Goal: Task Accomplishment & Management: Manage account settings

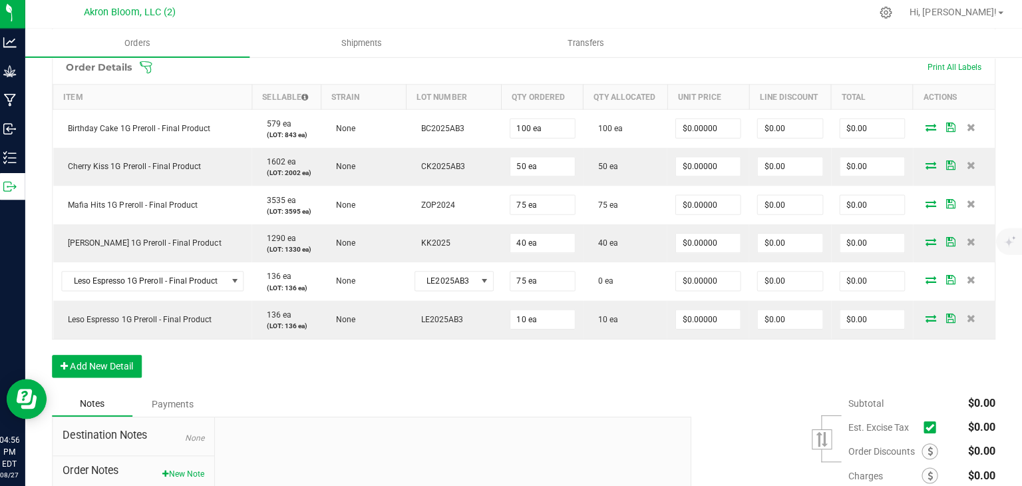
scroll to position [366, 0]
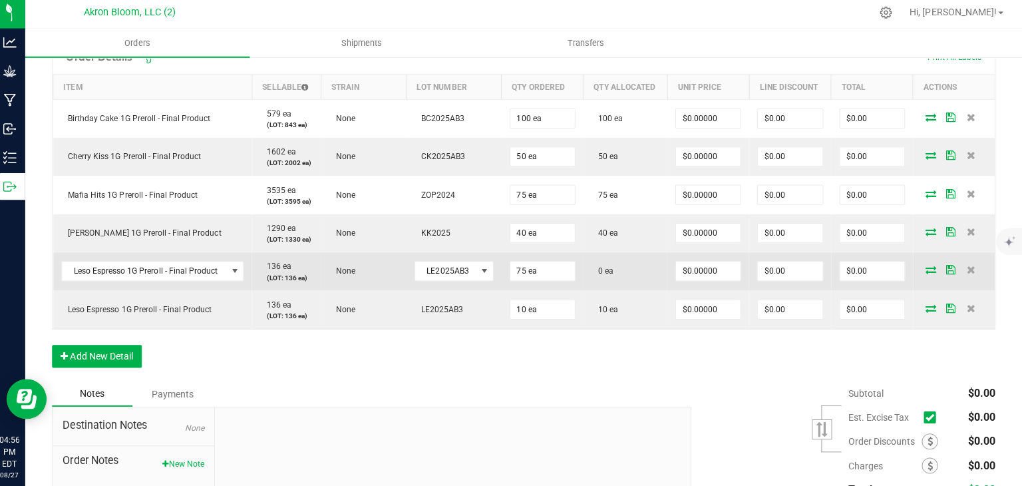
click at [933, 273] on icon at bounding box center [932, 271] width 11 height 8
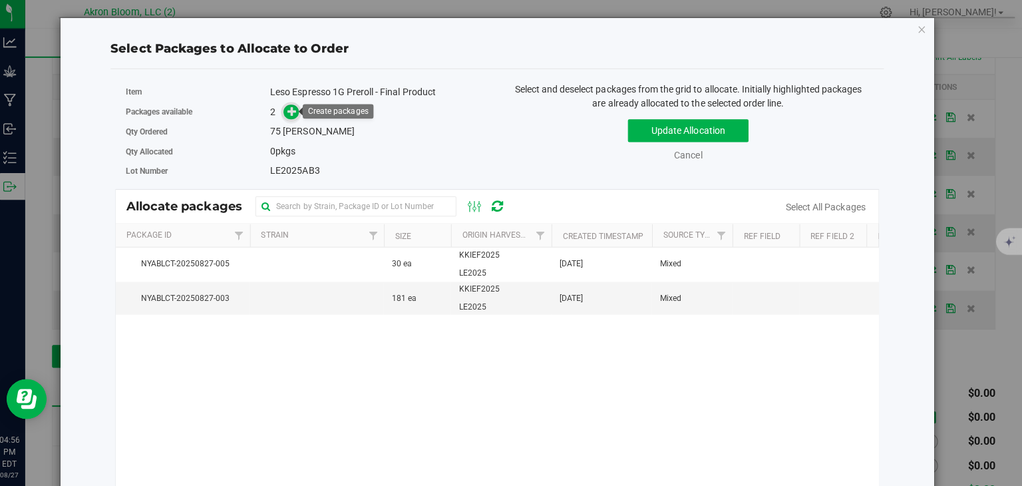
click at [300, 114] on icon at bounding box center [296, 113] width 9 height 9
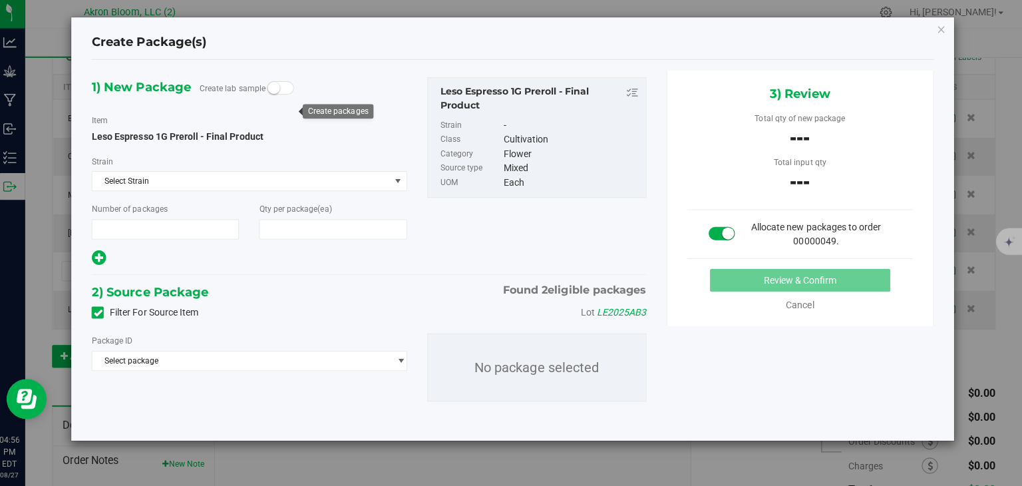
type input "1"
type input "75"
click at [403, 360] on span "select" at bounding box center [405, 361] width 10 height 11
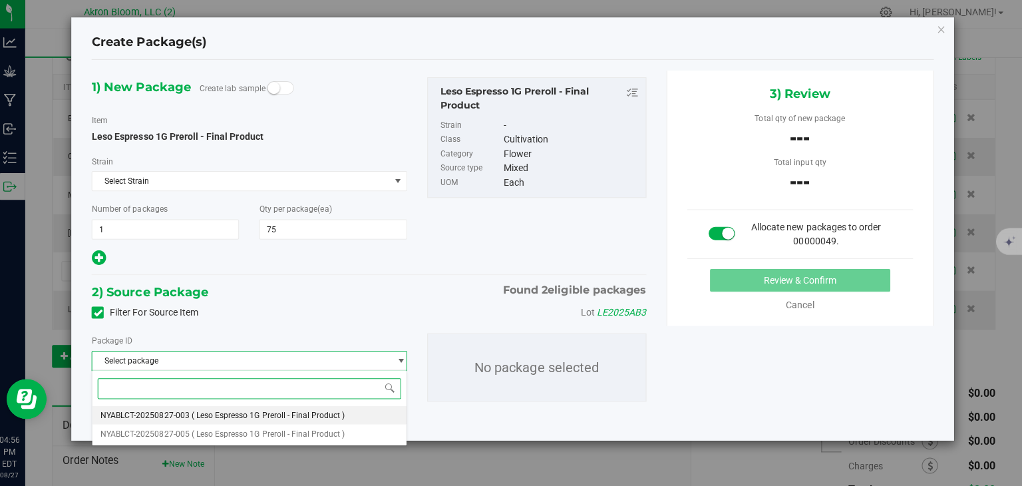
click at [372, 414] on li "NYABLCT-20250827-003 ( Leso Espresso 1G Preroll - Final Product )" at bounding box center [255, 415] width 312 height 19
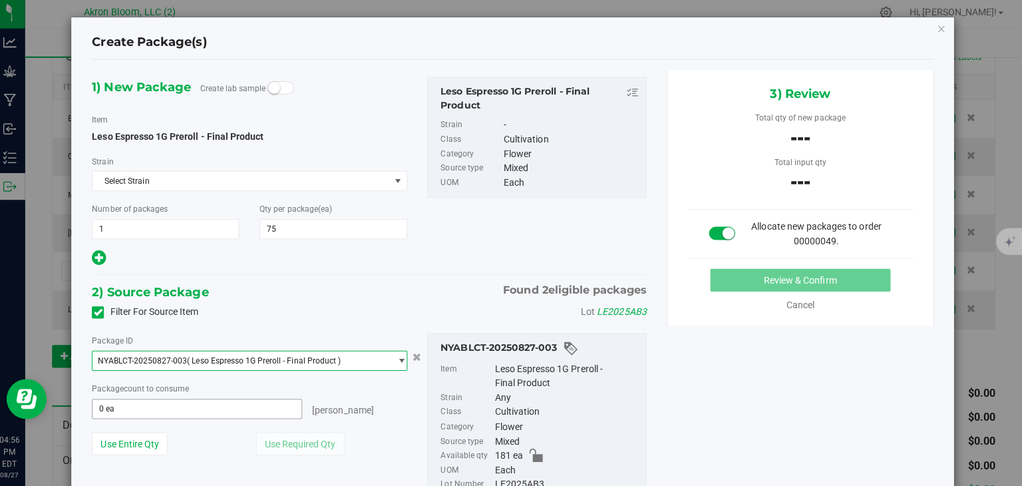
click at [275, 406] on span "0 ea 0" at bounding box center [202, 409] width 208 height 20
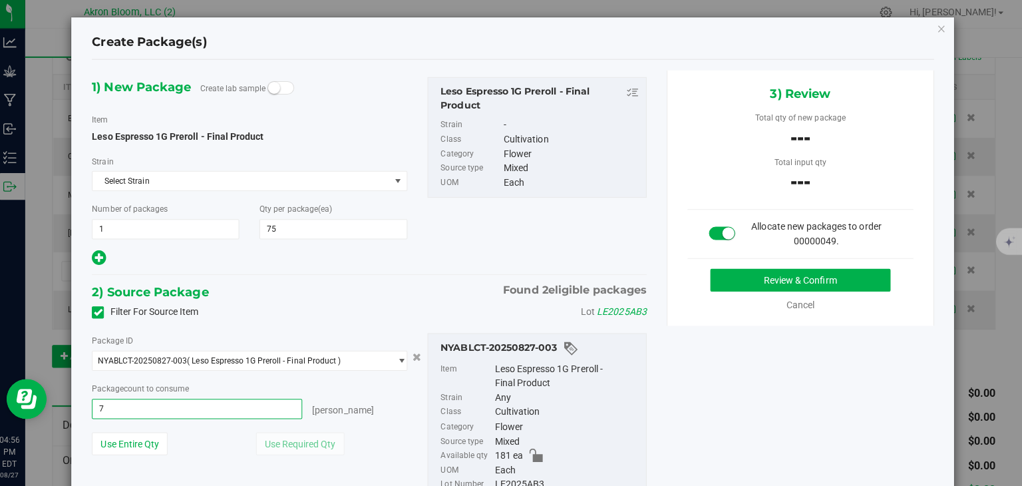
type input "75"
click at [794, 277] on button "Review & Confirm" at bounding box center [801, 281] width 179 height 23
type input "75 ea"
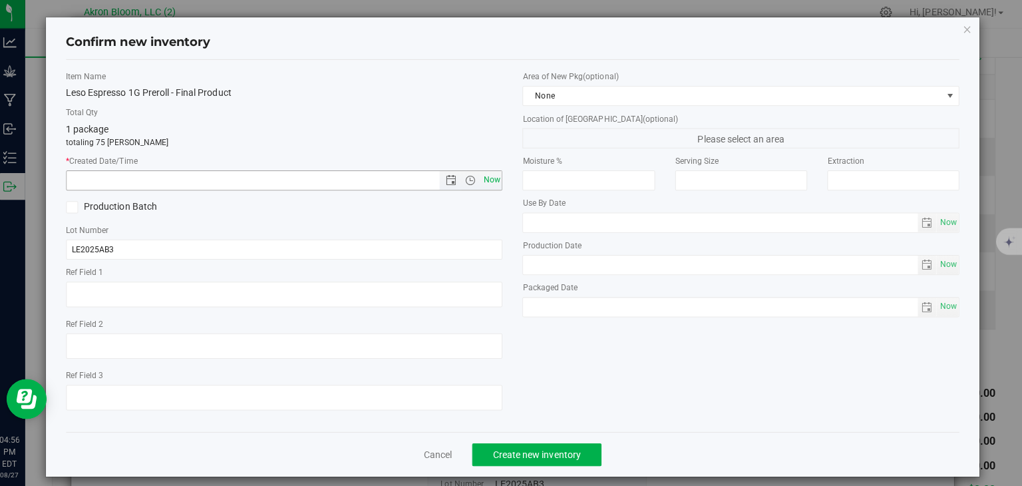
click at [492, 182] on span "Now" at bounding box center [495, 181] width 23 height 19
type input "[DATE] 4:56 PM"
click at [544, 456] on span "Create new inventory" at bounding box center [540, 454] width 87 height 11
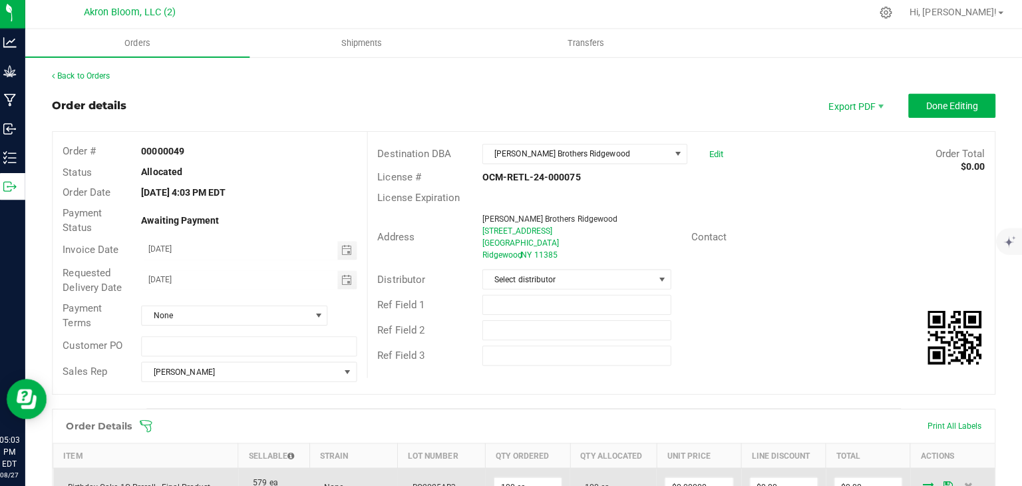
click at [493, 469] on td "100 ea" at bounding box center [531, 486] width 84 height 39
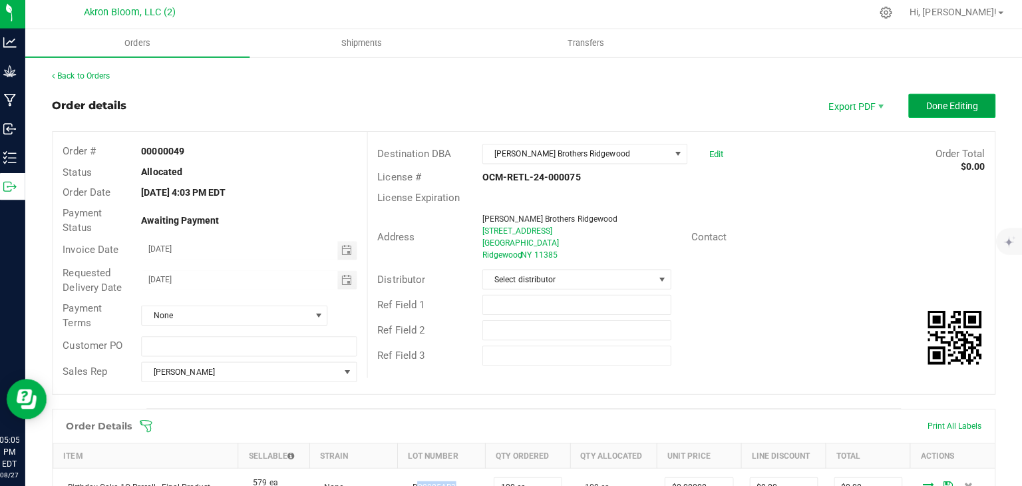
click at [949, 107] on span "Done Editing" at bounding box center [953, 108] width 52 height 11
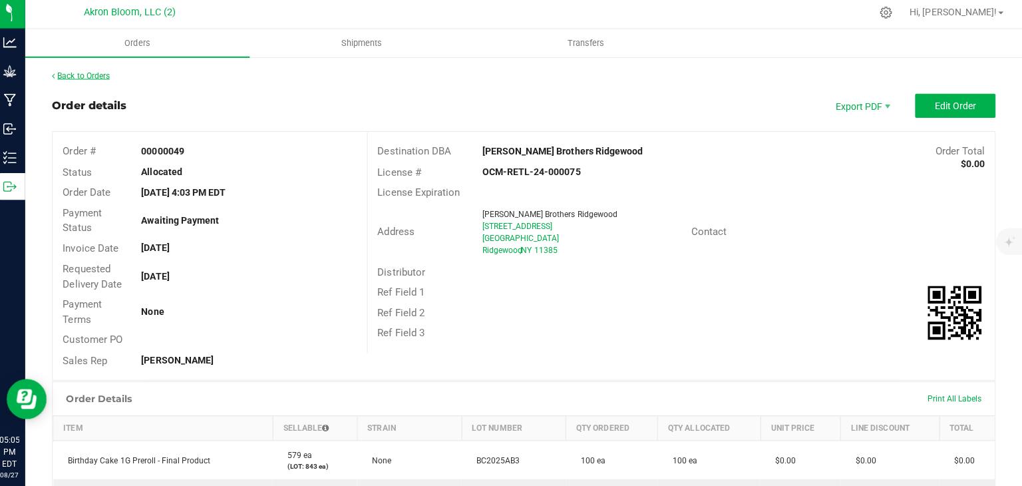
click at [102, 76] on link "Back to Orders" at bounding box center [87, 77] width 57 height 9
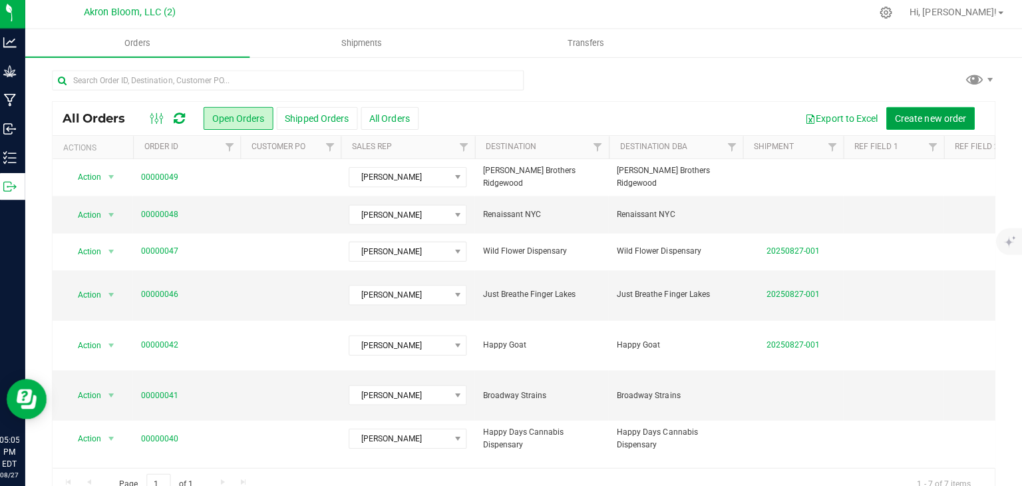
click at [927, 120] on span "Create new order" at bounding box center [931, 120] width 71 height 11
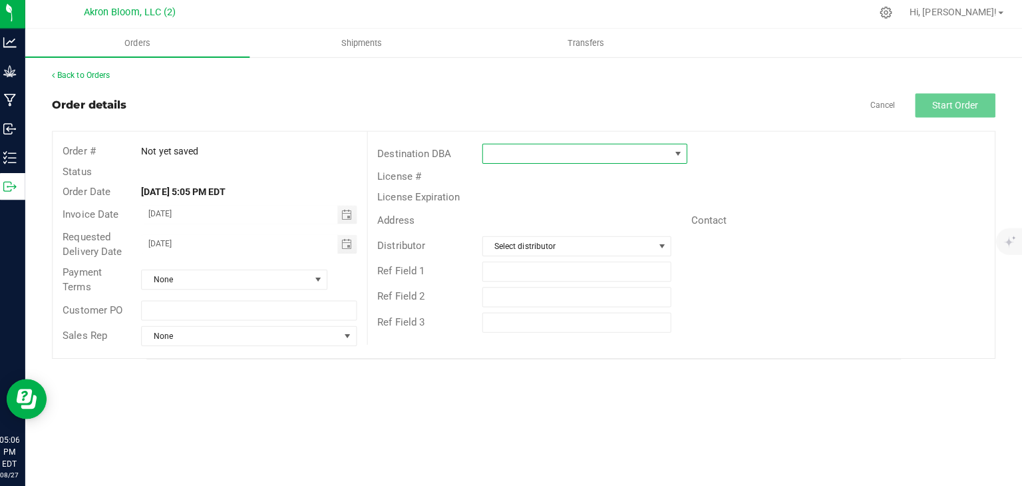
click at [680, 154] on span at bounding box center [680, 155] width 11 height 11
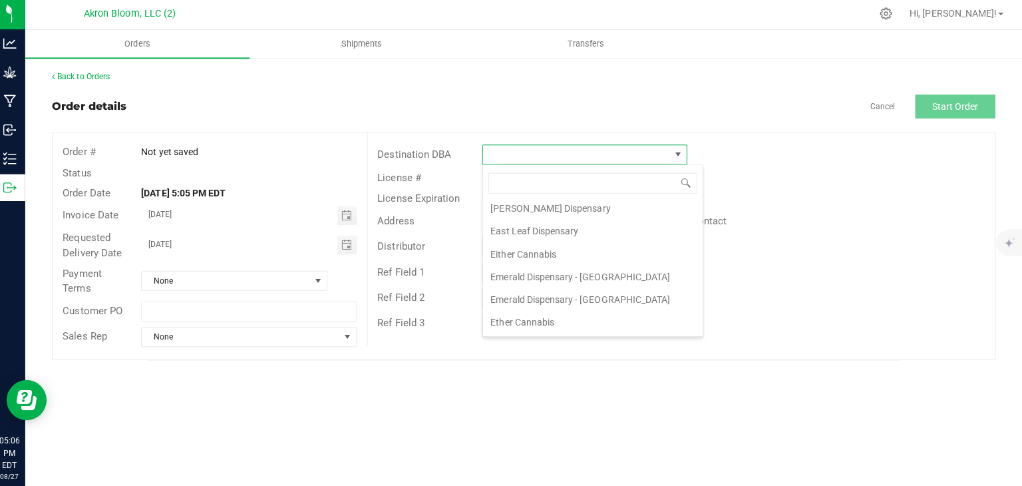
scroll to position [334, 0]
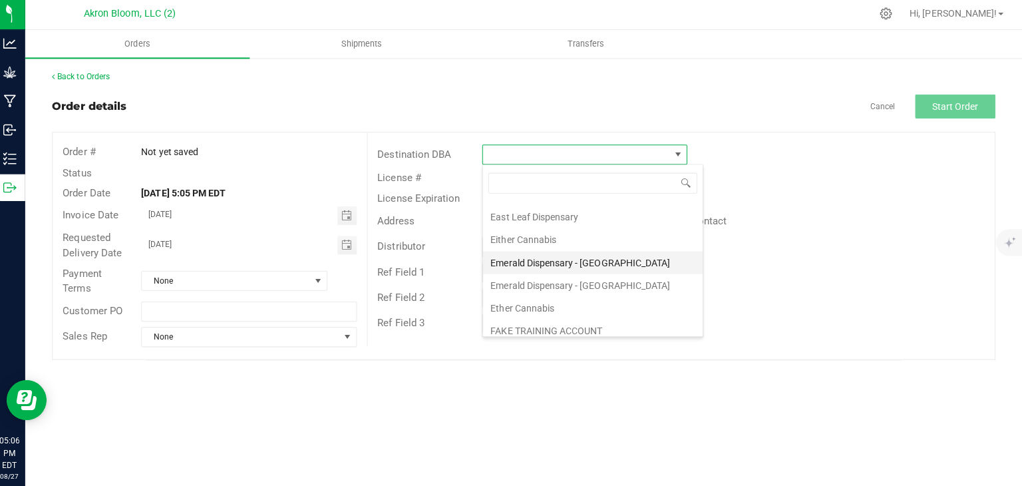
click at [591, 256] on li "Emerald Dispensary - [GEOGRAPHIC_DATA]" at bounding box center [596, 263] width 218 height 23
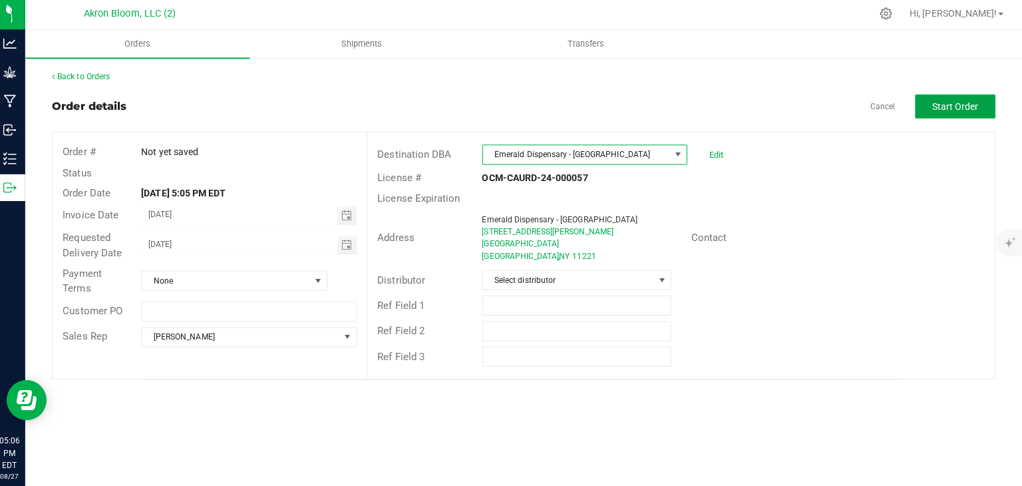
click at [958, 106] on span "Start Order" at bounding box center [956, 108] width 46 height 11
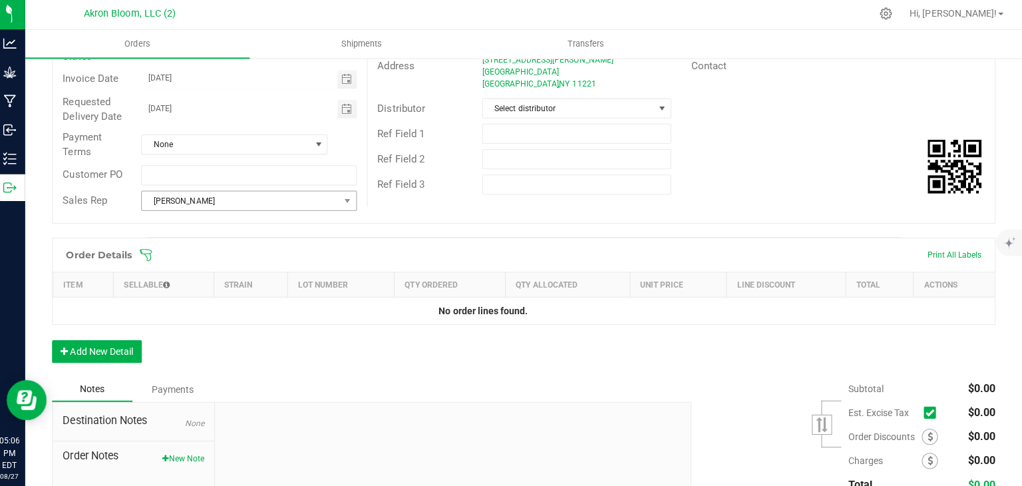
scroll to position [178, 0]
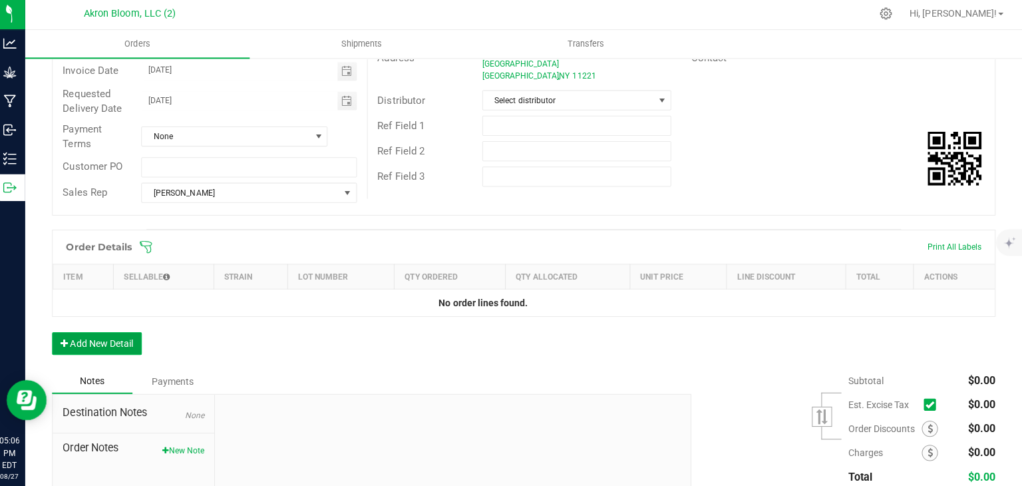
click at [111, 339] on button "Add New Detail" at bounding box center [103, 343] width 89 height 23
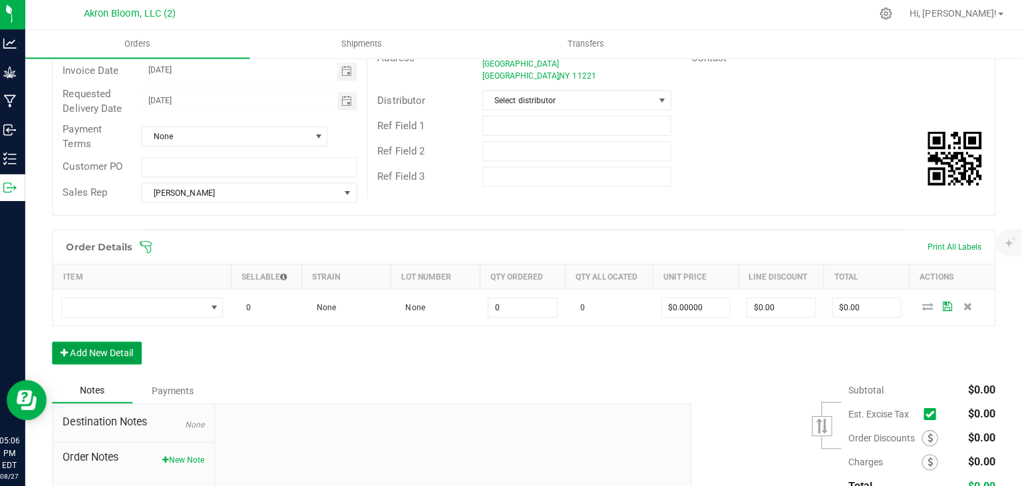
click at [122, 348] on button "Add New Detail" at bounding box center [103, 352] width 89 height 23
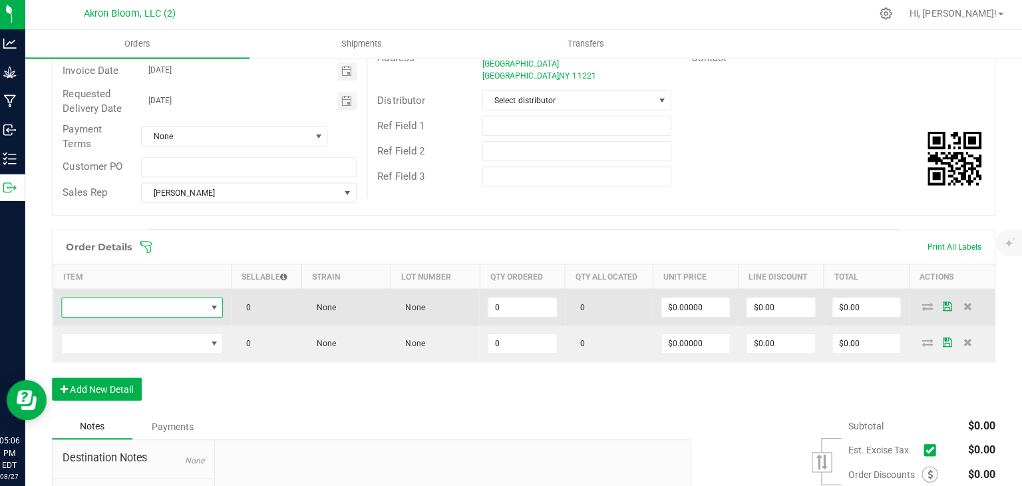
click at [220, 303] on span "NO DATA FOUND" at bounding box center [219, 307] width 11 height 11
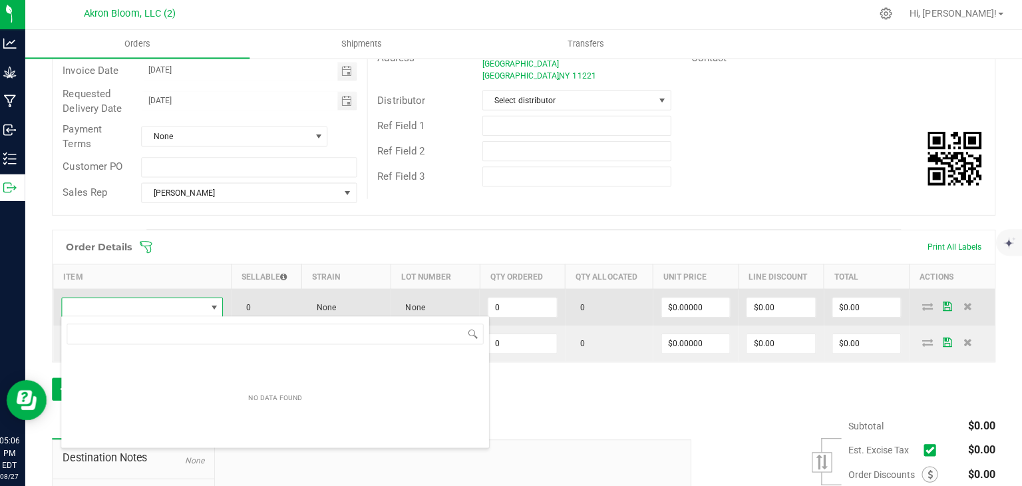
scroll to position [19, 160]
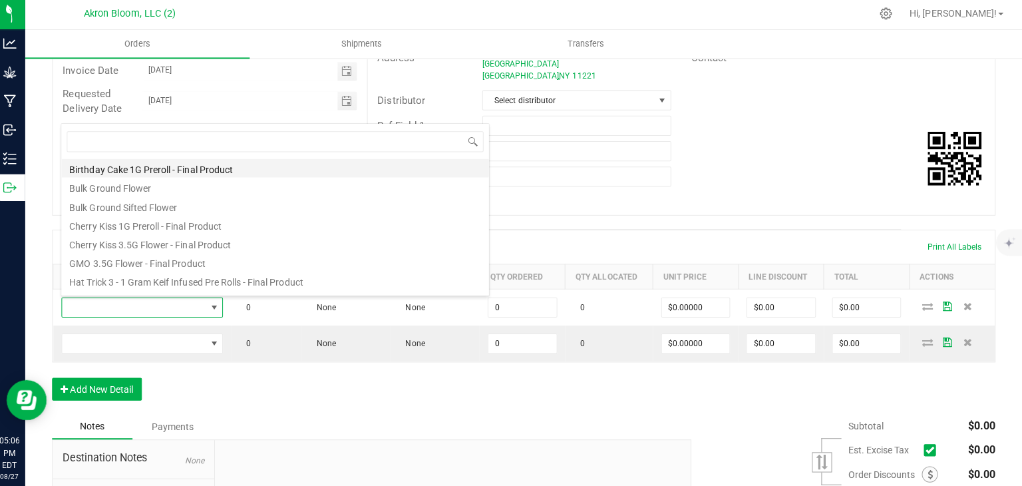
click at [137, 168] on li "Birthday Cake 1G Preroll - Final Product" at bounding box center [280, 169] width 425 height 19
type input "0 ea"
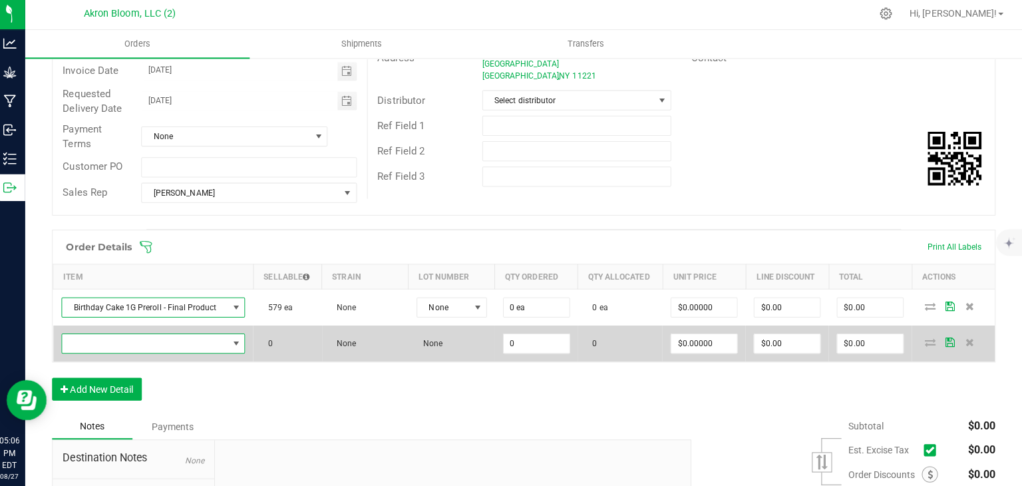
click at [238, 340] on span "NO DATA FOUND" at bounding box center [241, 343] width 11 height 11
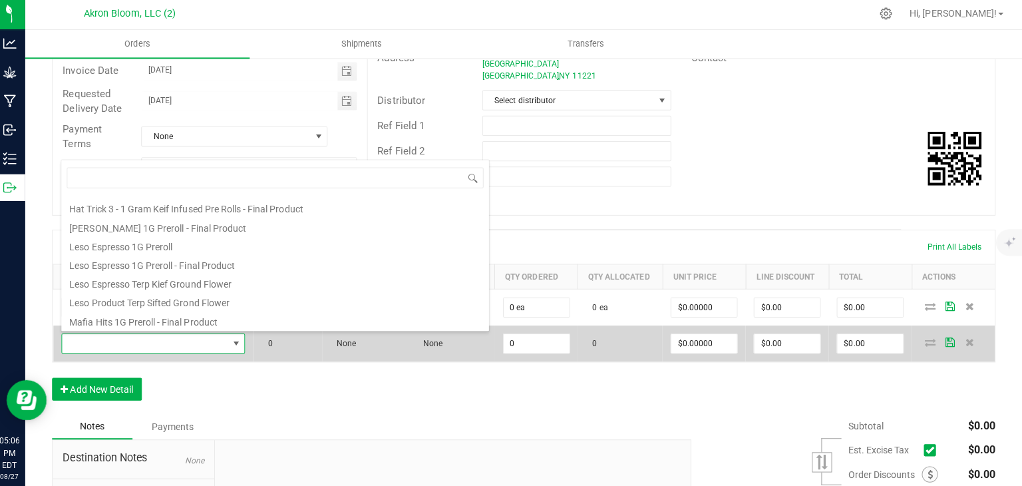
scroll to position [0, 0]
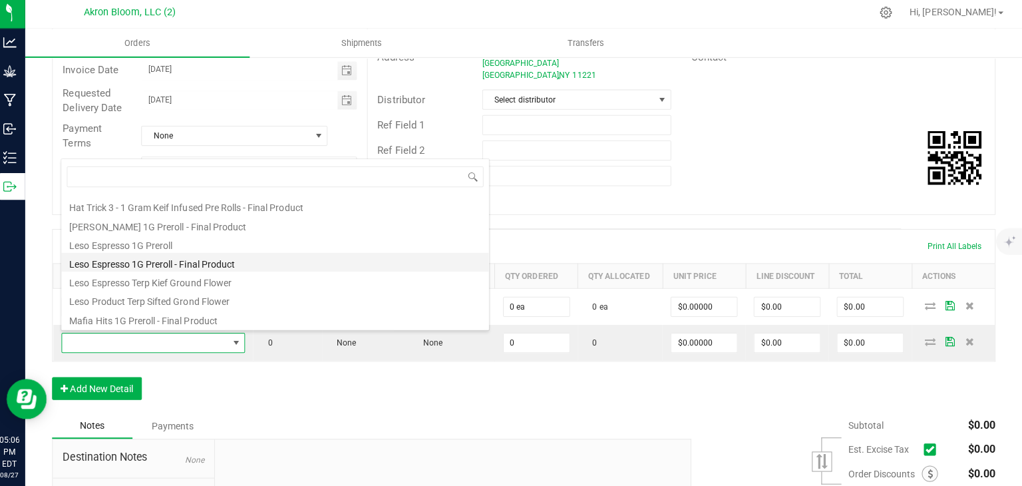
click at [224, 261] on li "Leso Espresso 1G Preroll - Final Product" at bounding box center [280, 263] width 425 height 19
type input "0 ea"
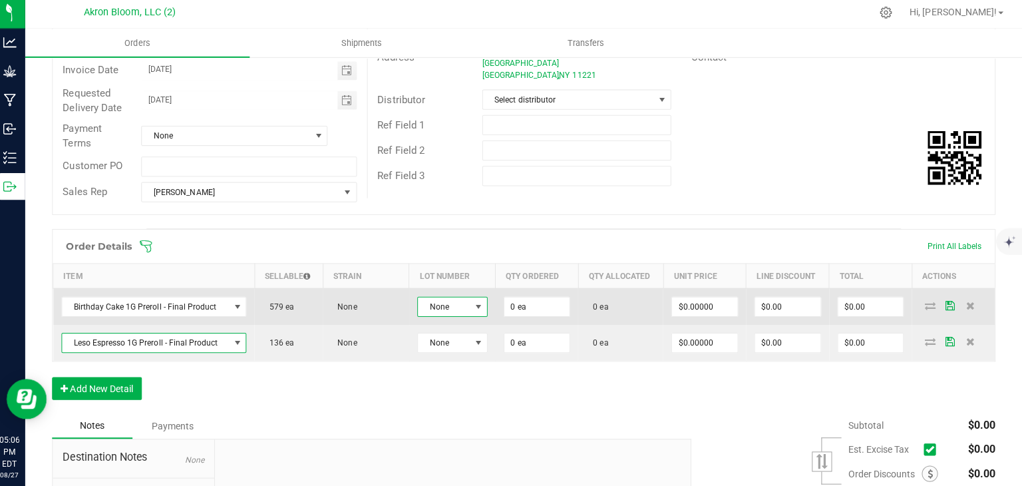
click at [484, 302] on span at bounding box center [482, 307] width 11 height 11
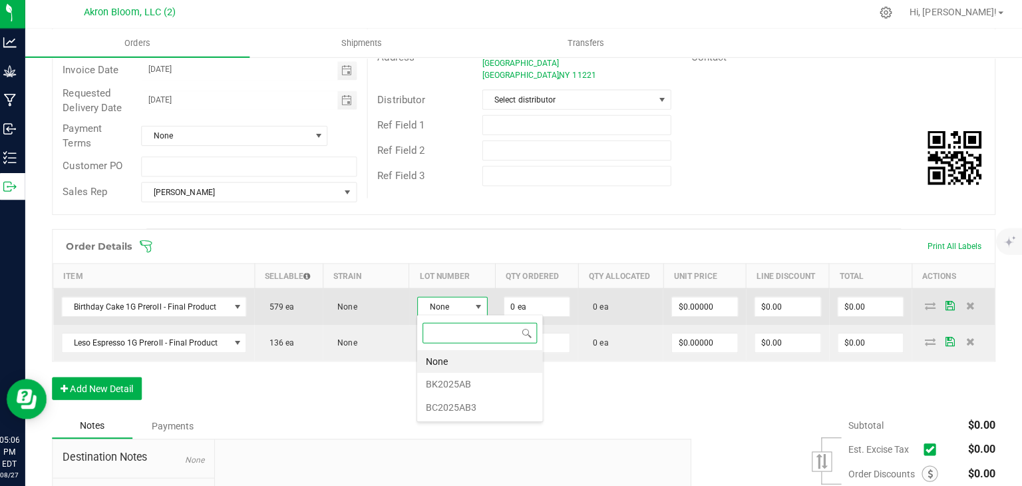
scroll to position [19, 69]
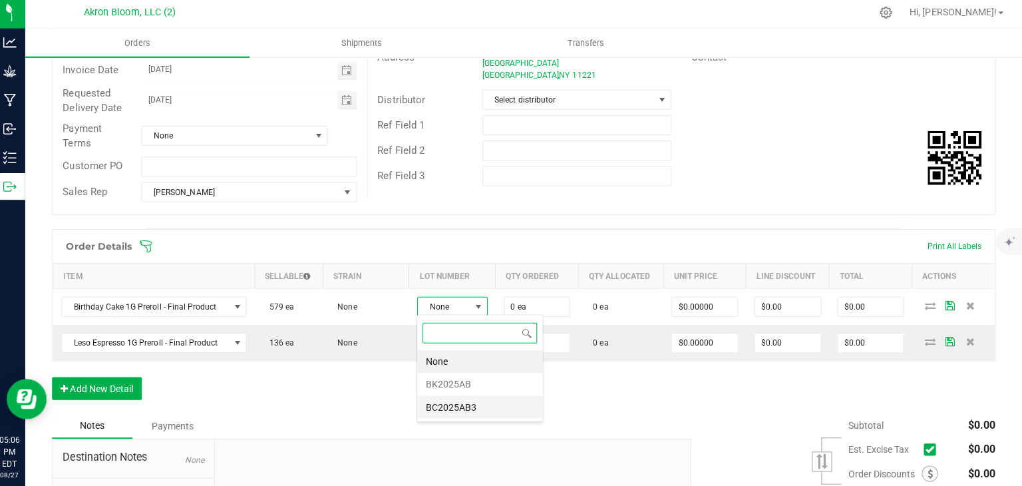
click at [471, 406] on li "BC2025AB3" at bounding box center [483, 407] width 124 height 23
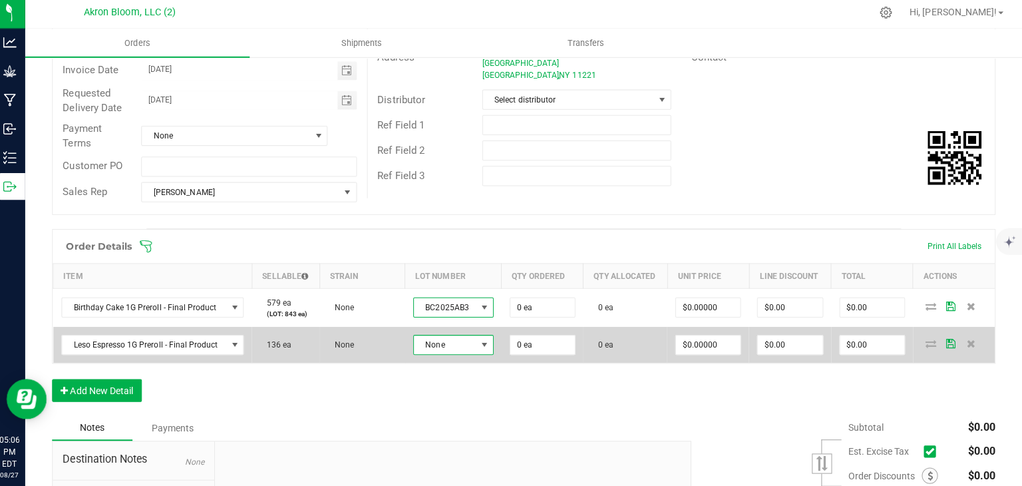
click at [487, 340] on span at bounding box center [488, 345] width 11 height 11
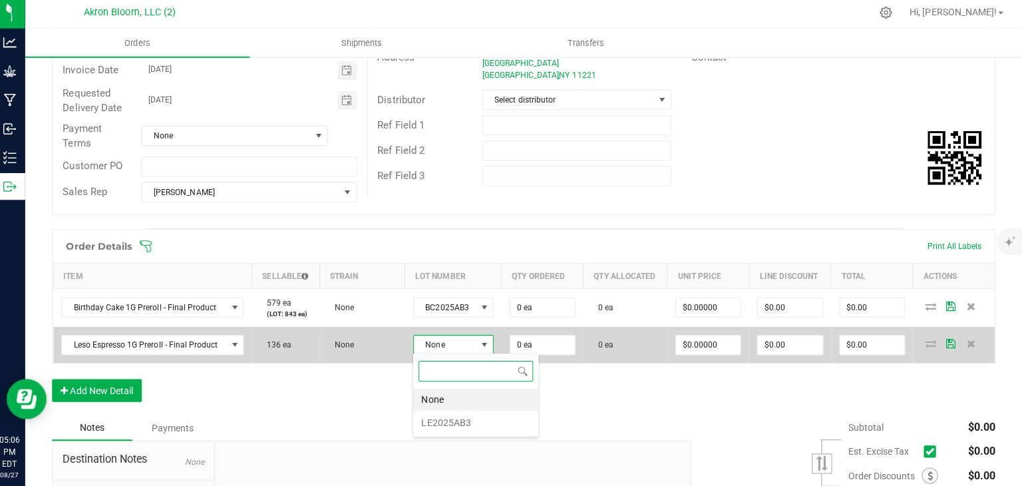
scroll to position [19, 79]
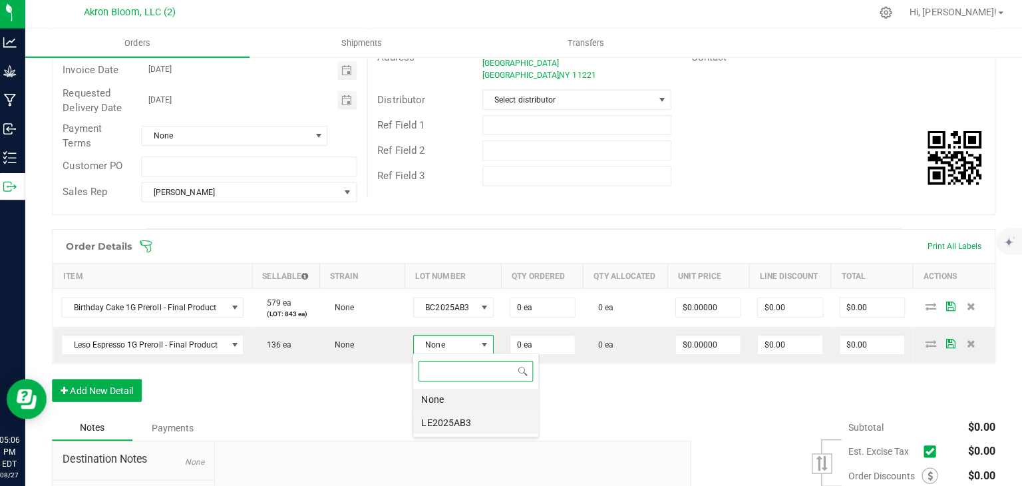
click at [463, 423] on li "LE2025AB3" at bounding box center [479, 422] width 124 height 23
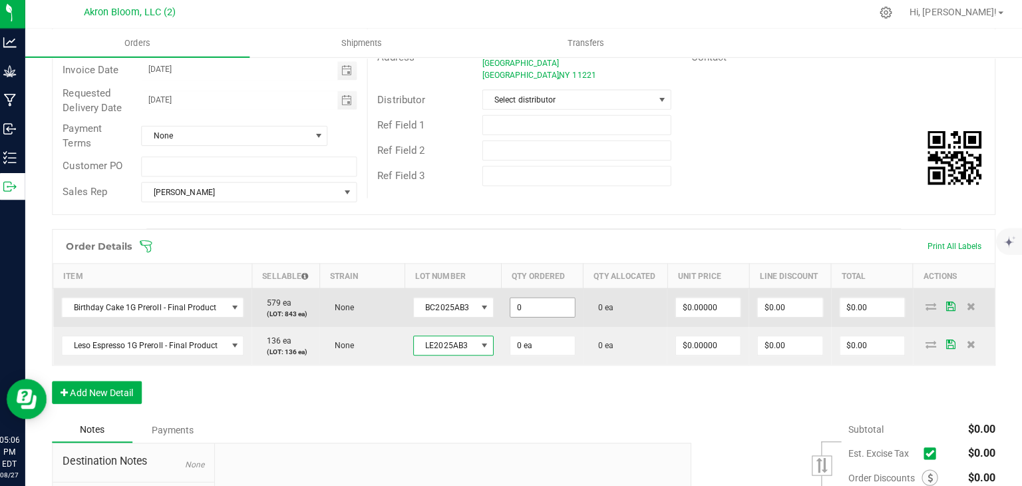
click at [540, 308] on input "0" at bounding box center [546, 308] width 64 height 19
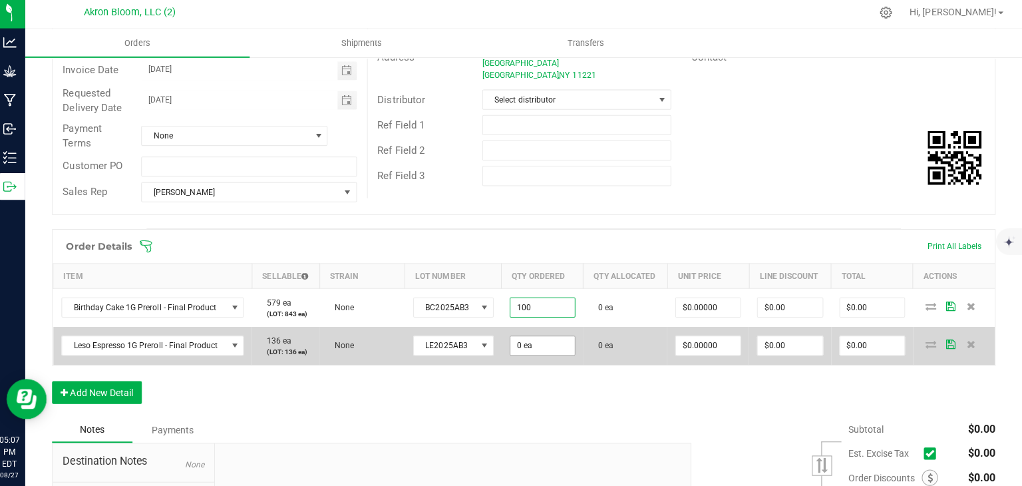
click at [539, 343] on input "0 ea" at bounding box center [546, 346] width 64 height 19
type input "100 ea"
type input "0"
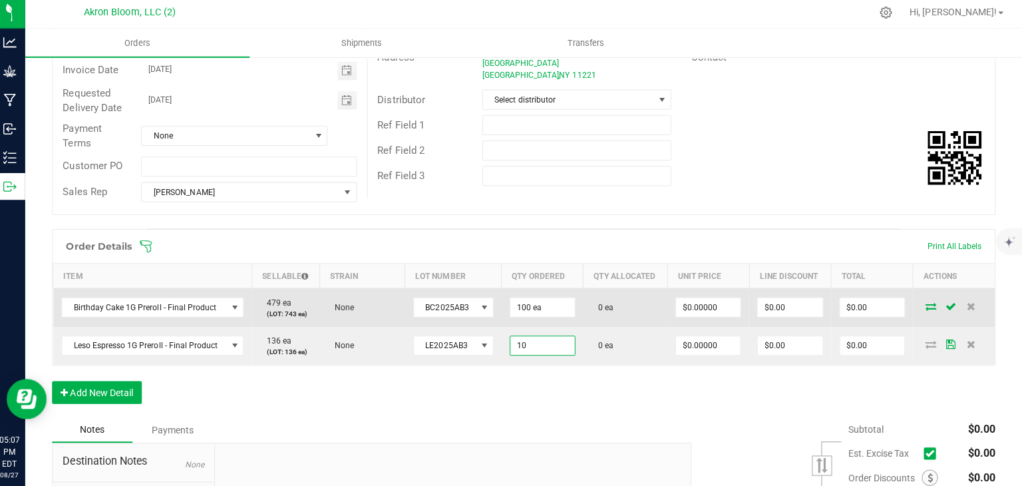
type input "10 ea"
click at [931, 303] on icon at bounding box center [932, 307] width 11 height 8
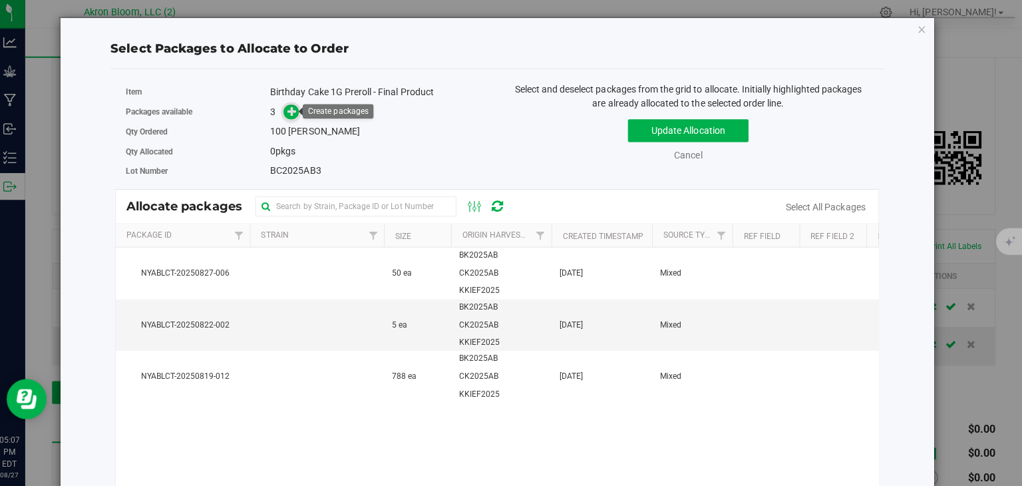
click at [294, 110] on icon at bounding box center [296, 113] width 9 height 9
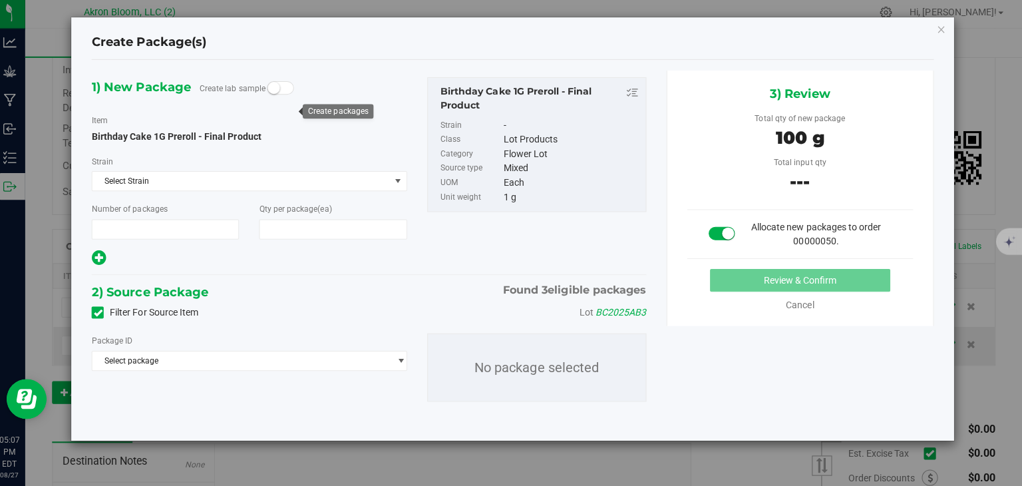
type input "1"
type input "100"
click at [405, 356] on span "select" at bounding box center [405, 361] width 10 height 11
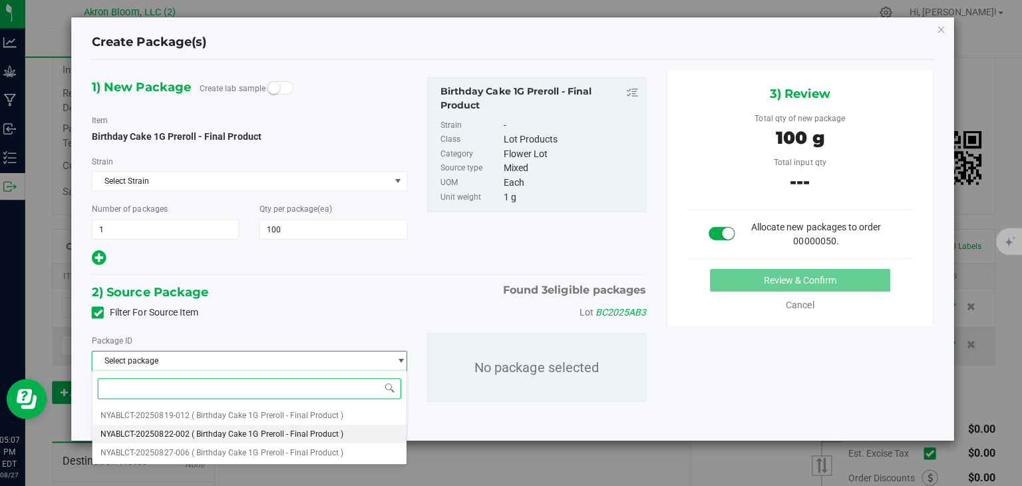
click at [377, 435] on li "NYABLCT-20250822-002 ( Birthday Cake 1G Preroll - Final Product )" at bounding box center [255, 434] width 312 height 19
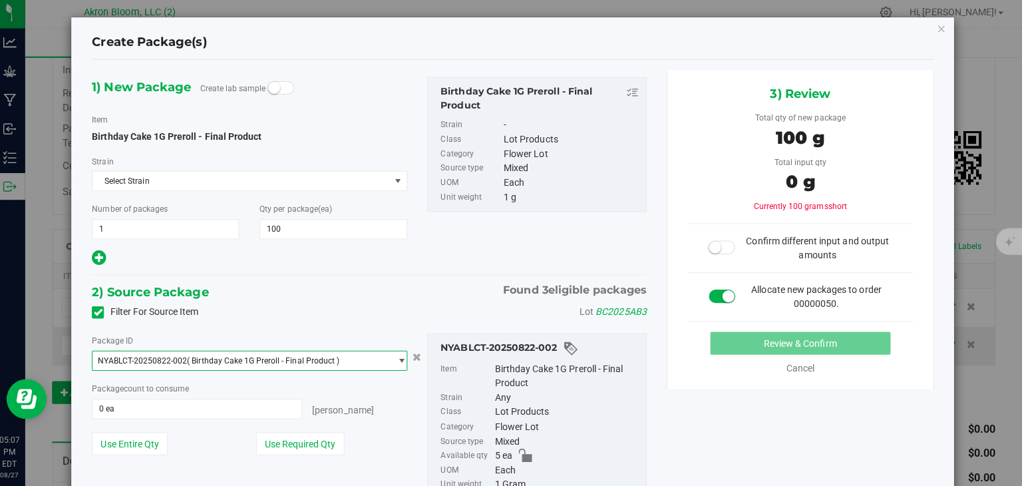
click at [403, 358] on span "select" at bounding box center [405, 361] width 10 height 11
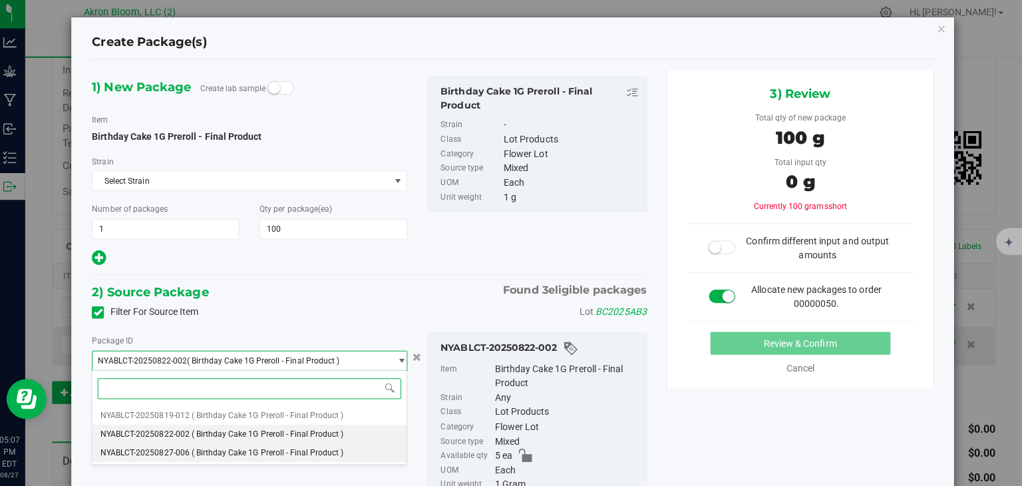
click at [362, 450] on li "NYABLCT-20250827-006 ( Birthday Cake 1G Preroll - Final Product )" at bounding box center [255, 452] width 312 height 19
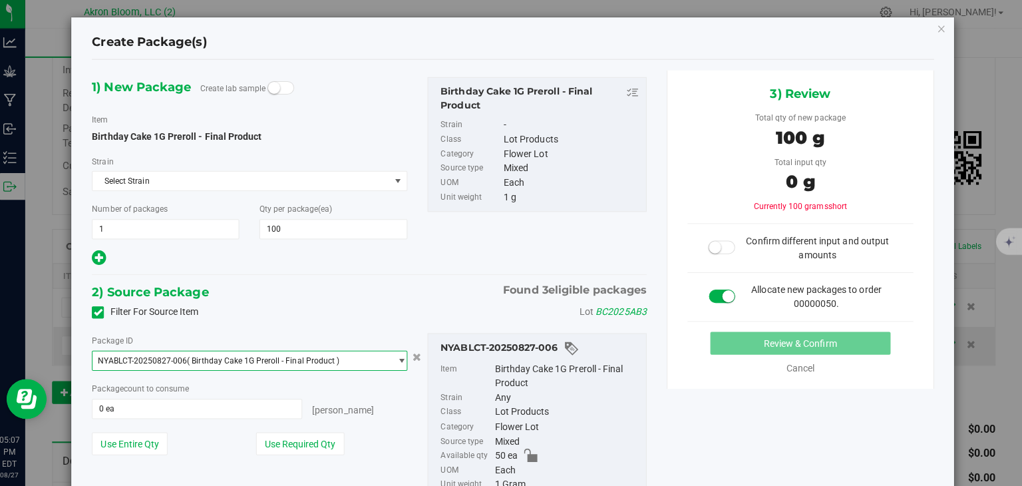
click at [403, 359] on span "select" at bounding box center [405, 361] width 10 height 11
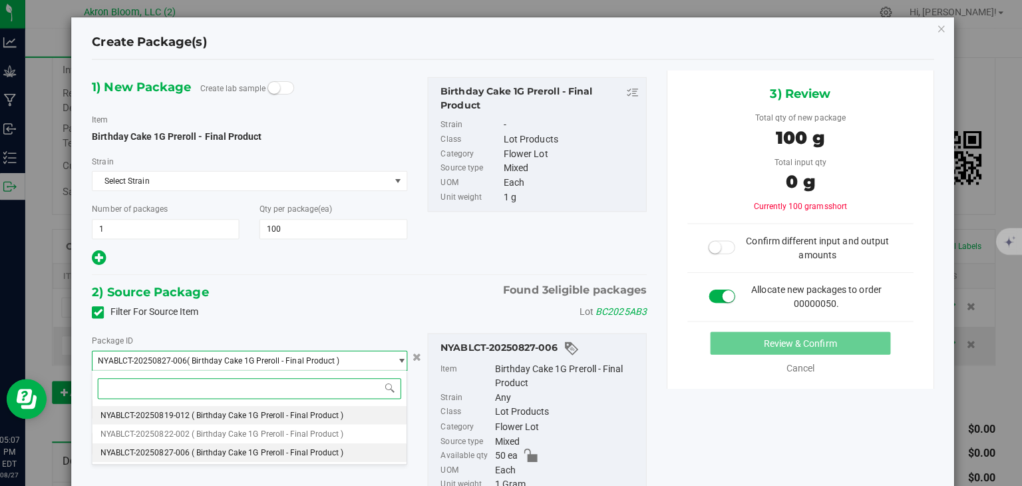
click at [365, 417] on li "NYABLCT-20250819-012 ( Birthday Cake 1G Preroll - Final Product )" at bounding box center [255, 415] width 312 height 19
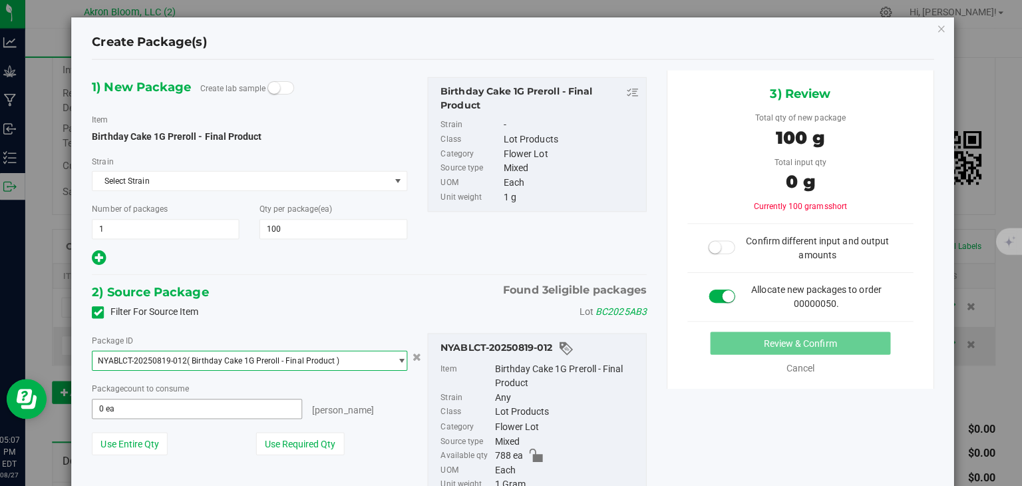
click at [244, 402] on span "0 ea 0" at bounding box center [202, 409] width 208 height 20
type input "100"
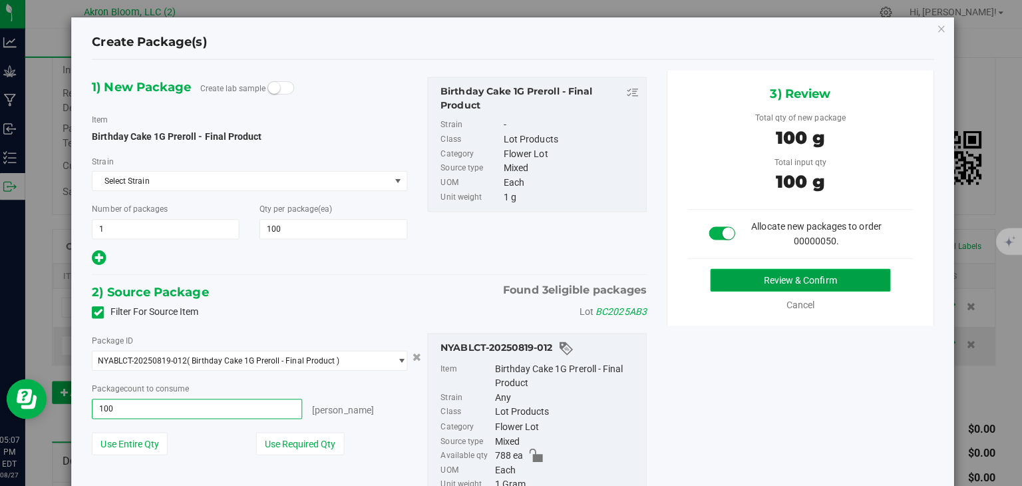
click at [837, 278] on button "Review & Confirm" at bounding box center [801, 281] width 179 height 23
type input "100 ea"
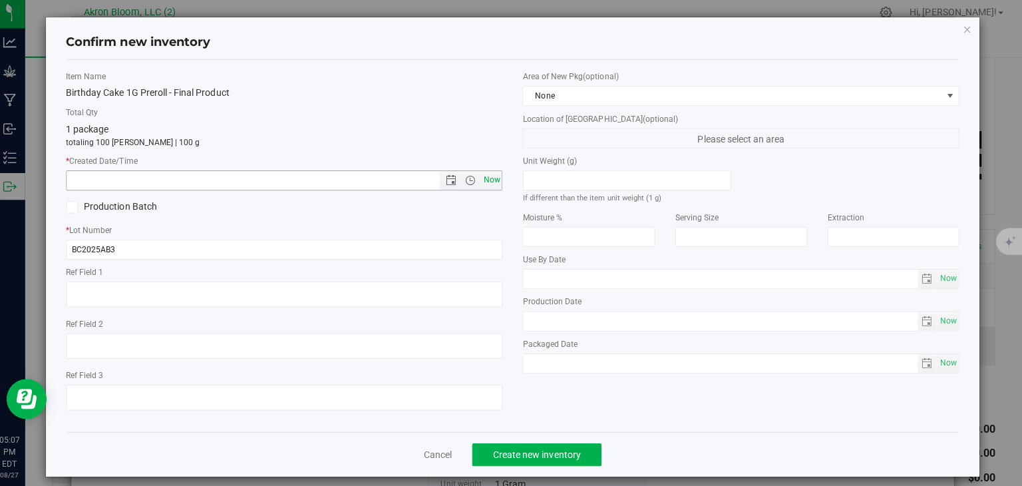
click at [488, 178] on span "Now" at bounding box center [495, 181] width 23 height 19
type input "[DATE] 5:07 PM"
click at [534, 452] on span "Create new inventory" at bounding box center [540, 454] width 87 height 11
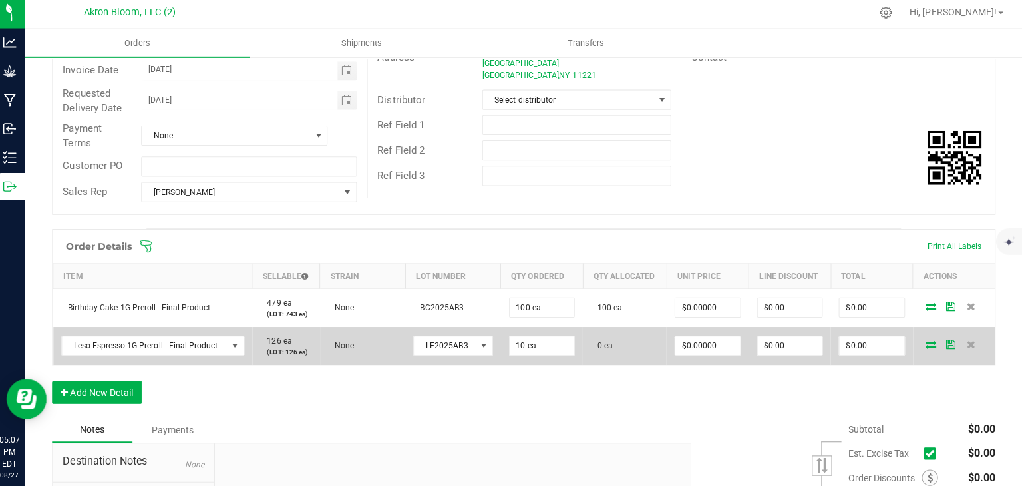
click at [927, 343] on icon at bounding box center [932, 345] width 11 height 8
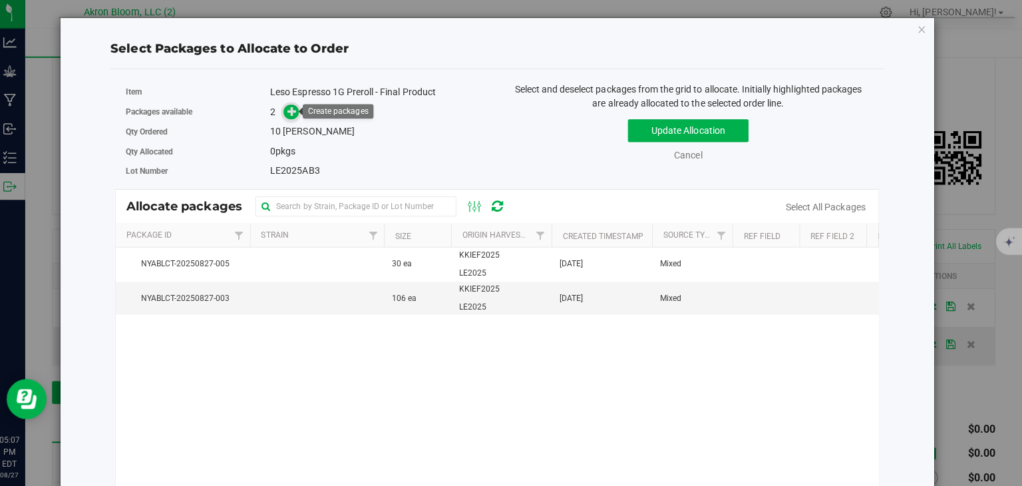
click at [297, 112] on icon at bounding box center [296, 113] width 9 height 9
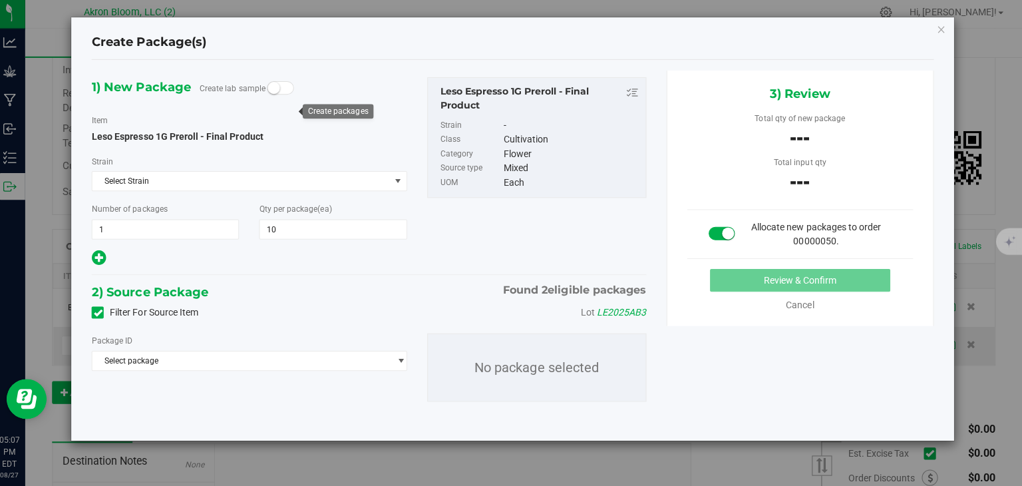
type input "10"
click at [402, 357] on span "select" at bounding box center [405, 361] width 10 height 11
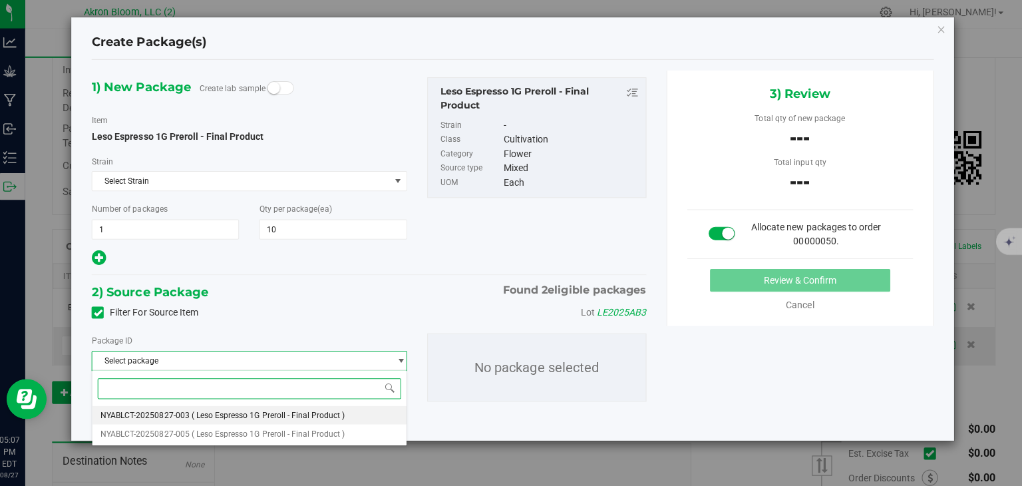
click at [366, 413] on li "NYABLCT-20250827-003 ( Leso Espresso 1G Preroll - Final Product )" at bounding box center [255, 415] width 312 height 19
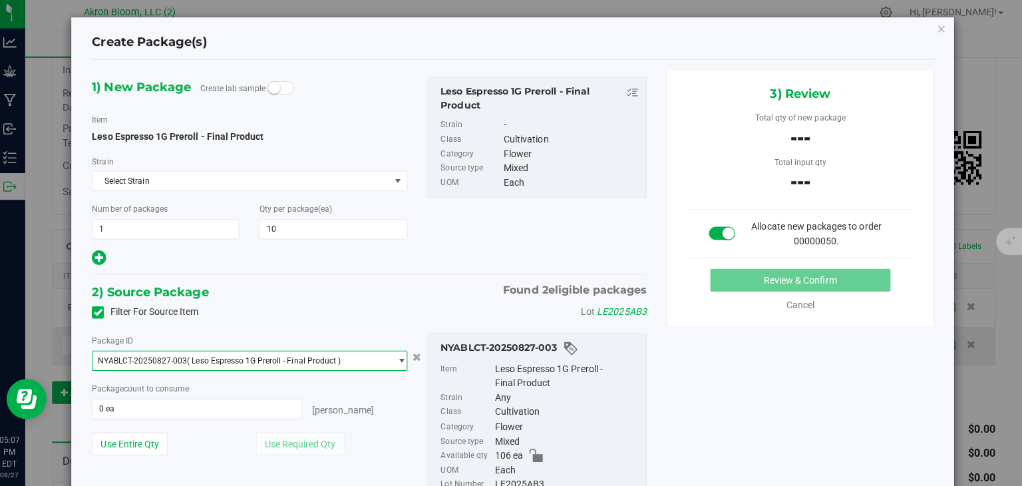
click at [405, 359] on span "select" at bounding box center [405, 361] width 10 height 11
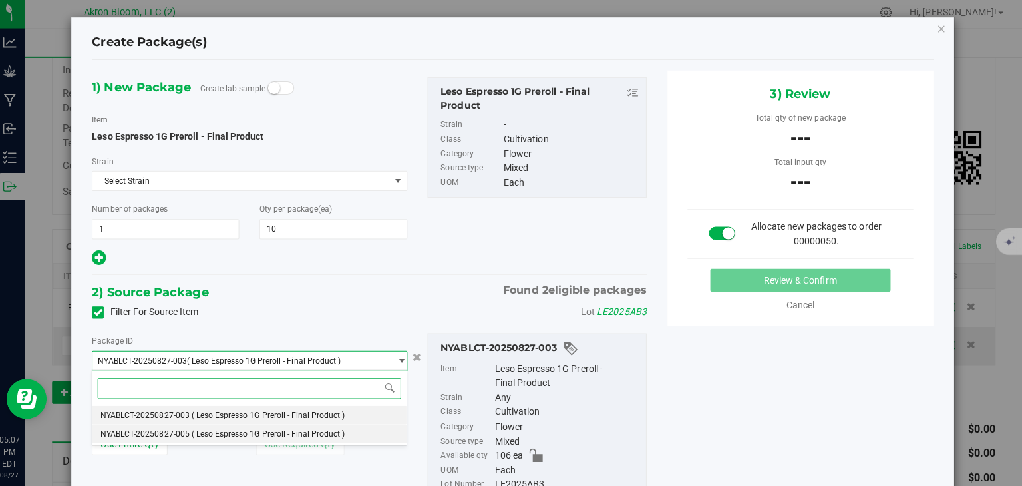
click at [371, 433] on li "NYABLCT-20250827-005 ( Leso Espresso 1G Preroll - Final Product )" at bounding box center [255, 434] width 312 height 19
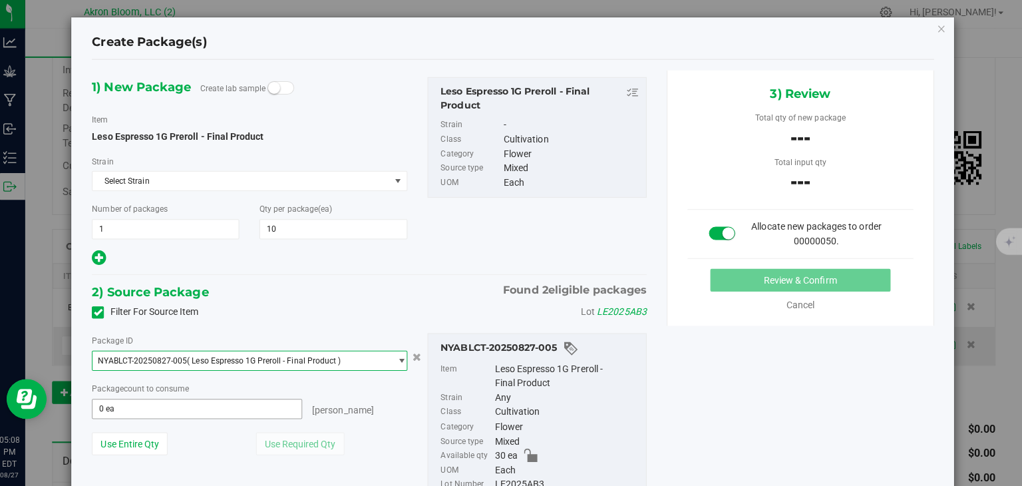
click at [263, 403] on span "0 ea 0" at bounding box center [202, 409] width 208 height 20
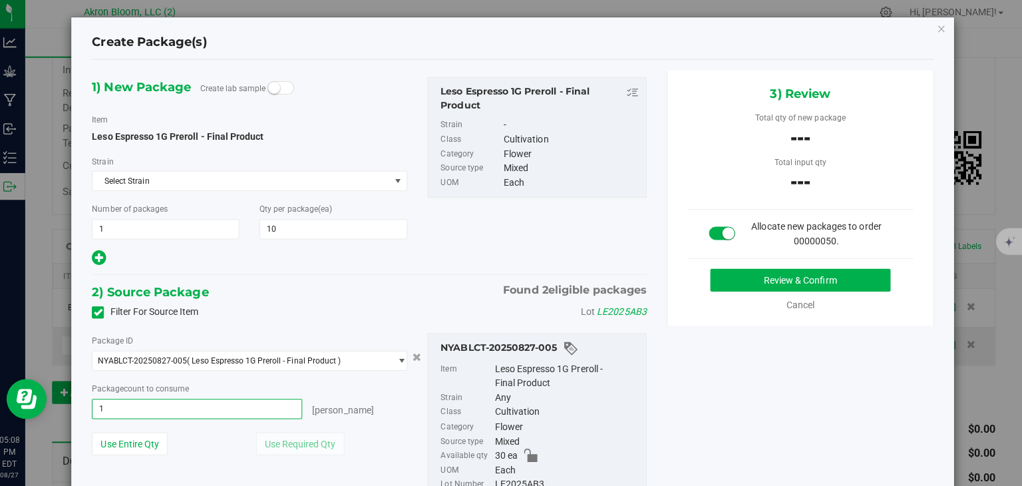
type input "10"
click at [855, 284] on button "Review & Confirm" at bounding box center [801, 281] width 179 height 23
type input "10 ea"
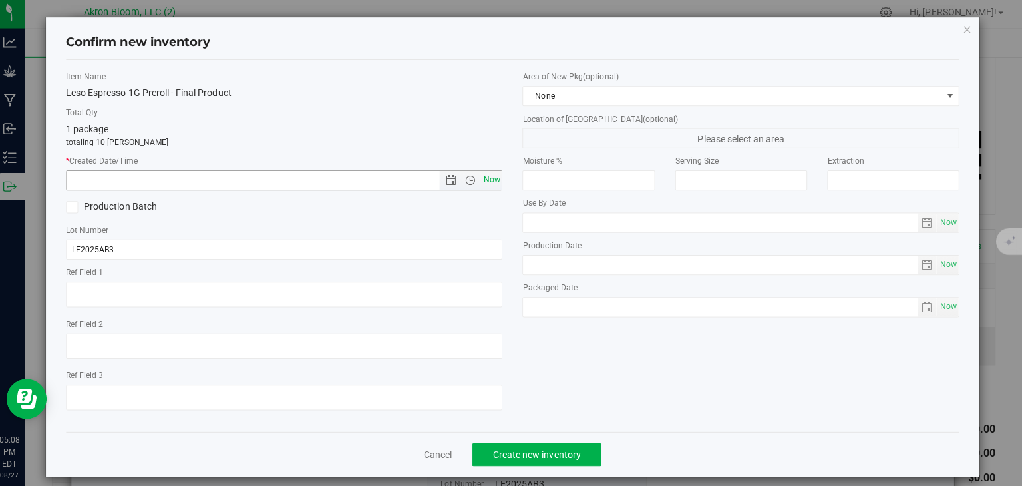
click at [489, 181] on span "Now" at bounding box center [495, 181] width 23 height 19
type input "[DATE] 5:08 PM"
click at [520, 451] on span "Create new inventory" at bounding box center [540, 454] width 87 height 11
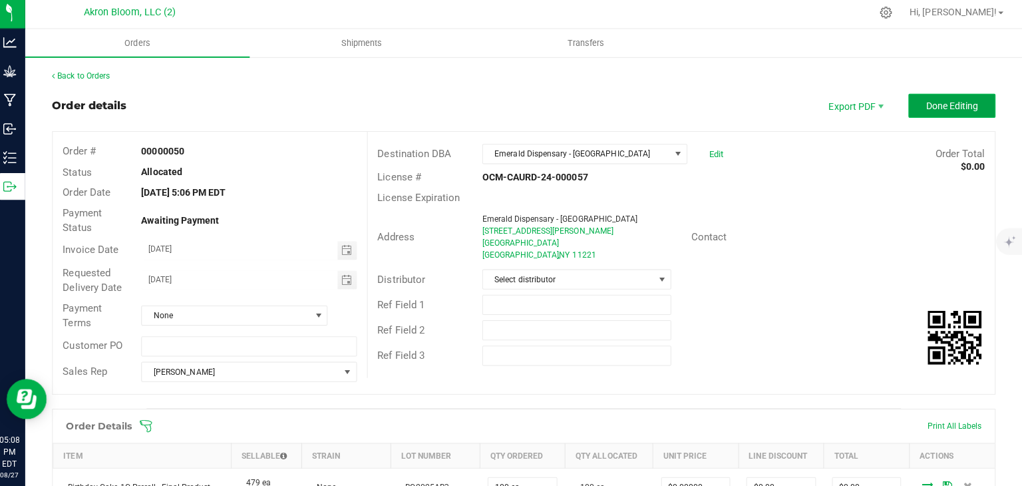
click at [935, 109] on span "Done Editing" at bounding box center [953, 108] width 52 height 11
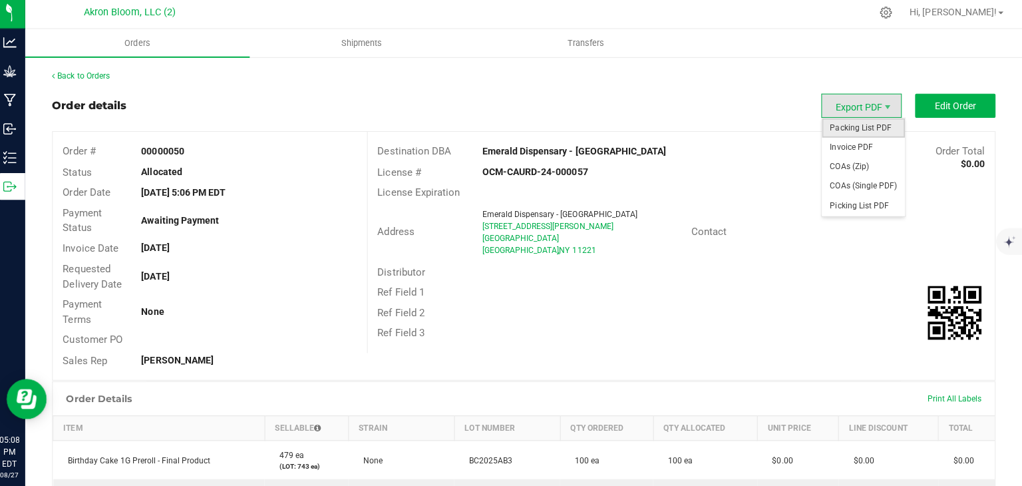
click at [848, 129] on span "Packing List PDF" at bounding box center [864, 129] width 83 height 19
click at [867, 208] on span "Picking List PDF" at bounding box center [864, 207] width 83 height 19
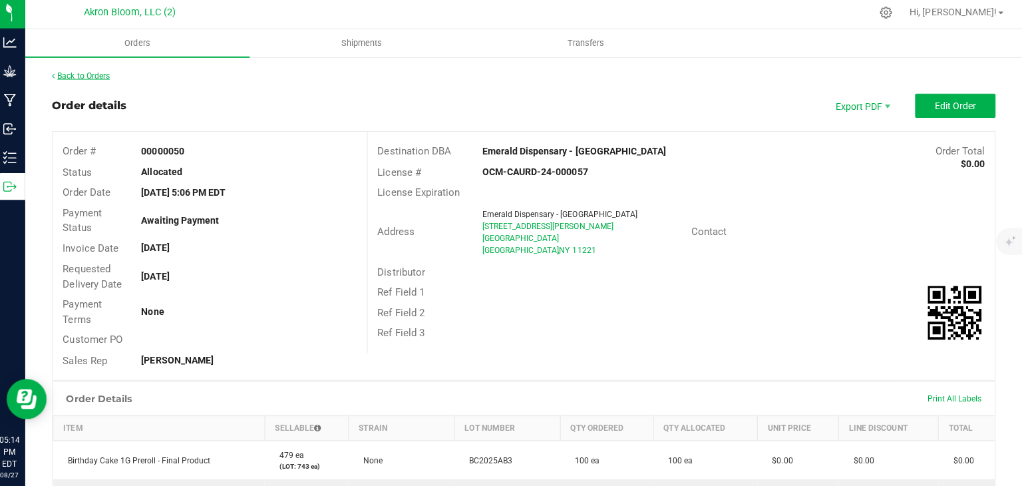
click at [107, 79] on link "Back to Orders" at bounding box center [87, 77] width 57 height 9
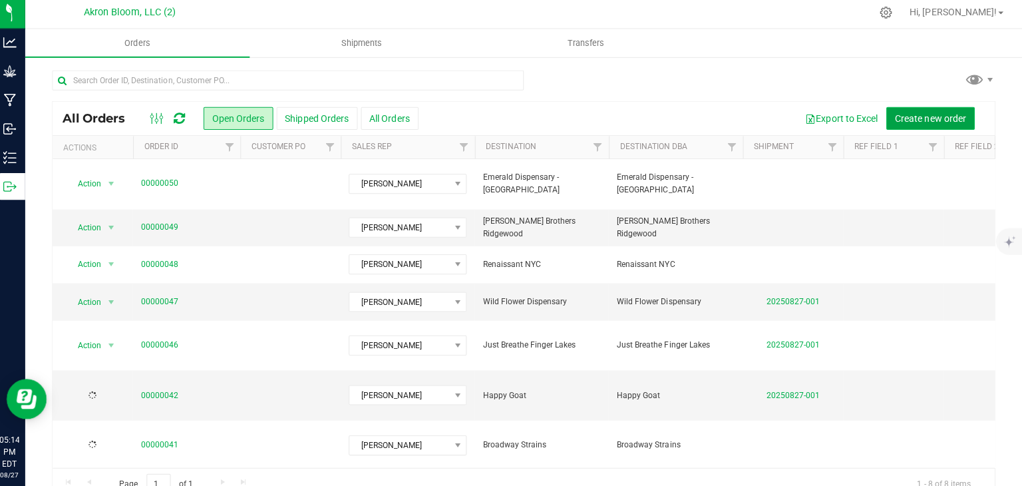
click at [917, 116] on span "Create new order" at bounding box center [931, 120] width 71 height 11
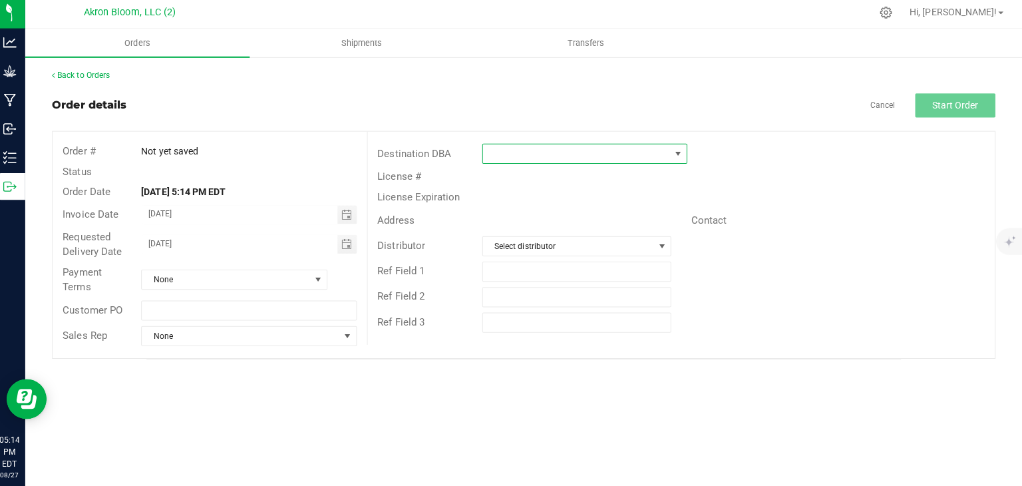
click at [679, 153] on span at bounding box center [680, 155] width 11 height 11
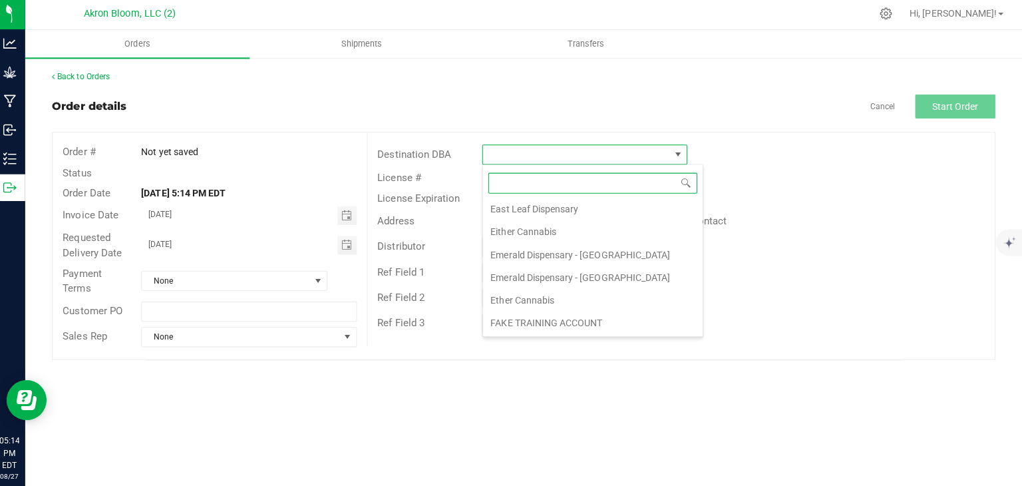
scroll to position [343, 0]
click at [581, 268] on li "Emerald Dispensary - [GEOGRAPHIC_DATA]" at bounding box center [596, 276] width 218 height 23
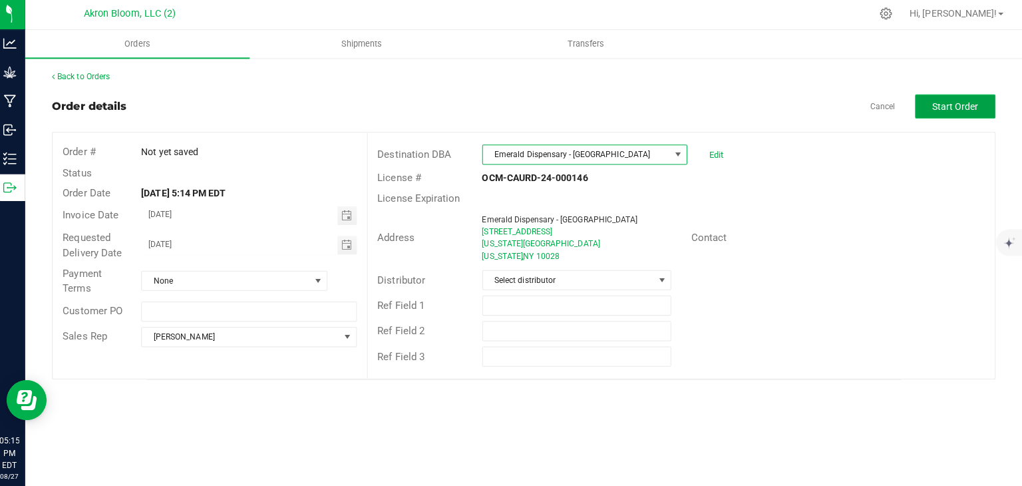
click at [952, 105] on span "Start Order" at bounding box center [956, 108] width 46 height 11
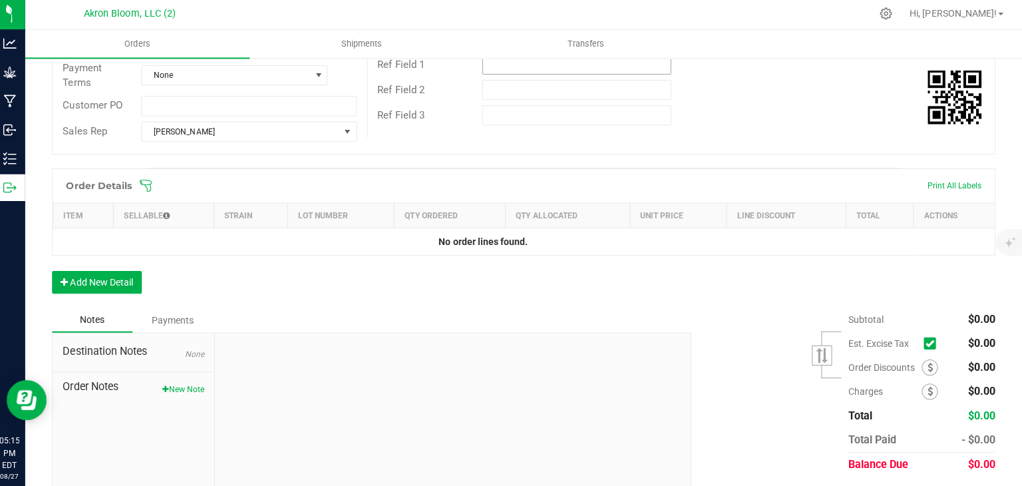
scroll to position [277, 0]
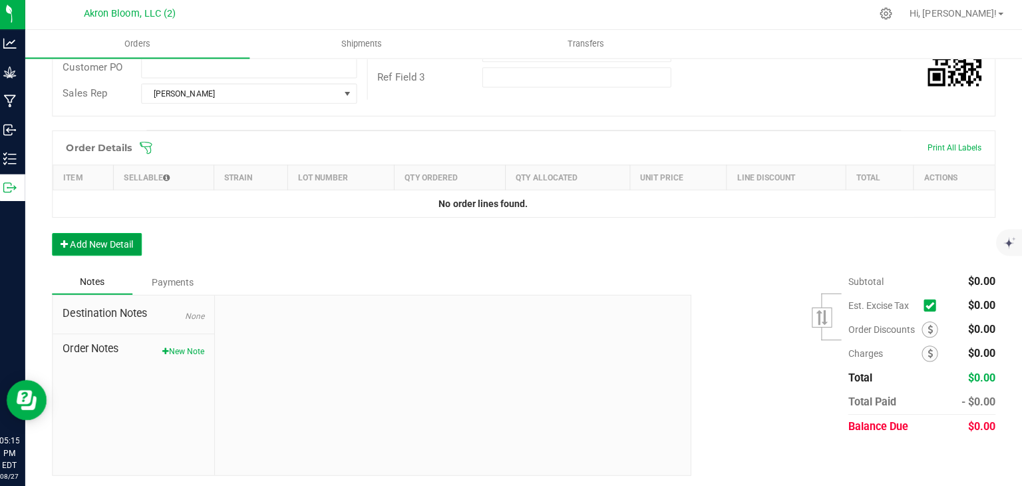
click at [128, 242] on button "Add New Detail" at bounding box center [103, 245] width 89 height 23
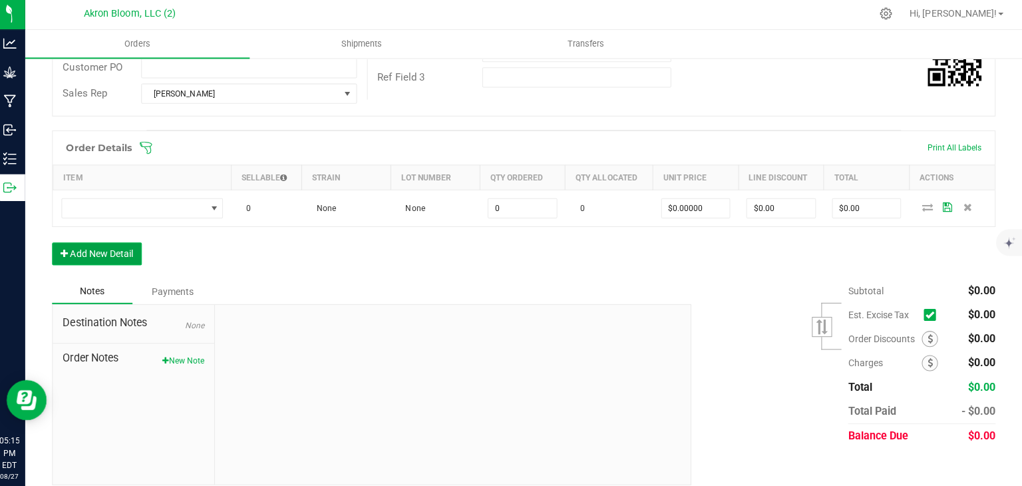
click at [125, 251] on button "Add New Detail" at bounding box center [103, 254] width 89 height 23
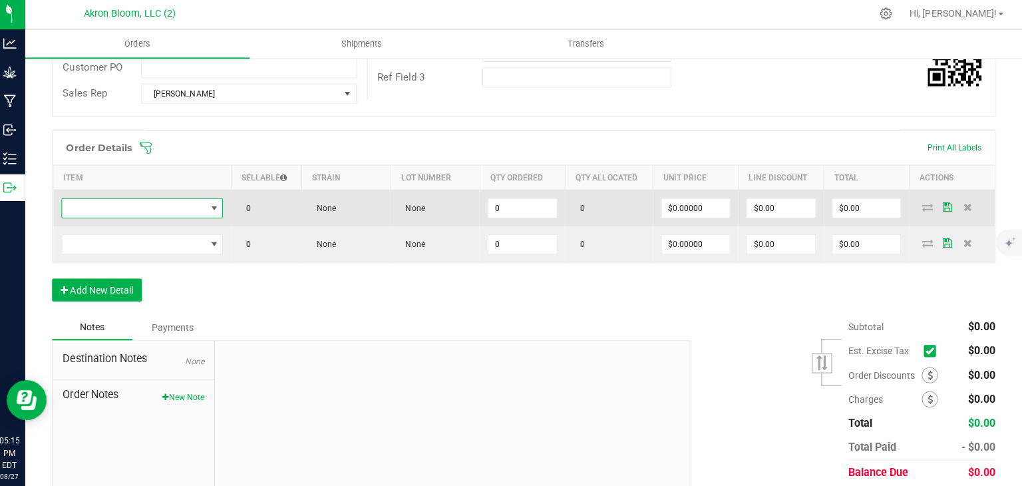
click at [218, 207] on span "NO DATA FOUND" at bounding box center [219, 209] width 11 height 11
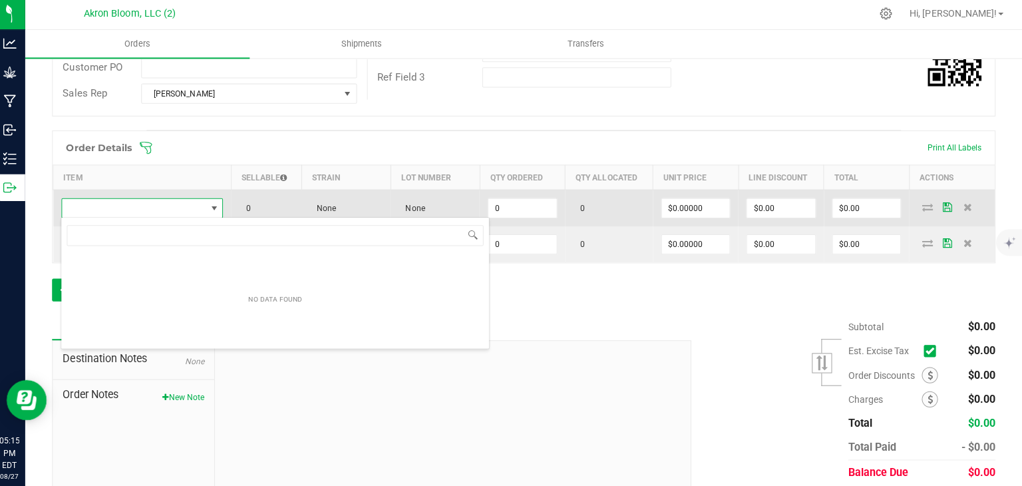
scroll to position [19, 160]
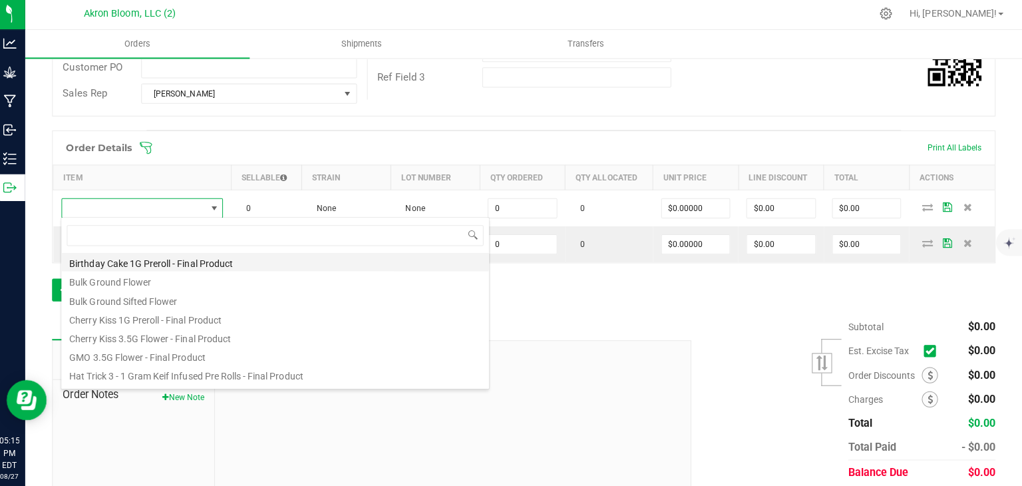
click at [186, 260] on li "Birthday Cake 1G Preroll - Final Product" at bounding box center [280, 262] width 425 height 19
type input "0 ea"
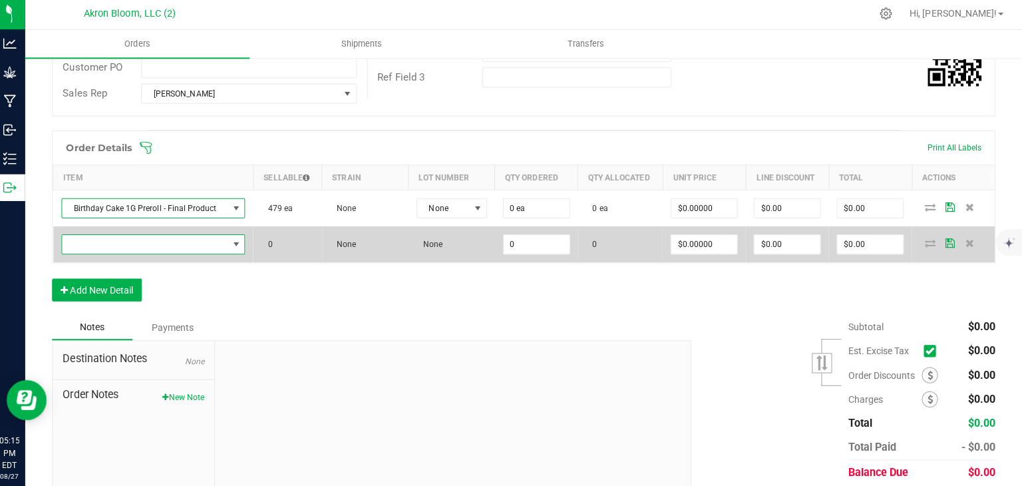
click at [240, 246] on span "NO DATA FOUND" at bounding box center [241, 245] width 11 height 11
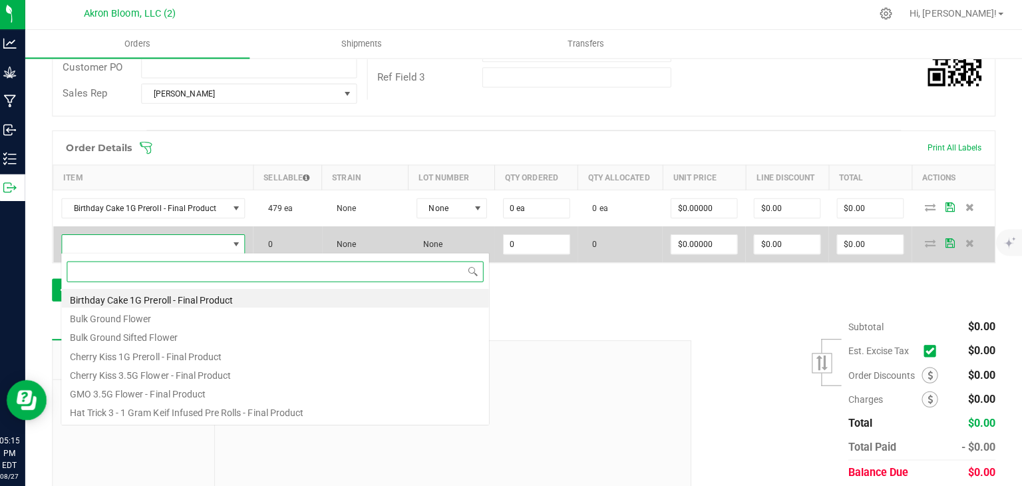
scroll to position [19, 180]
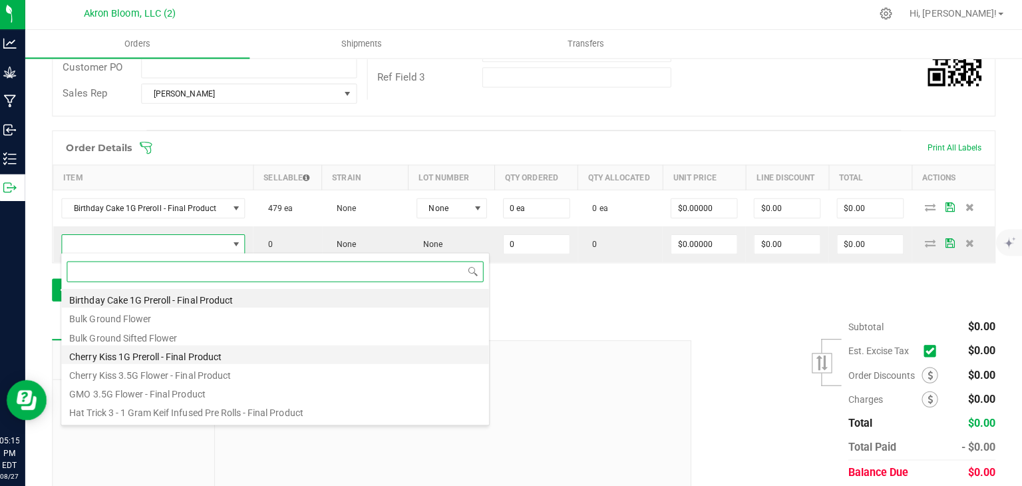
click at [151, 355] on li "Cherry Kiss 1G Preroll - Final Product" at bounding box center [280, 354] width 425 height 19
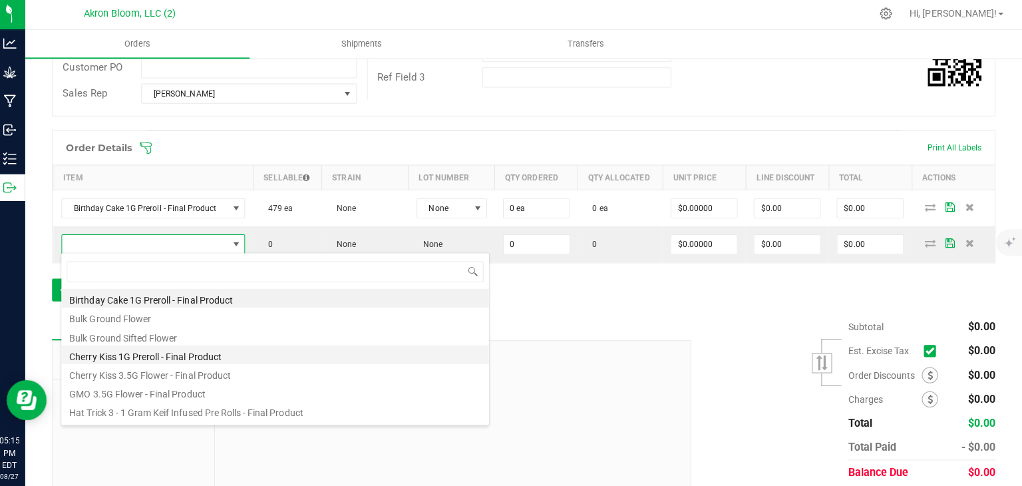
type input "0 ea"
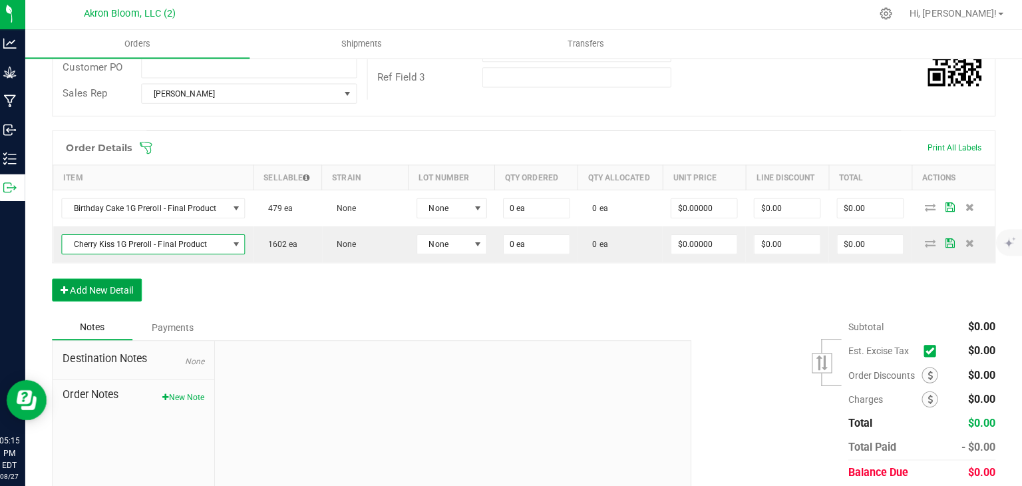
click at [128, 290] on button "Add New Detail" at bounding box center [103, 290] width 89 height 23
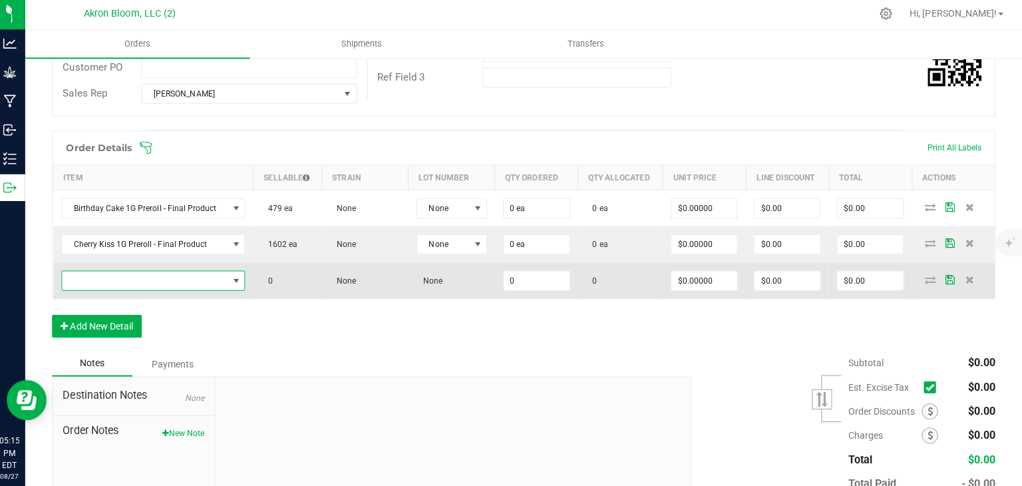
click at [240, 276] on span "NO DATA FOUND" at bounding box center [241, 281] width 11 height 11
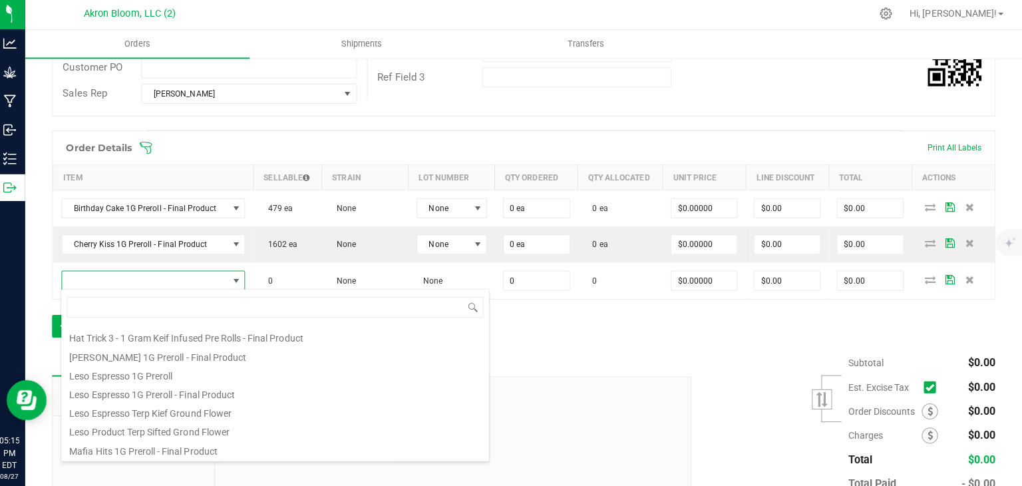
scroll to position [0, 0]
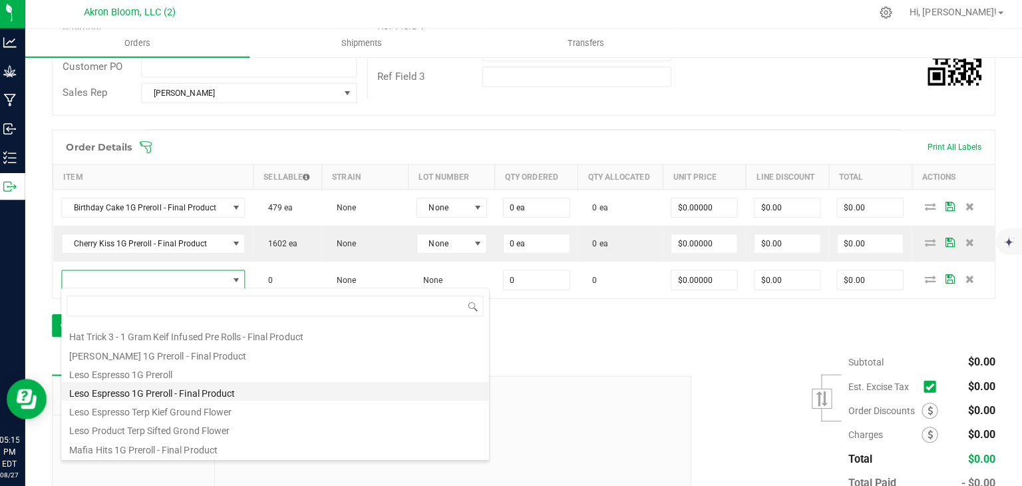
click at [203, 391] on li "Leso Espresso 1G Preroll - Final Product" at bounding box center [280, 392] width 425 height 19
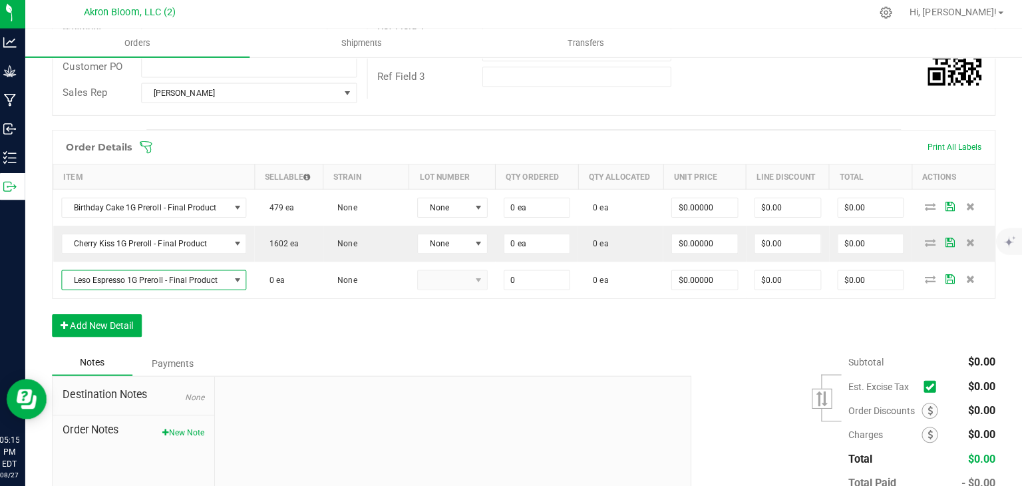
type input "0 ea"
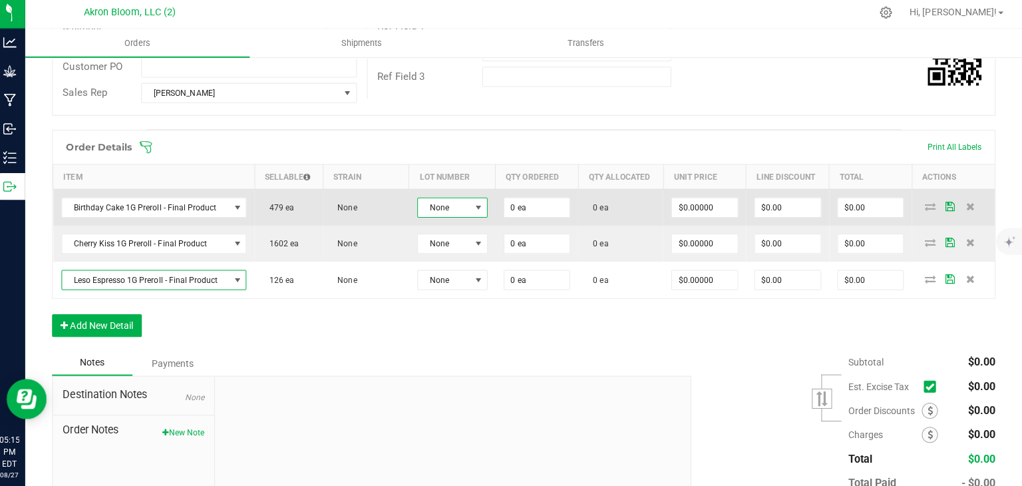
click at [483, 205] on span at bounding box center [482, 209] width 11 height 11
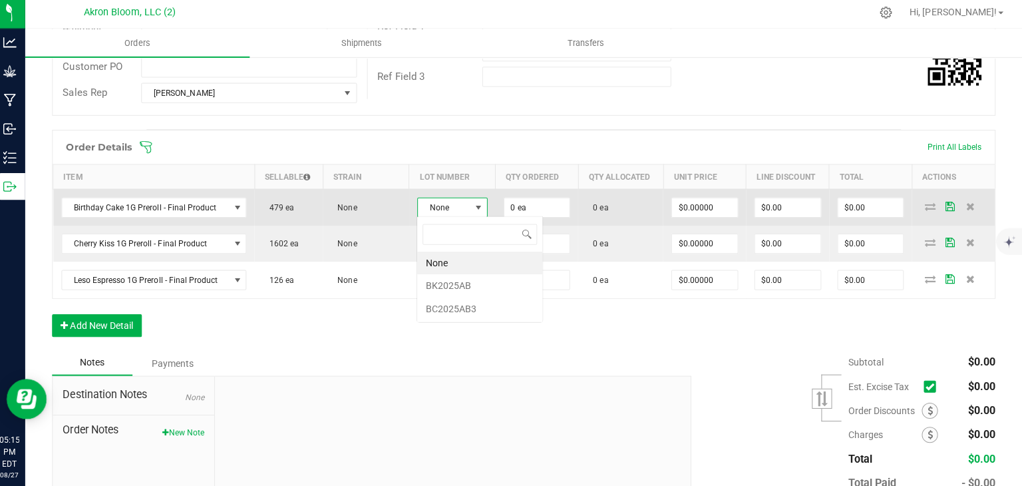
scroll to position [19, 69]
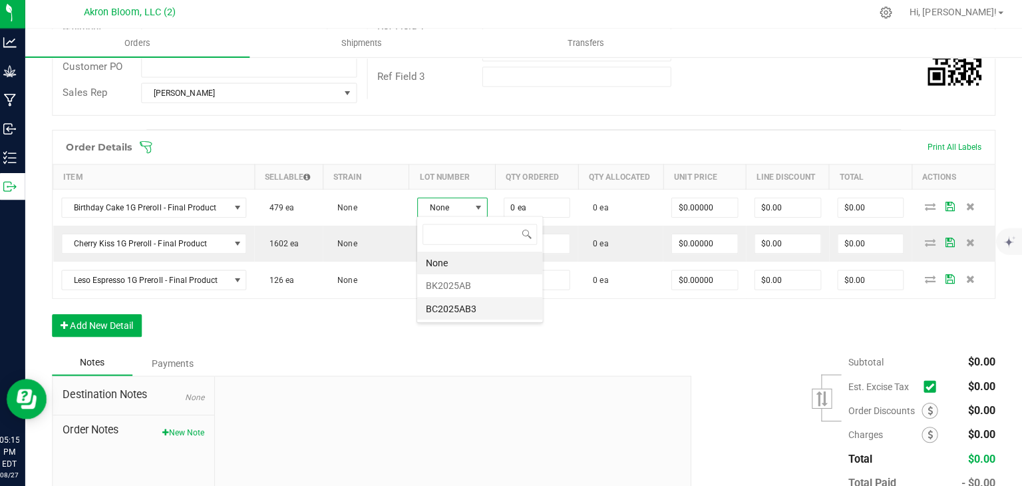
click at [474, 306] on li "BC2025AB3" at bounding box center [483, 309] width 124 height 23
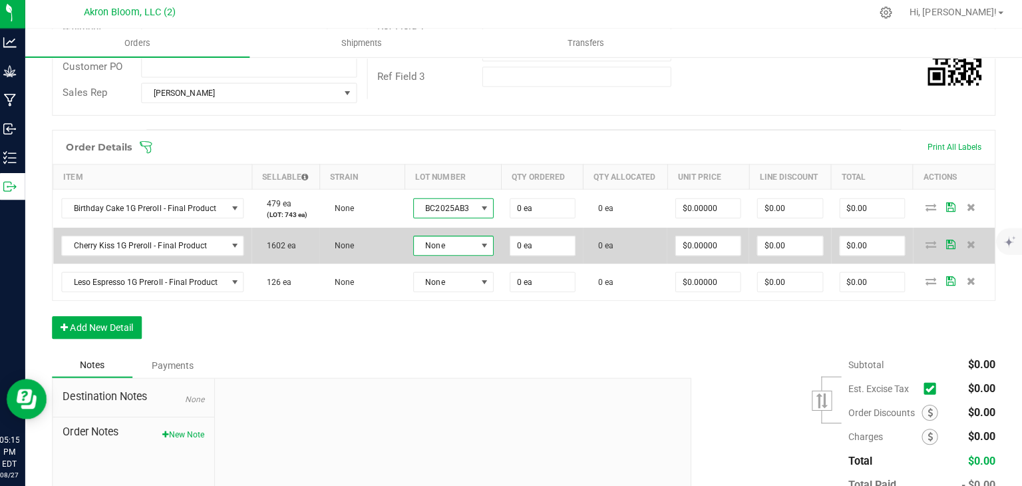
click at [488, 244] on span at bounding box center [488, 247] width 11 height 11
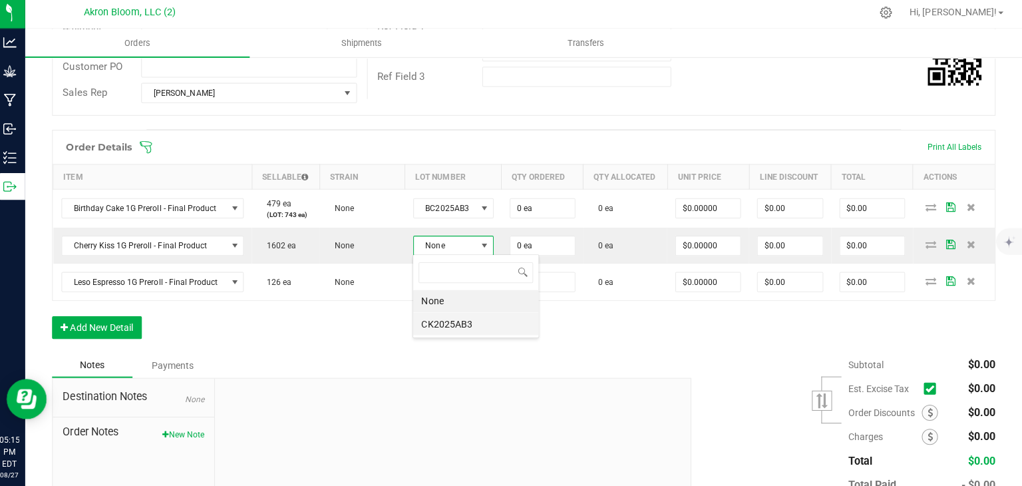
click at [453, 323] on li "CK2025AB3" at bounding box center [479, 325] width 124 height 23
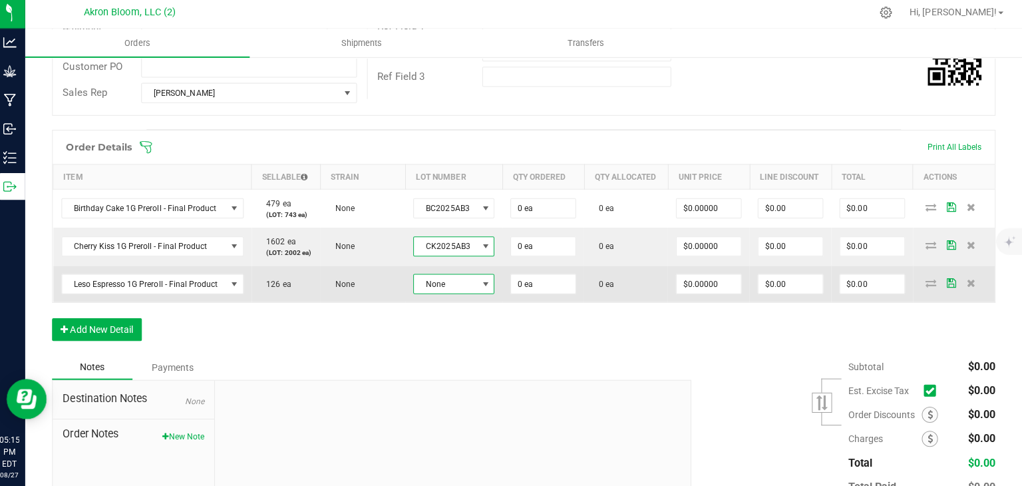
click at [486, 283] on span at bounding box center [489, 285] width 11 height 11
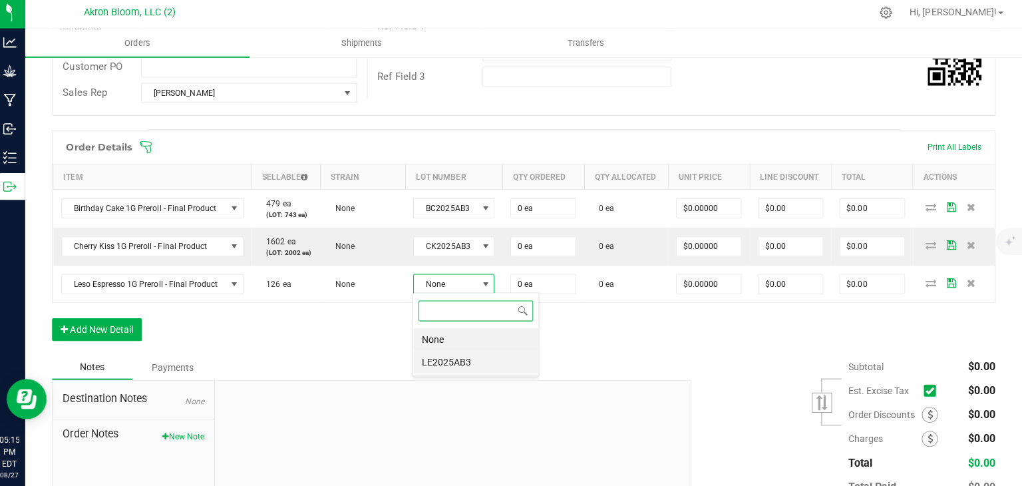
click at [467, 360] on li "LE2025AB3" at bounding box center [479, 362] width 124 height 23
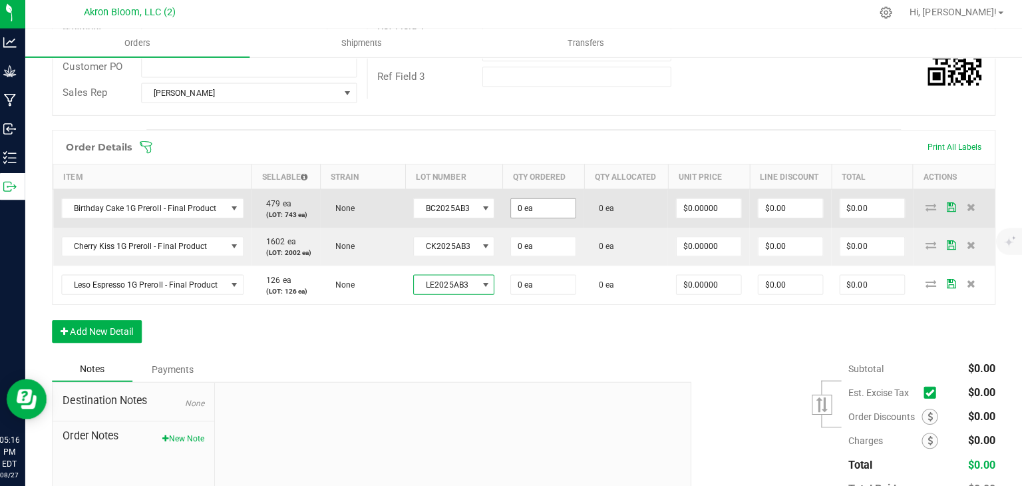
type input "0"
click at [554, 210] on input "0" at bounding box center [547, 209] width 64 height 19
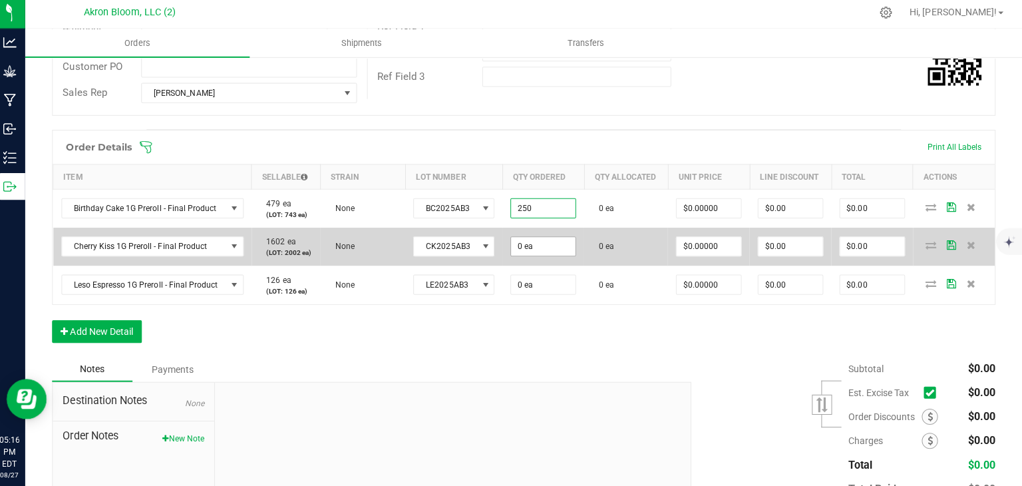
click at [538, 250] on input "0 ea" at bounding box center [547, 247] width 64 height 19
type input "250 ea"
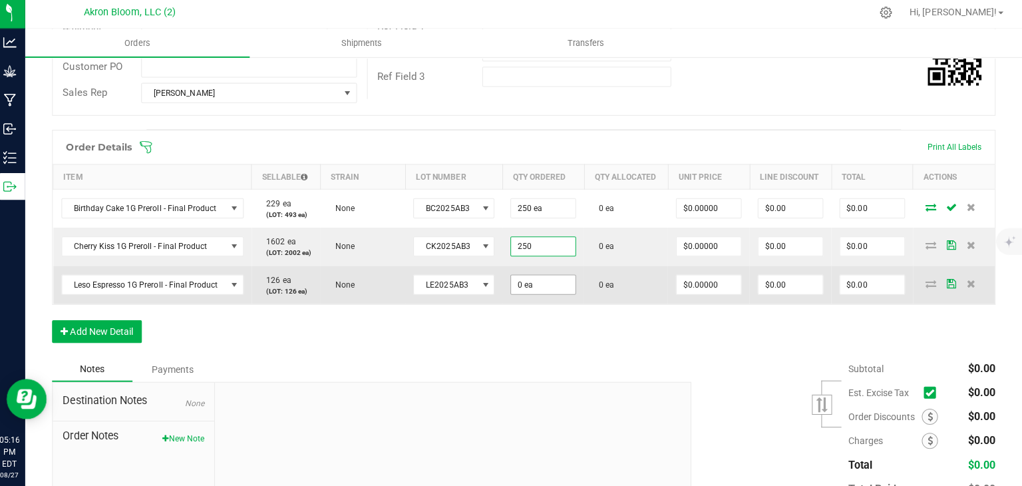
click at [533, 285] on input "0 ea" at bounding box center [547, 285] width 64 height 19
type input "250 ea"
type input "0"
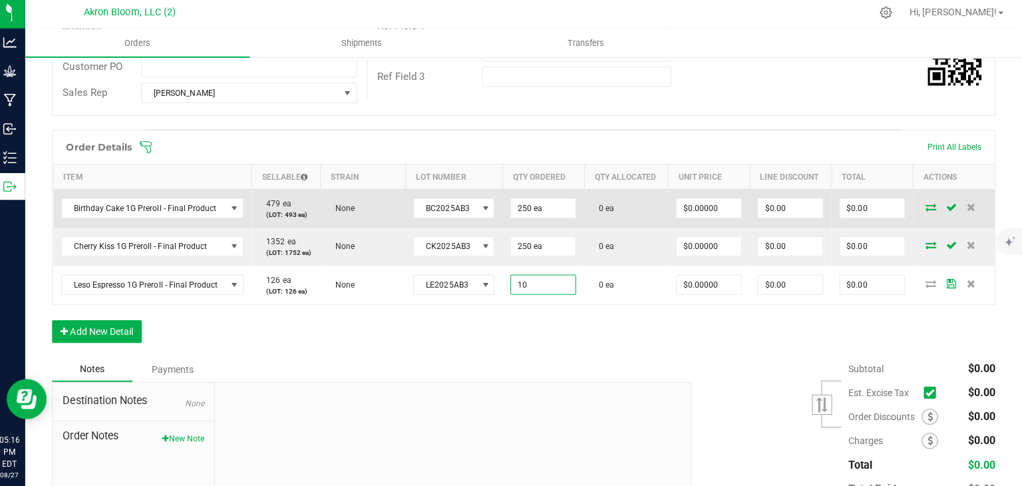
click at [931, 206] on icon at bounding box center [932, 208] width 11 height 8
type input "10 ea"
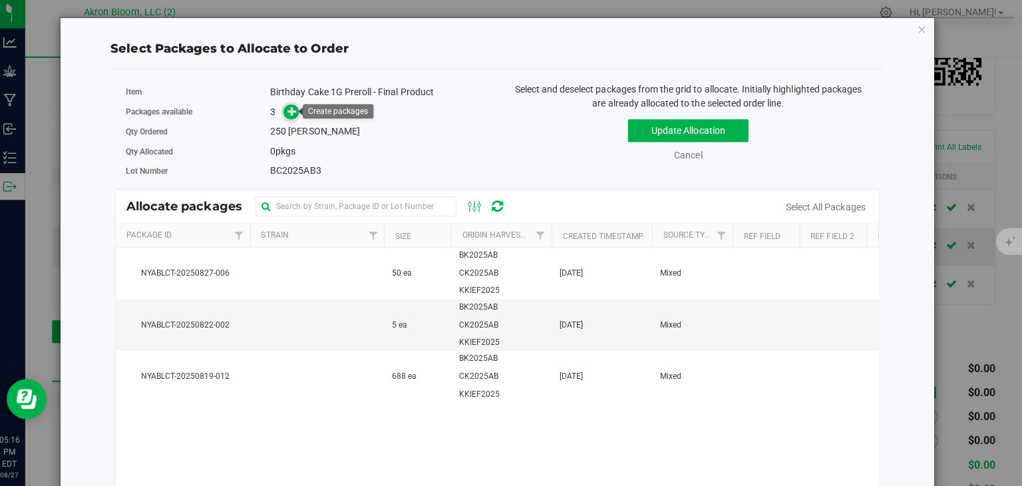
click at [296, 114] on icon at bounding box center [296, 113] width 9 height 9
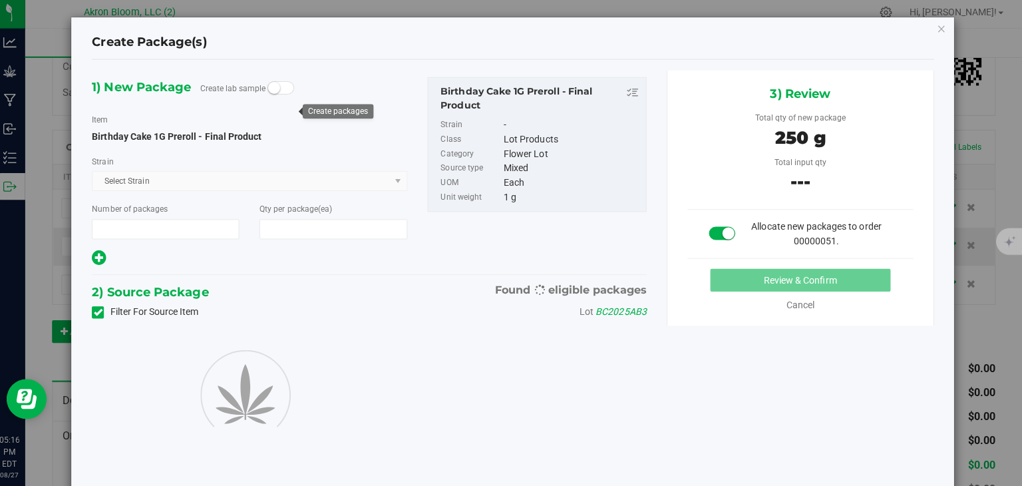
type input "1"
type input "250"
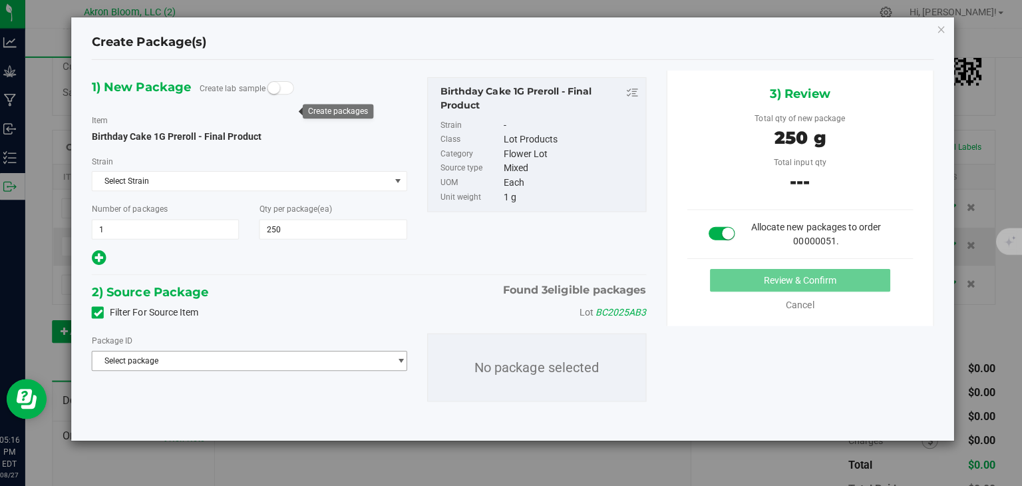
click at [401, 358] on span "select" at bounding box center [405, 361] width 10 height 11
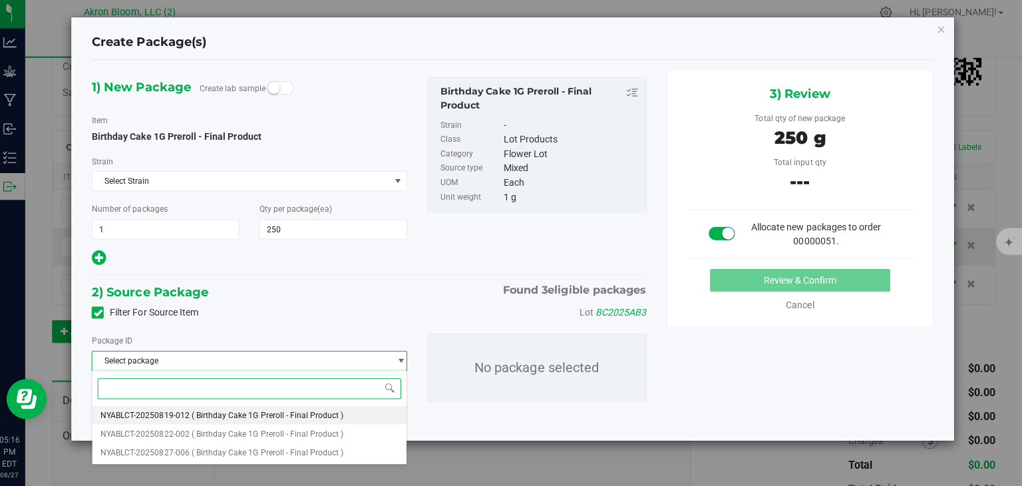
click at [385, 416] on li "NYABLCT-20250819-012 ( Birthday Cake 1G Preroll - Final Product )" at bounding box center [255, 415] width 312 height 19
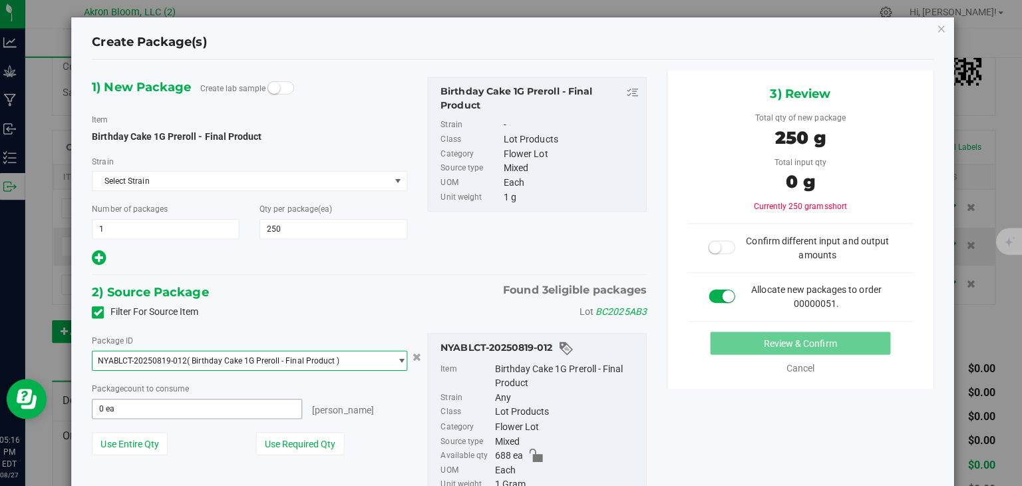
click at [201, 406] on input "0 ea" at bounding box center [202, 409] width 207 height 19
type input "250"
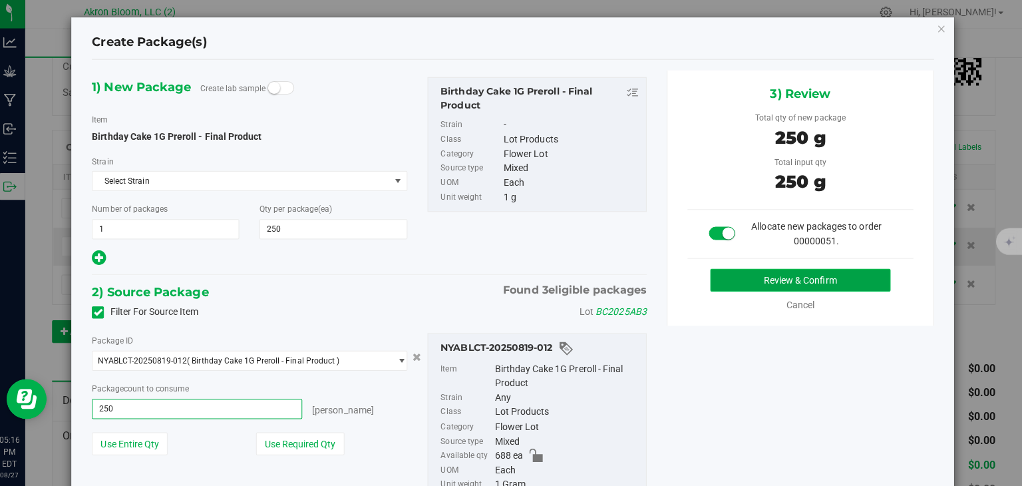
click at [795, 278] on button "Review & Confirm" at bounding box center [801, 281] width 179 height 23
type input "250 ea"
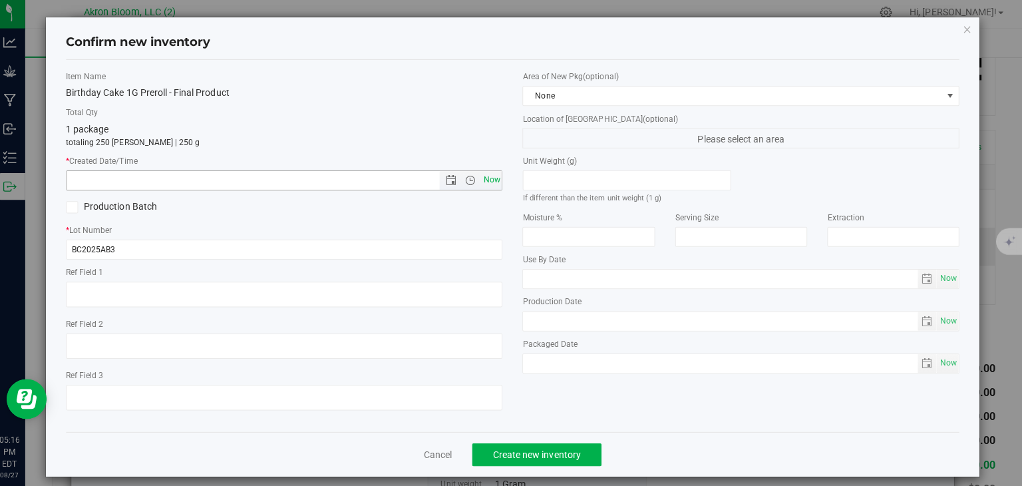
click at [489, 179] on span "Now" at bounding box center [495, 181] width 23 height 19
type input "[DATE] 5:16 PM"
click at [524, 451] on span "Create new inventory" at bounding box center [540, 454] width 87 height 11
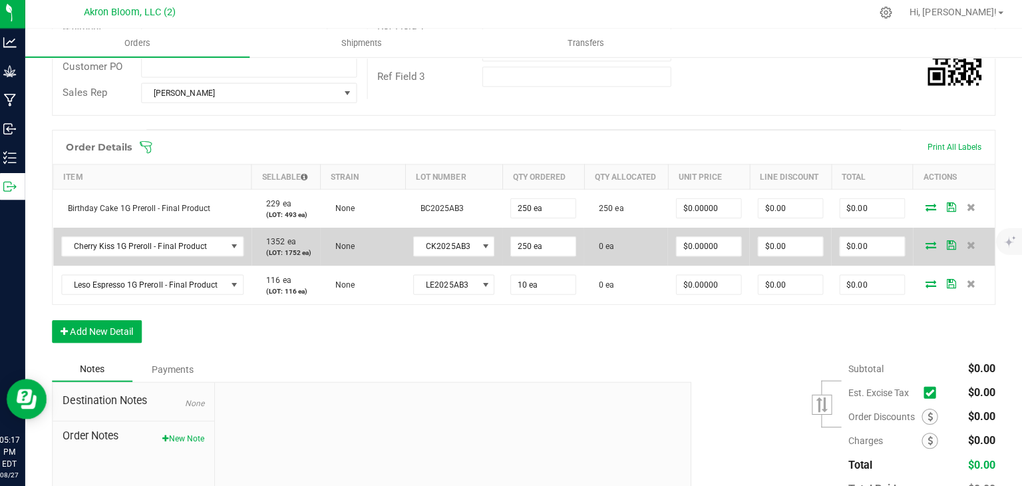
click at [933, 244] on icon at bounding box center [932, 246] width 11 height 8
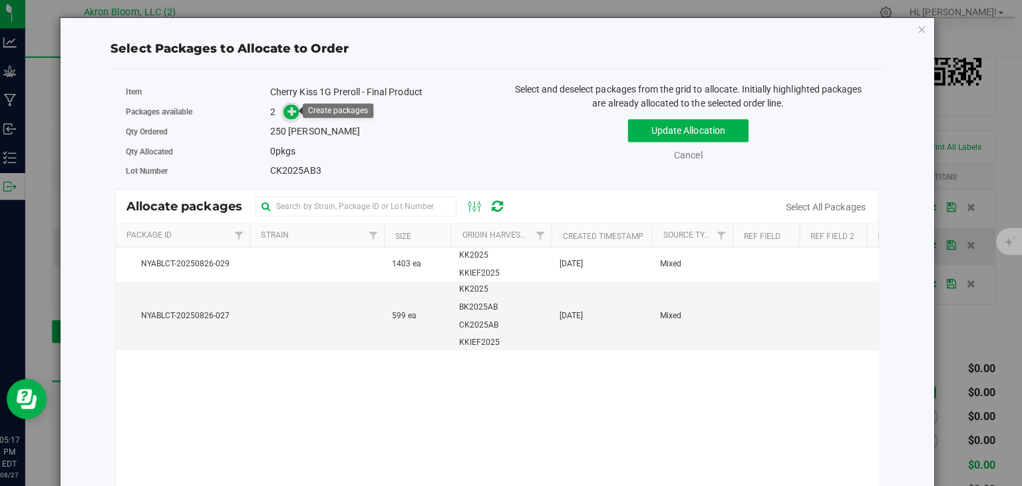
click at [300, 112] on icon at bounding box center [296, 112] width 9 height 9
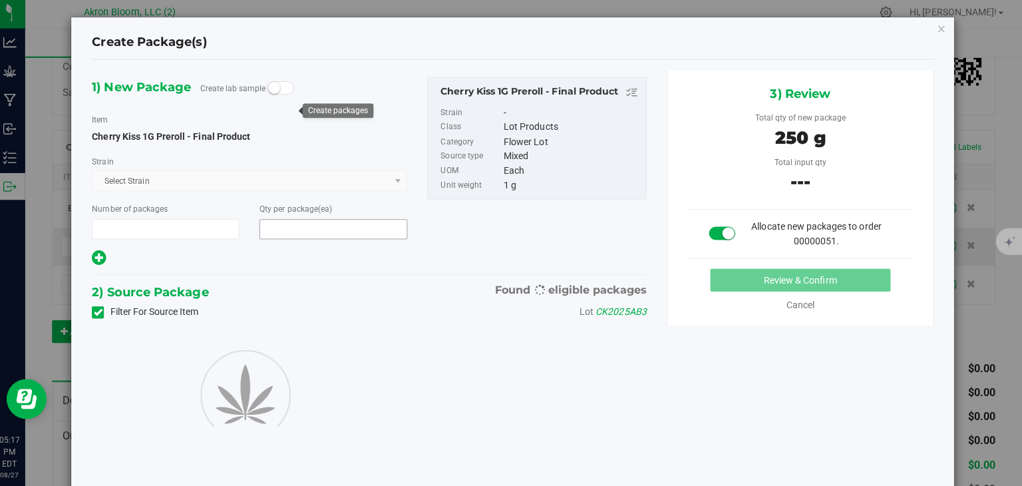
type input "1"
type input "250"
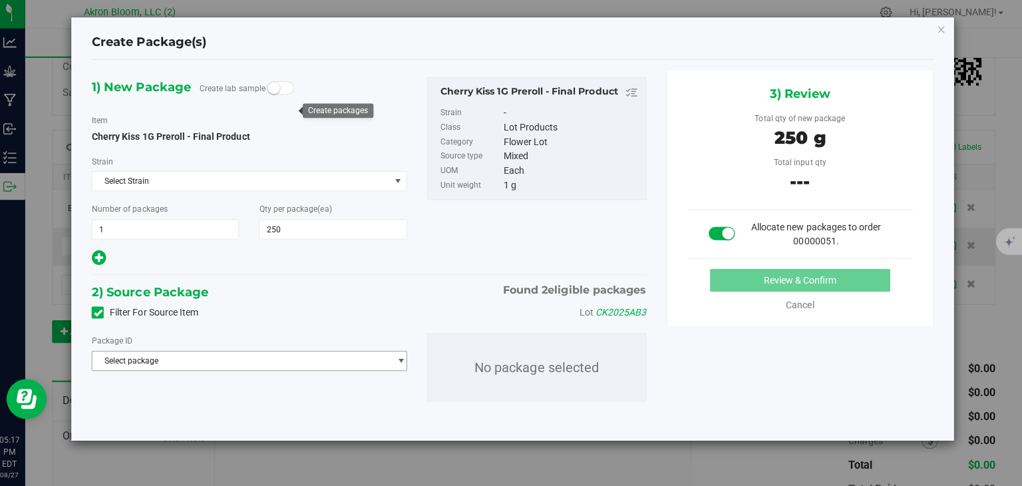
click at [402, 358] on span "select" at bounding box center [405, 361] width 10 height 11
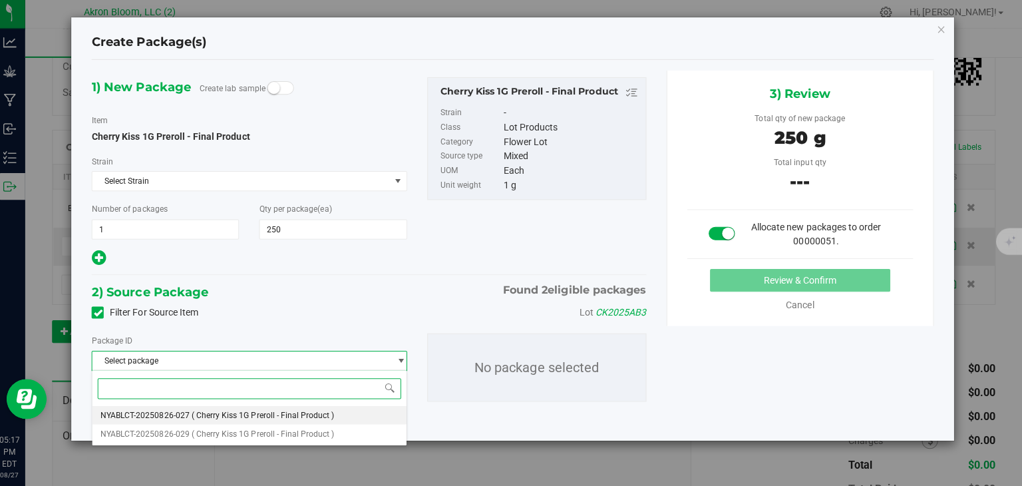
click at [358, 415] on li "NYABLCT-20250826-027 ( Cherry Kiss 1G Preroll - Final Product )" at bounding box center [255, 415] width 312 height 19
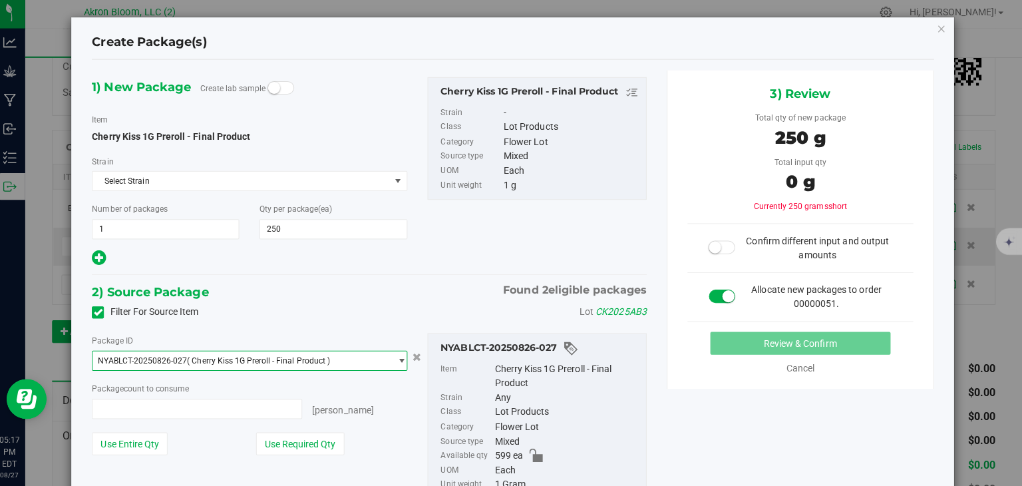
type input "0 ea"
click at [262, 405] on input "0 ea" at bounding box center [202, 409] width 207 height 19
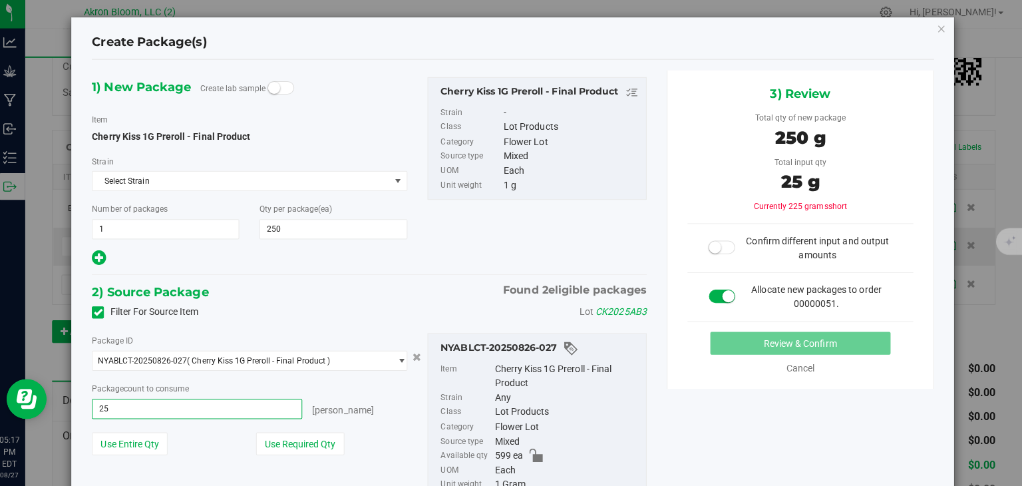
type input "250"
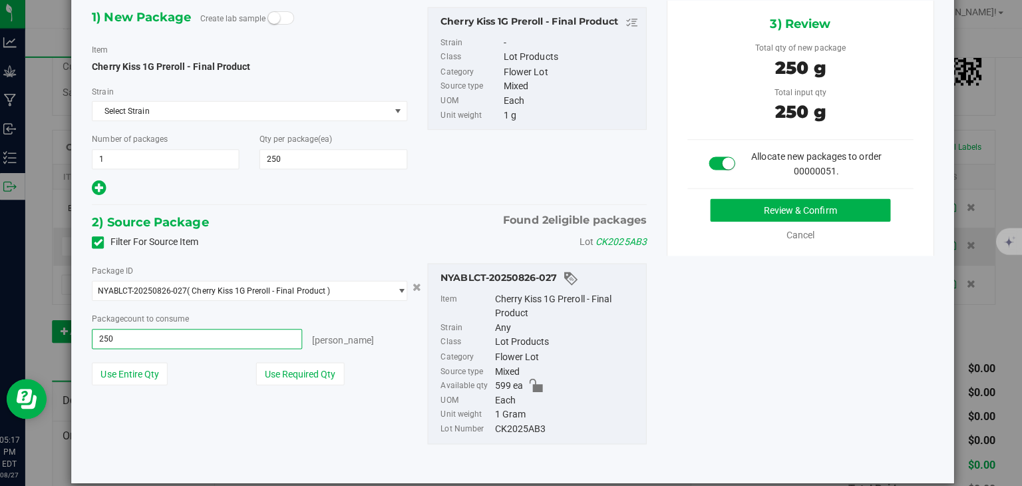
scroll to position [85, 0]
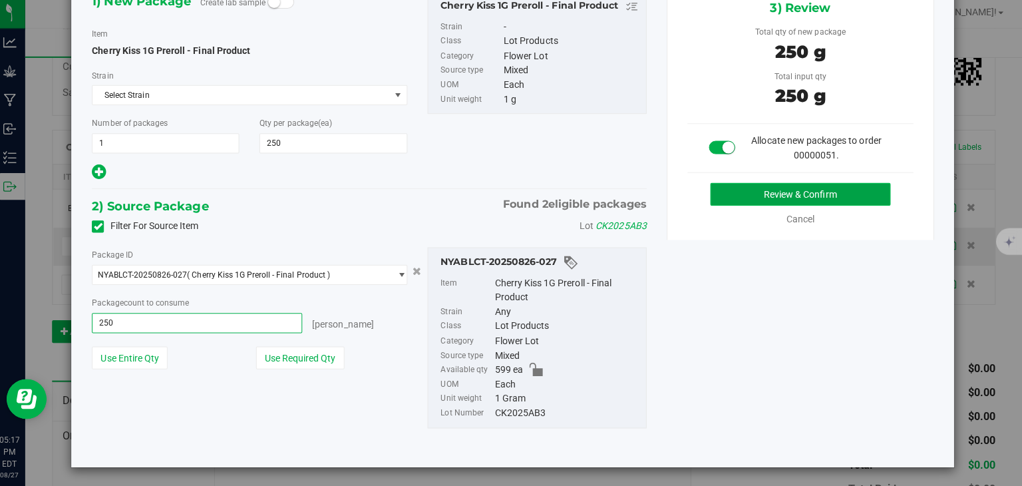
click at [764, 192] on button "Review & Confirm" at bounding box center [801, 196] width 179 height 23
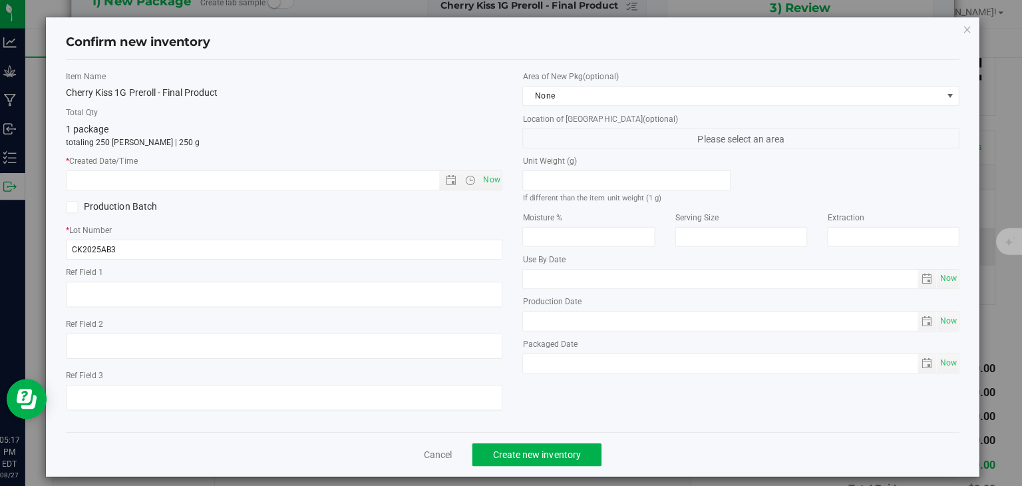
type input "250 ea"
click at [497, 179] on span "Now" at bounding box center [495, 181] width 23 height 19
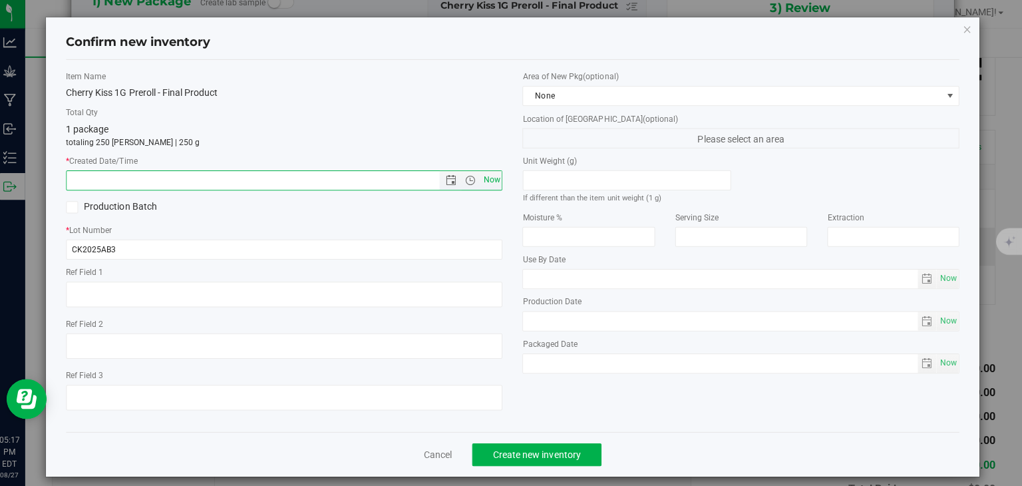
type input "[DATE] 5:17 PM"
click at [542, 455] on span "Create new inventory" at bounding box center [540, 454] width 87 height 11
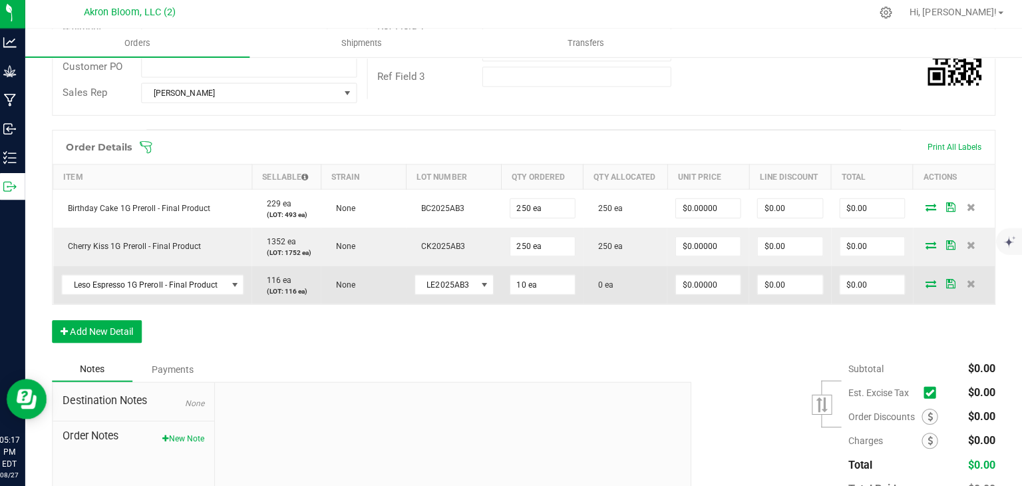
click at [927, 282] on icon at bounding box center [932, 284] width 11 height 8
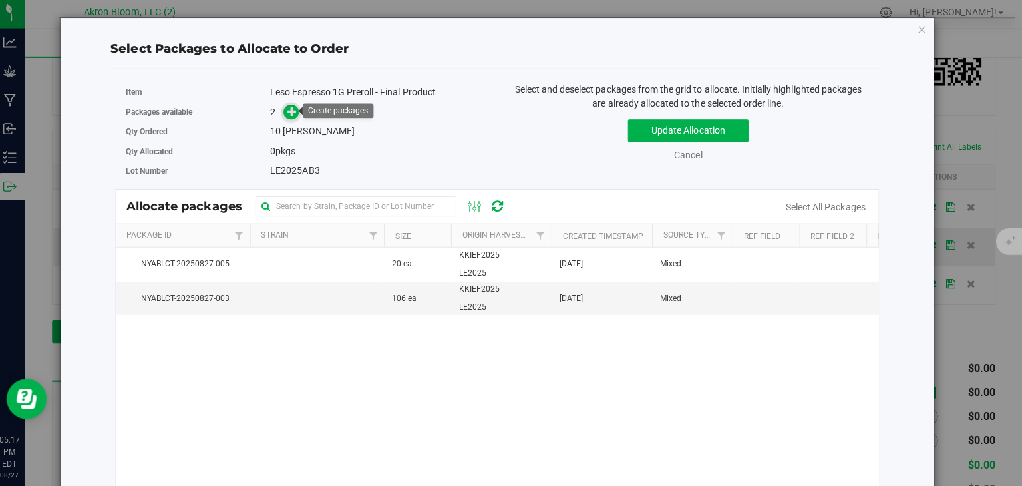
click at [296, 113] on icon at bounding box center [297, 113] width 10 height 10
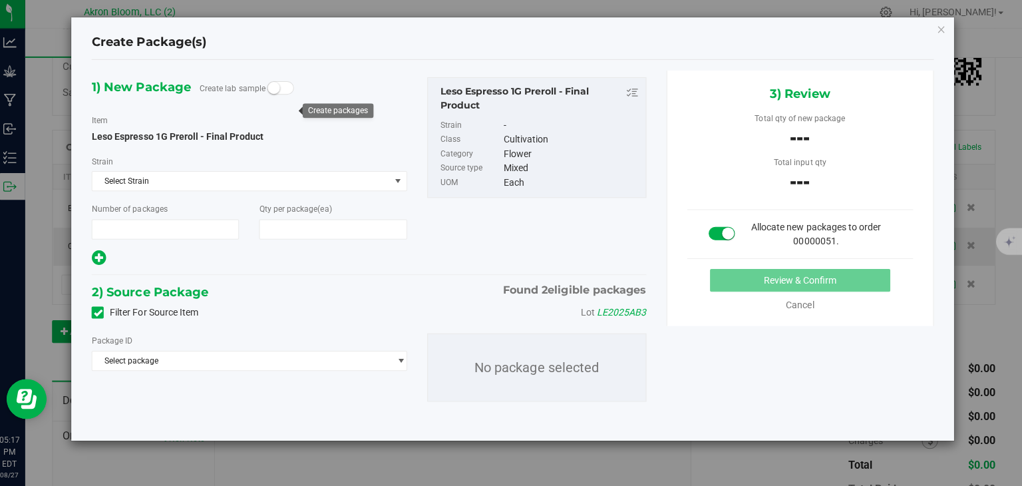
type input "1"
type input "10"
click at [403, 358] on span "select" at bounding box center [405, 361] width 10 height 11
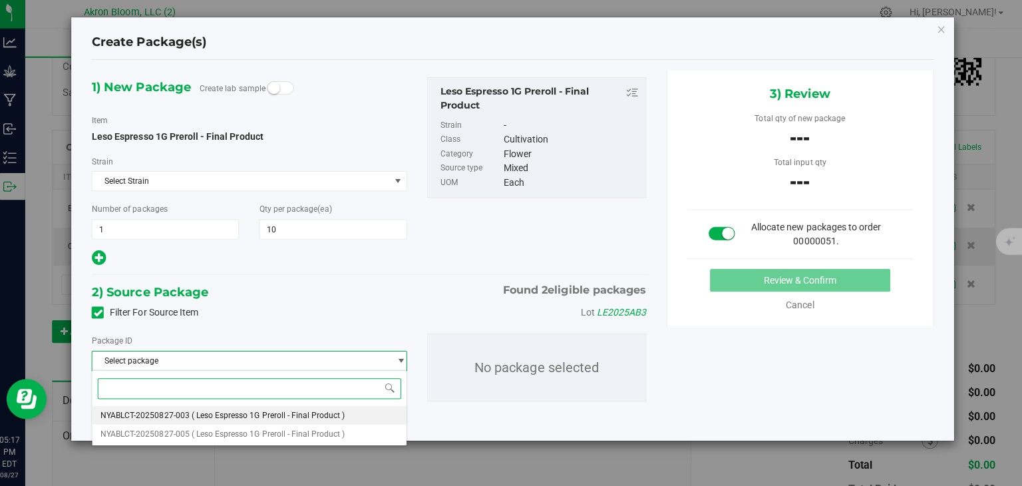
click at [378, 411] on li "NYABLCT-20250827-003 ( Leso Espresso 1G Preroll - Final Product )" at bounding box center [255, 415] width 312 height 19
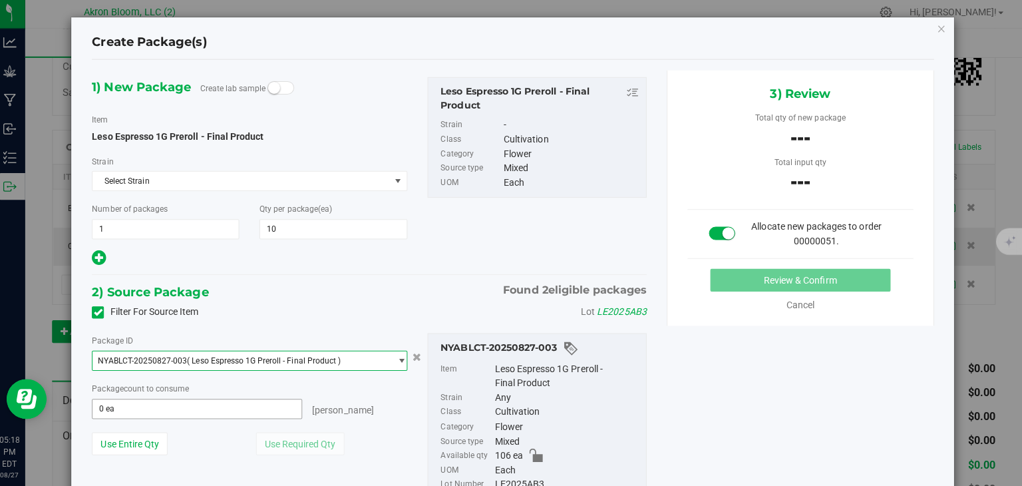
click at [283, 402] on span "0 ea 0" at bounding box center [202, 409] width 208 height 20
click at [402, 359] on span "select" at bounding box center [405, 361] width 10 height 11
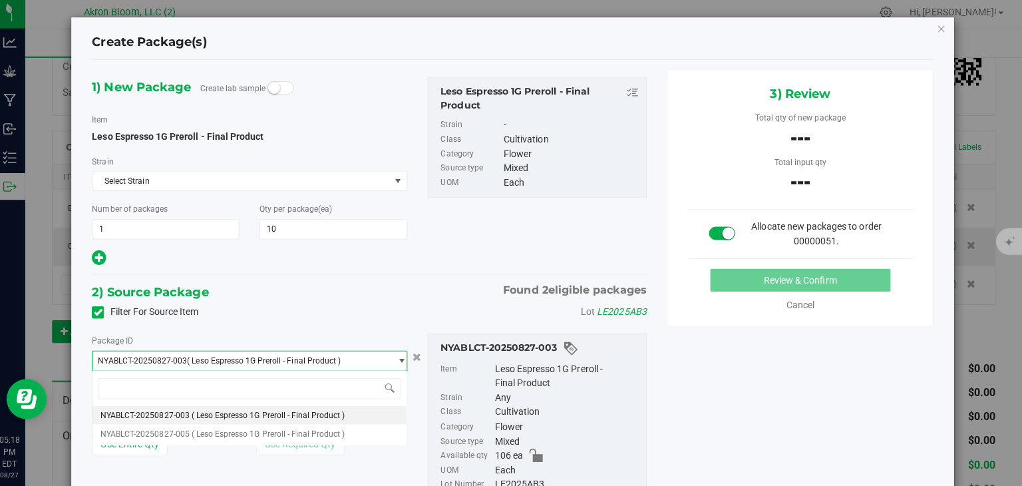
type input "0 ea"
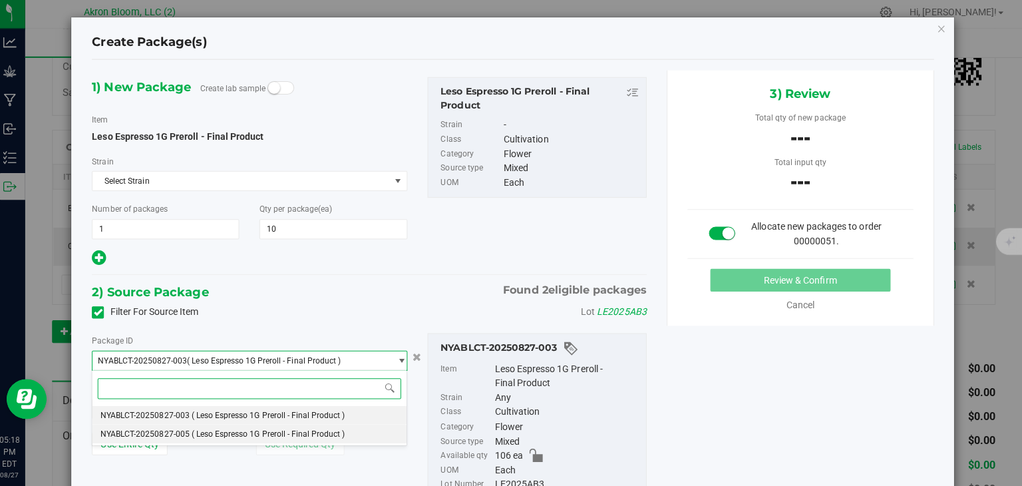
click at [376, 438] on li "NYABLCT-20250827-005 ( Leso Espresso 1G Preroll - Final Product )" at bounding box center [255, 434] width 312 height 19
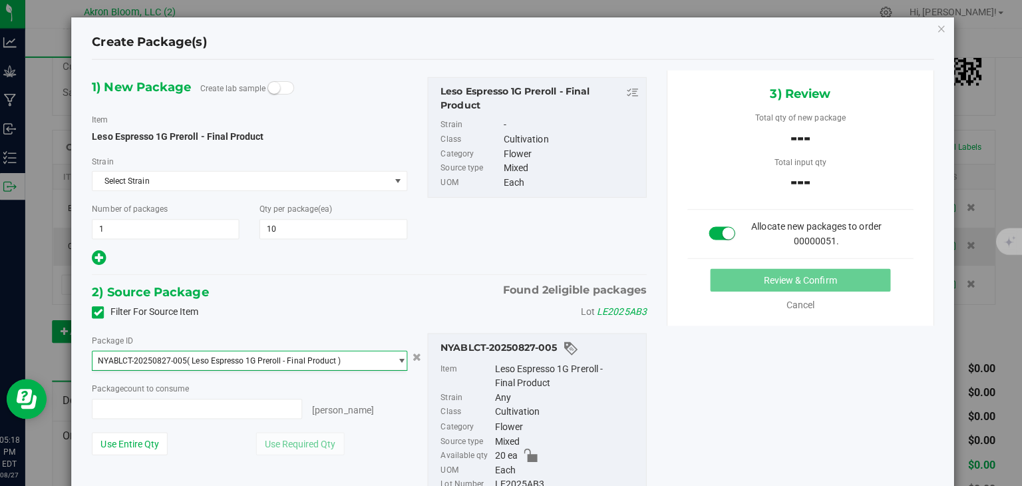
type input "0 ea"
click at [256, 411] on input "0 ea" at bounding box center [202, 409] width 207 height 19
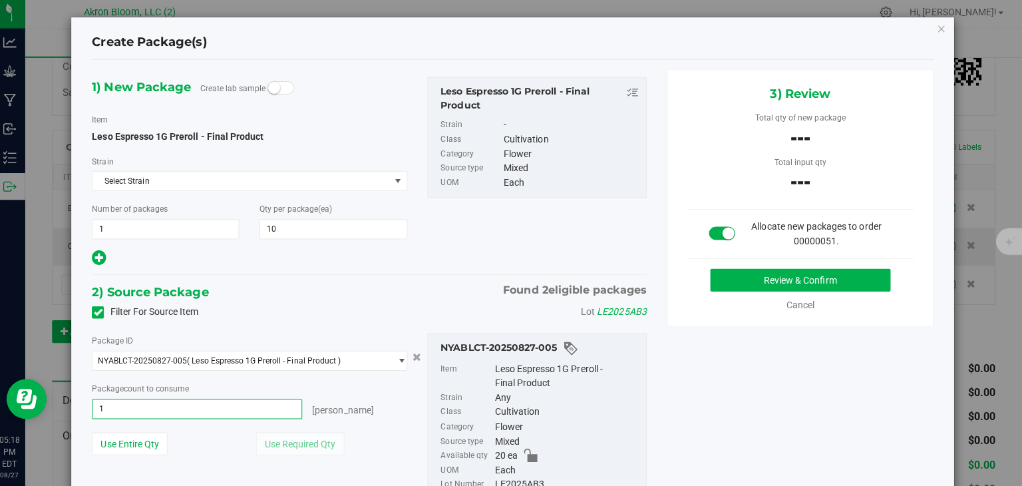
type input "10"
click at [819, 280] on button "Review & Confirm" at bounding box center [801, 281] width 179 height 23
type input "10 ea"
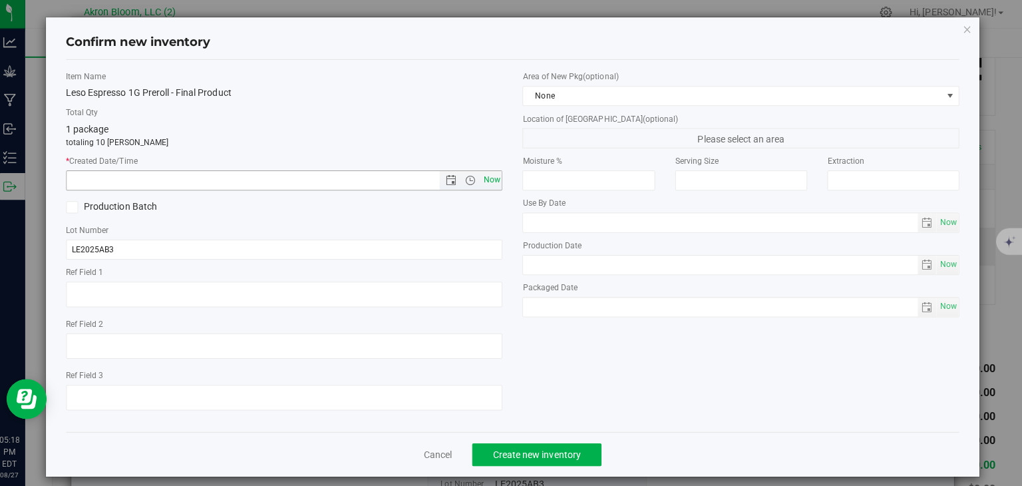
click at [491, 181] on span "Now" at bounding box center [495, 181] width 23 height 19
type input "[DATE] 5:18 PM"
click at [557, 453] on span "Create new inventory" at bounding box center [540, 454] width 87 height 11
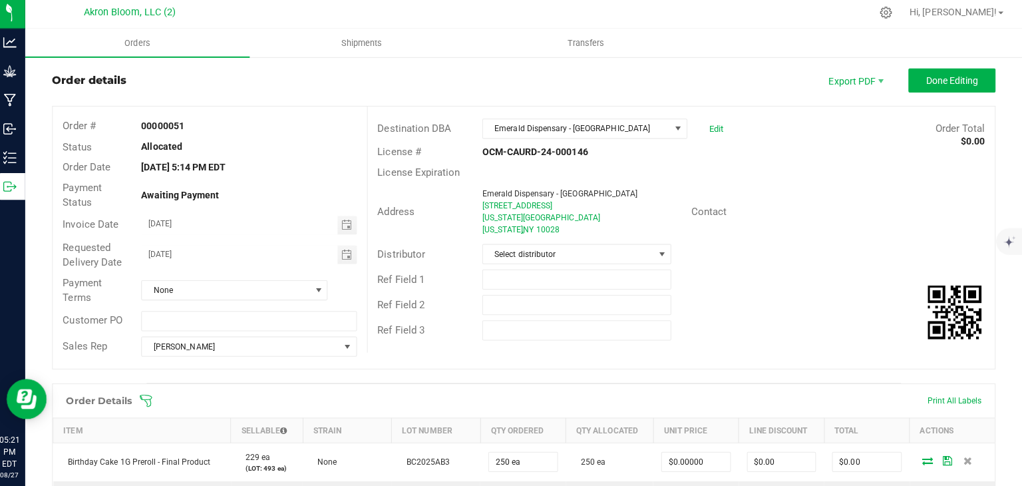
scroll to position [13, 0]
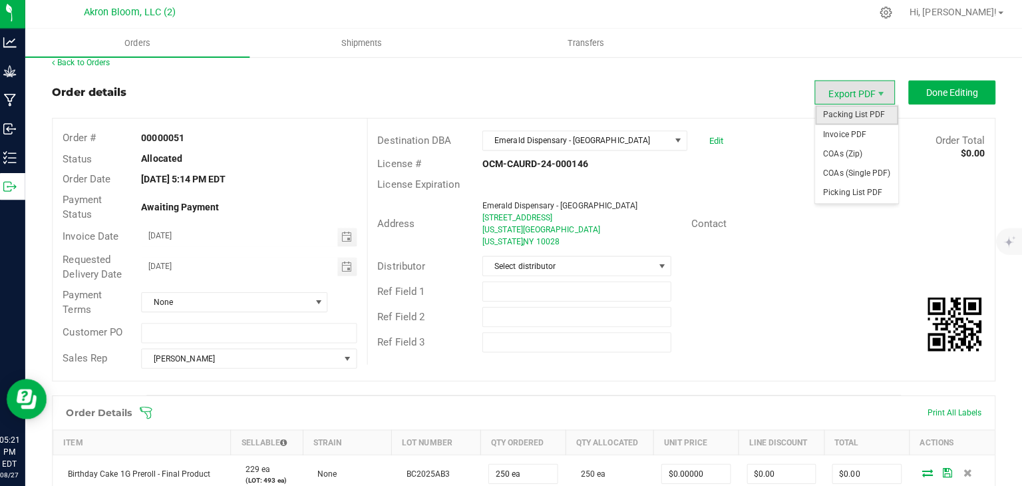
click at [859, 116] on span "Packing List PDF" at bounding box center [858, 117] width 83 height 19
click at [839, 195] on span "Picking List PDF" at bounding box center [858, 194] width 83 height 19
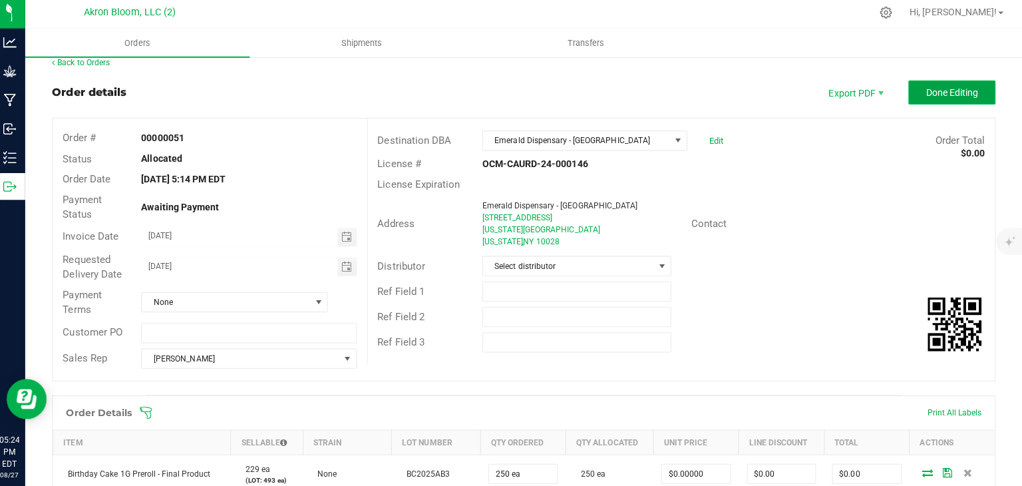
click at [958, 90] on span "Done Editing" at bounding box center [953, 95] width 52 height 11
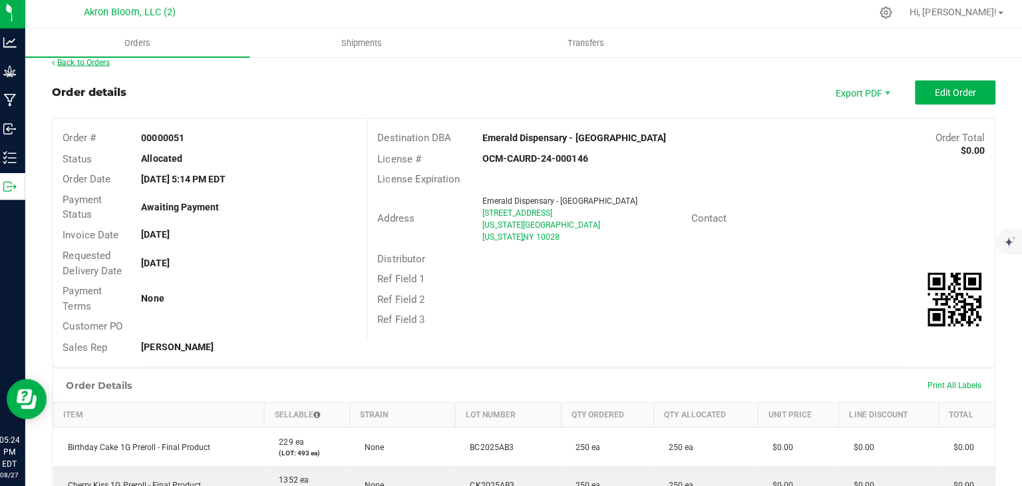
click at [89, 63] on link "Back to Orders" at bounding box center [87, 65] width 57 height 9
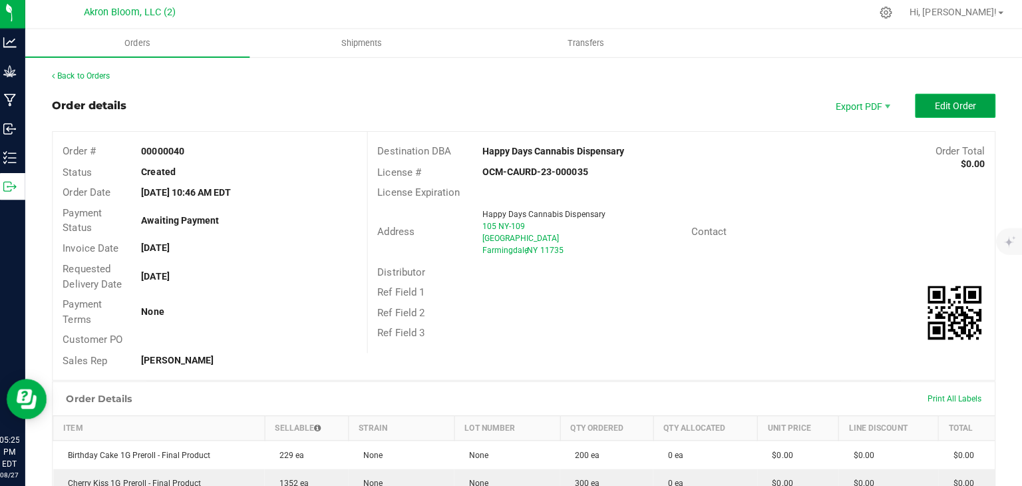
click at [938, 104] on span "Edit Order" at bounding box center [955, 108] width 41 height 11
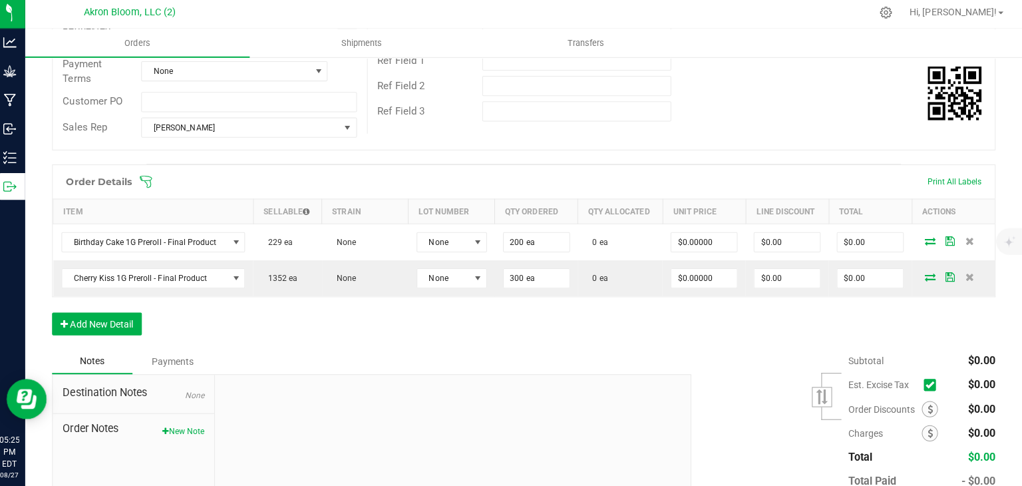
scroll to position [272, 0]
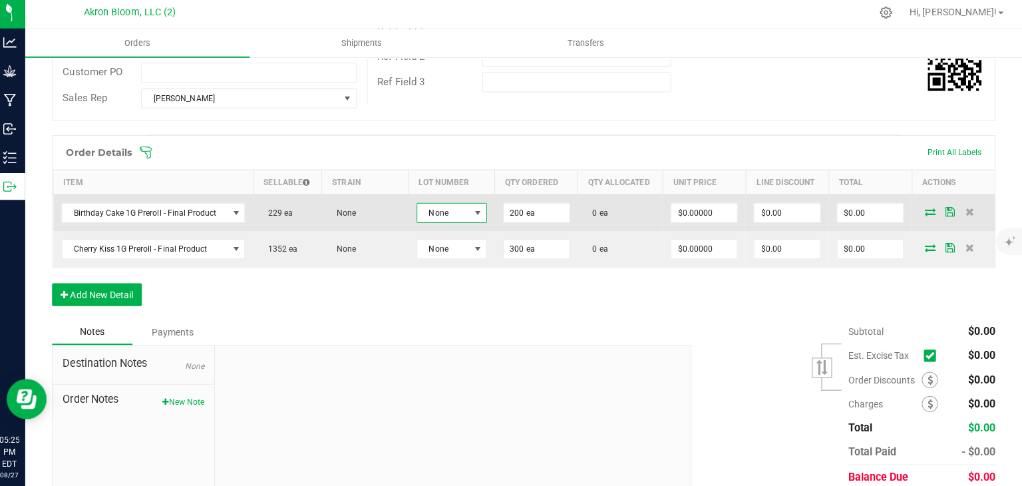
click at [479, 212] on span at bounding box center [481, 214] width 11 height 11
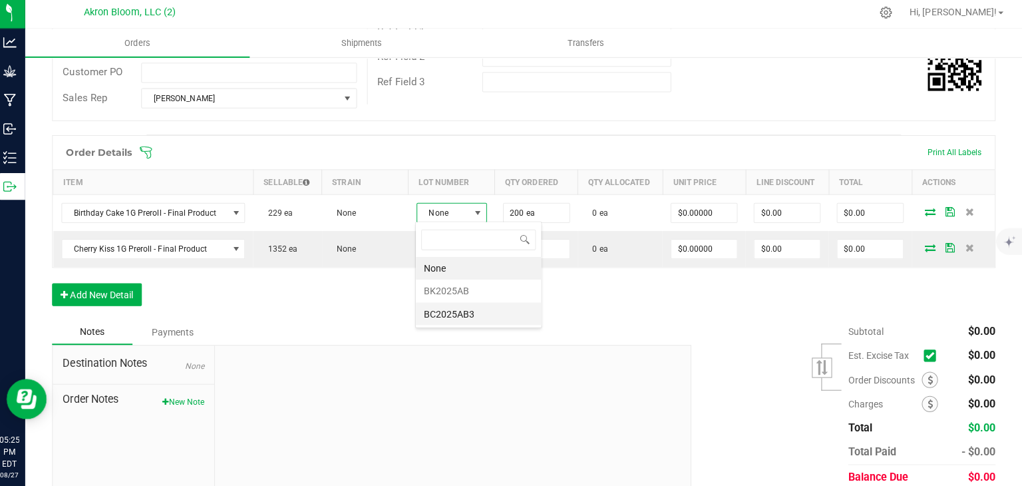
click at [468, 314] on li "BC2025AB3" at bounding box center [482, 315] width 124 height 23
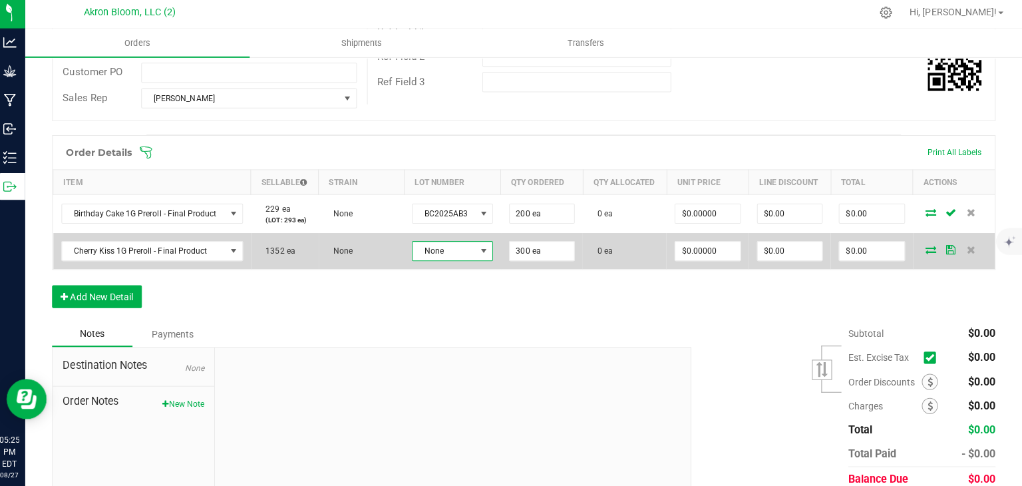
click at [482, 252] on span at bounding box center [487, 252] width 11 height 11
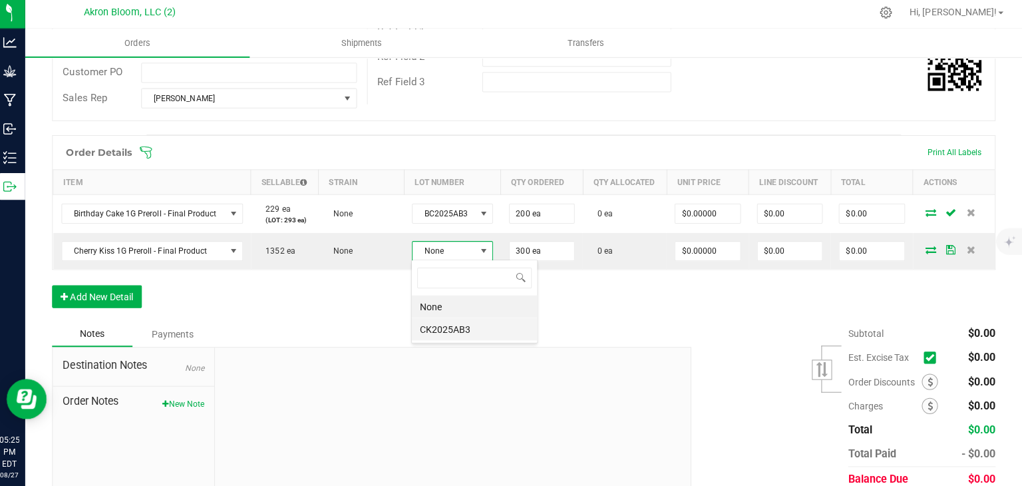
click at [463, 330] on li "CK2025AB3" at bounding box center [478, 330] width 124 height 23
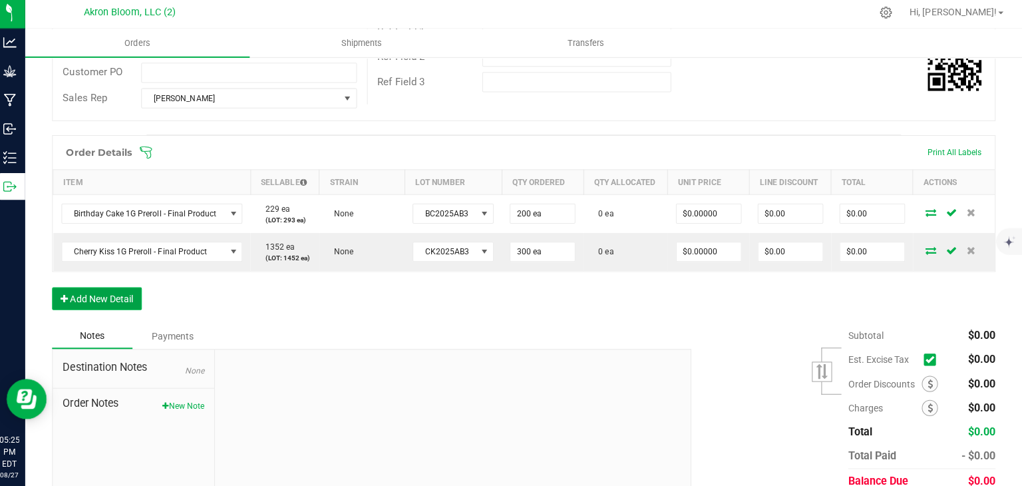
click at [99, 295] on button "Add New Detail" at bounding box center [103, 299] width 89 height 23
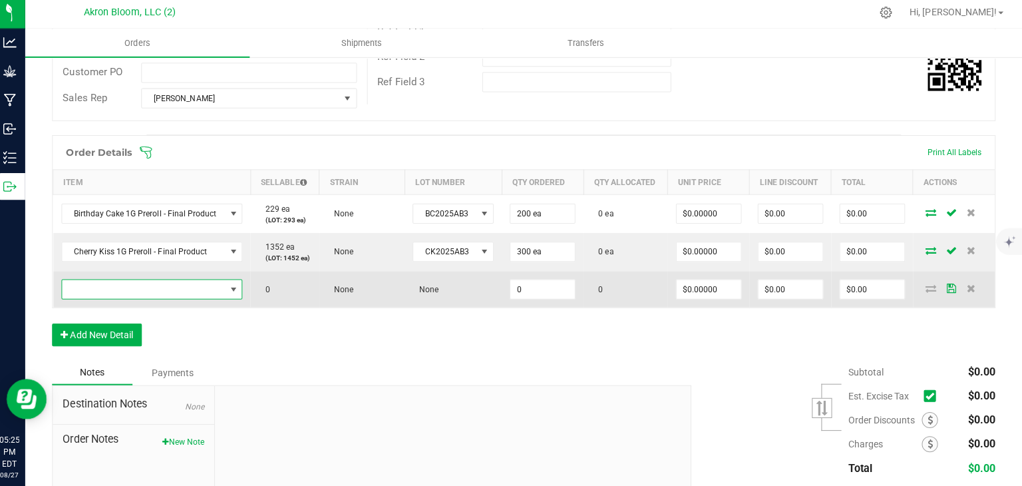
click at [236, 288] on span "NO DATA FOUND" at bounding box center [239, 290] width 11 height 11
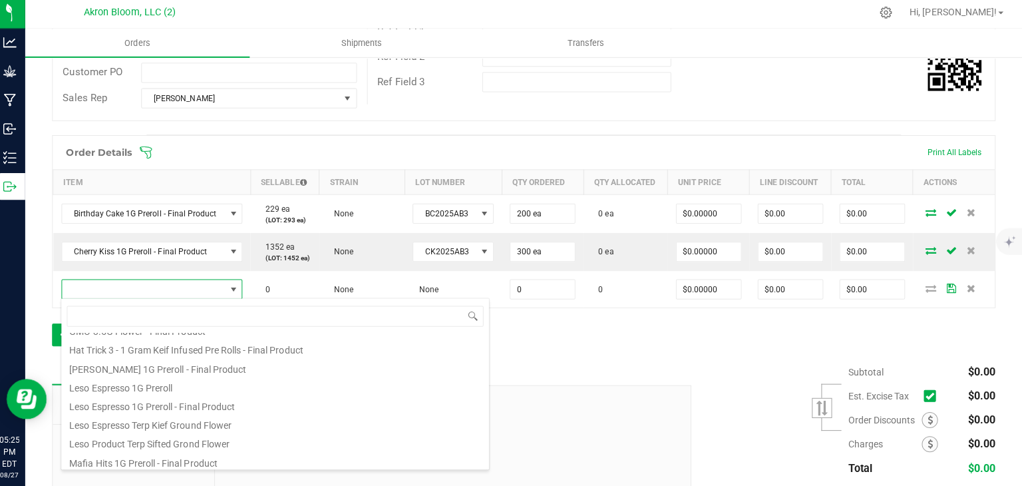
scroll to position [109, 0]
click at [196, 402] on li "Leso Espresso 1G Preroll - Final Product" at bounding box center [280, 402] width 425 height 19
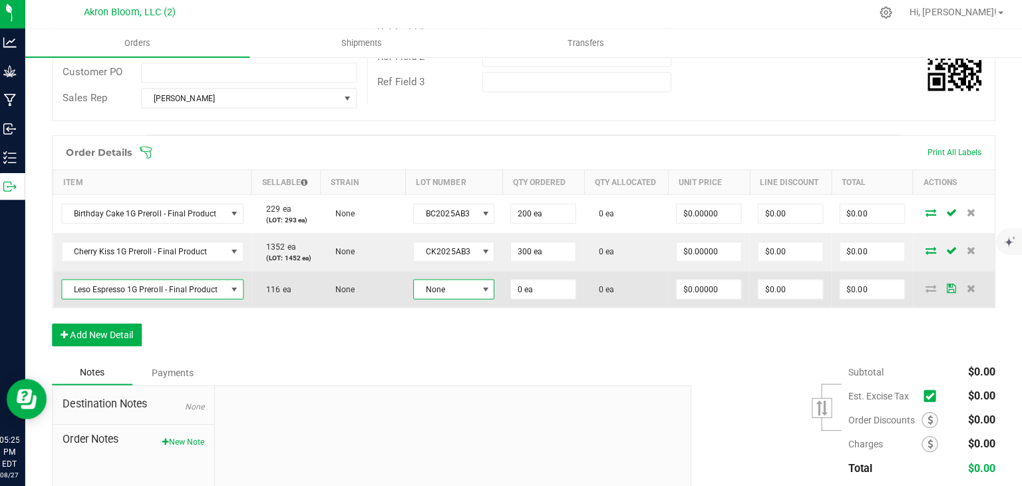
click at [489, 288] on span at bounding box center [489, 290] width 11 height 11
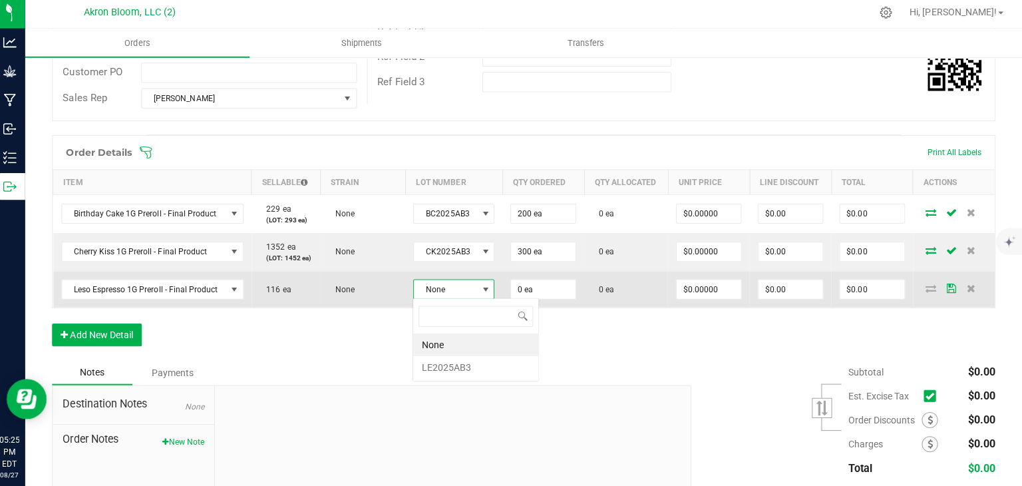
scroll to position [19, 79]
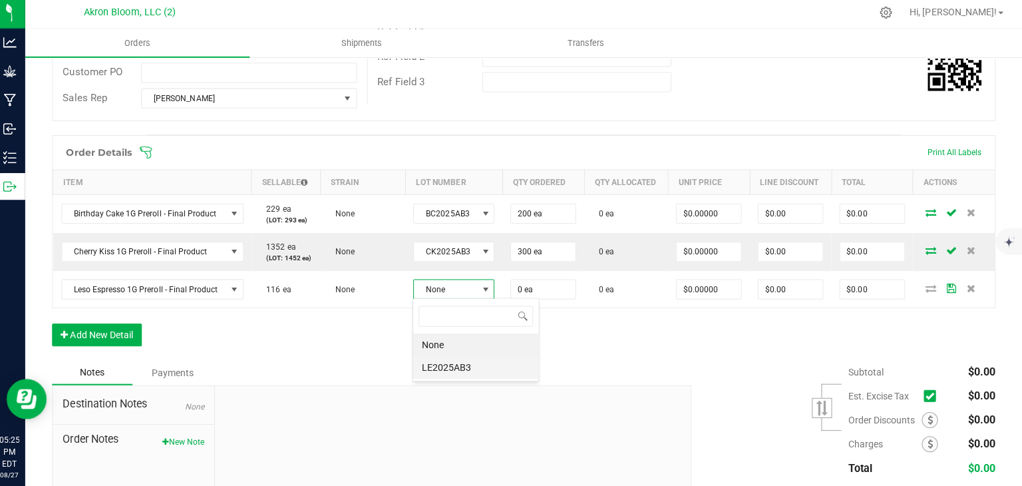
click at [483, 367] on li "LE2025AB3" at bounding box center [479, 368] width 124 height 23
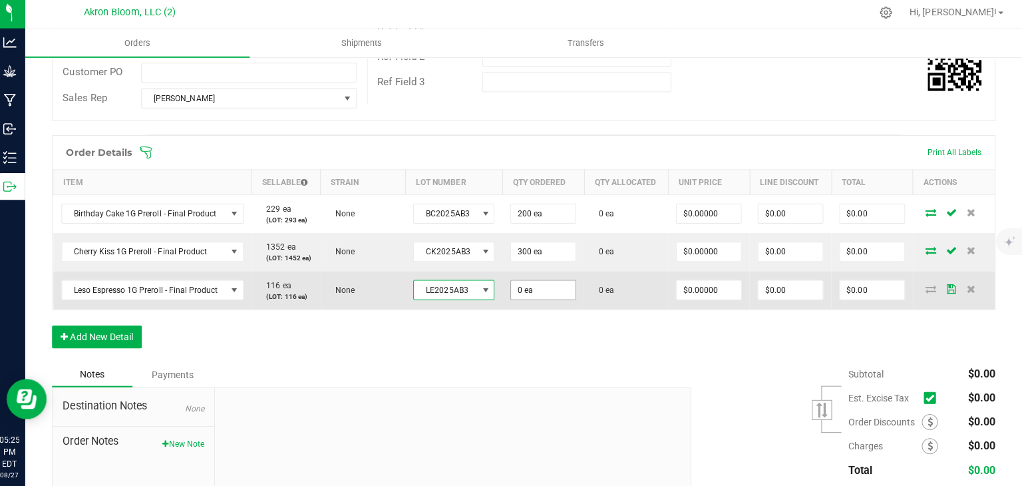
click at [544, 288] on input "0 ea" at bounding box center [547, 291] width 64 height 19
type input "0"
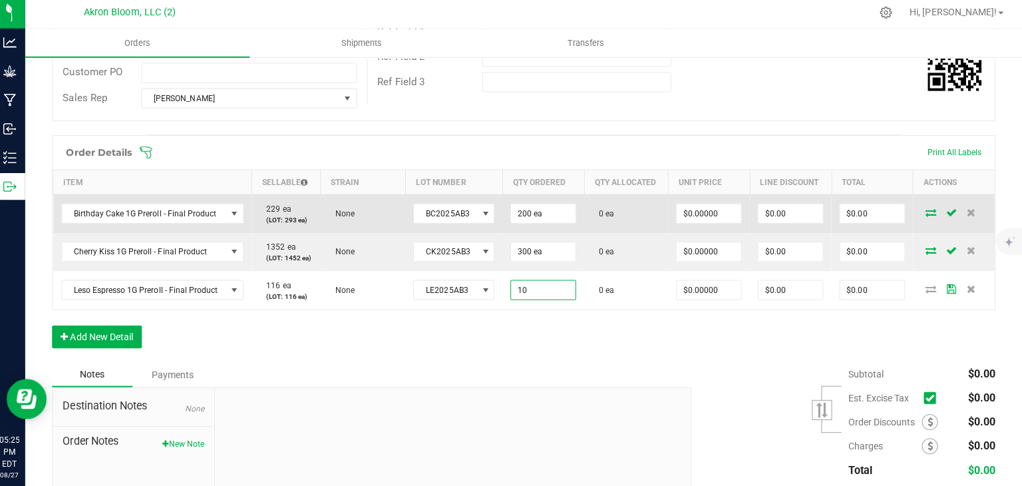
click at [930, 216] on icon at bounding box center [932, 214] width 11 height 8
type input "10 ea"
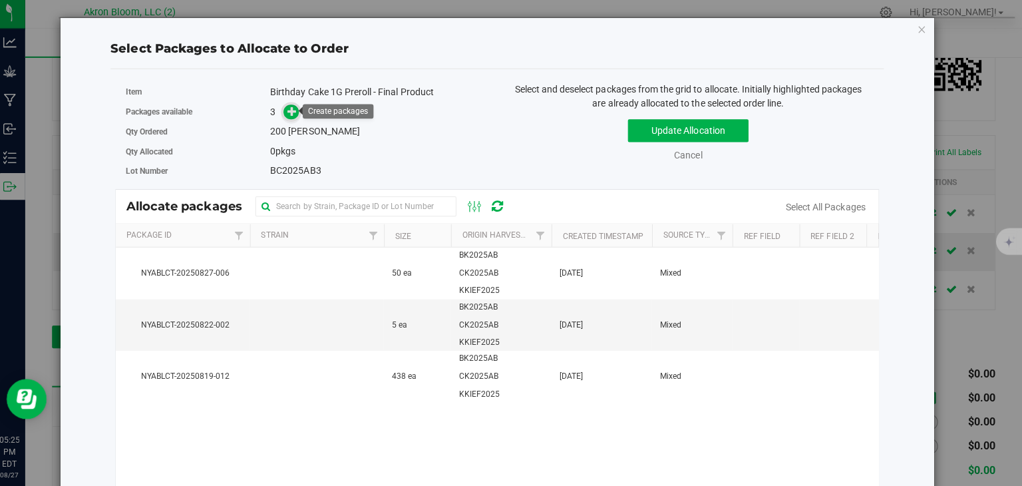
click at [296, 114] on icon at bounding box center [296, 113] width 9 height 9
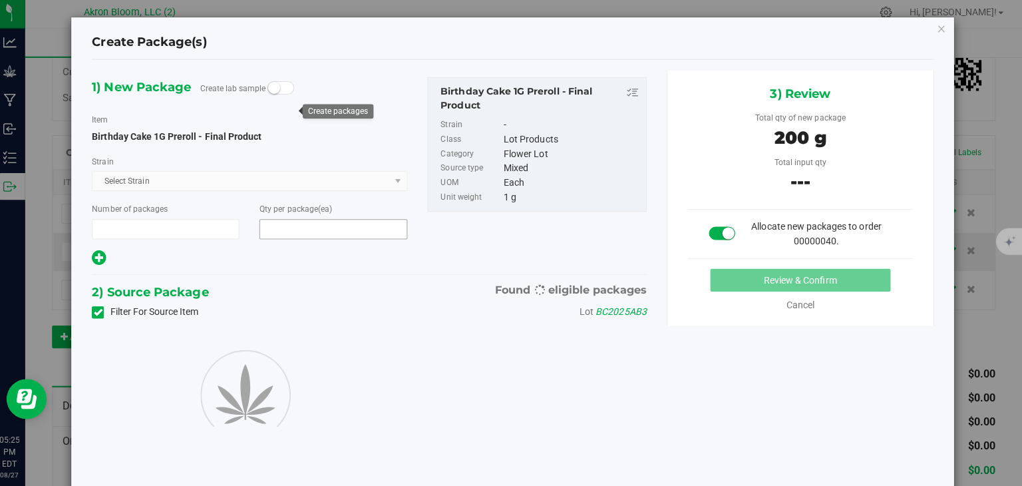
type input "1"
type input "200"
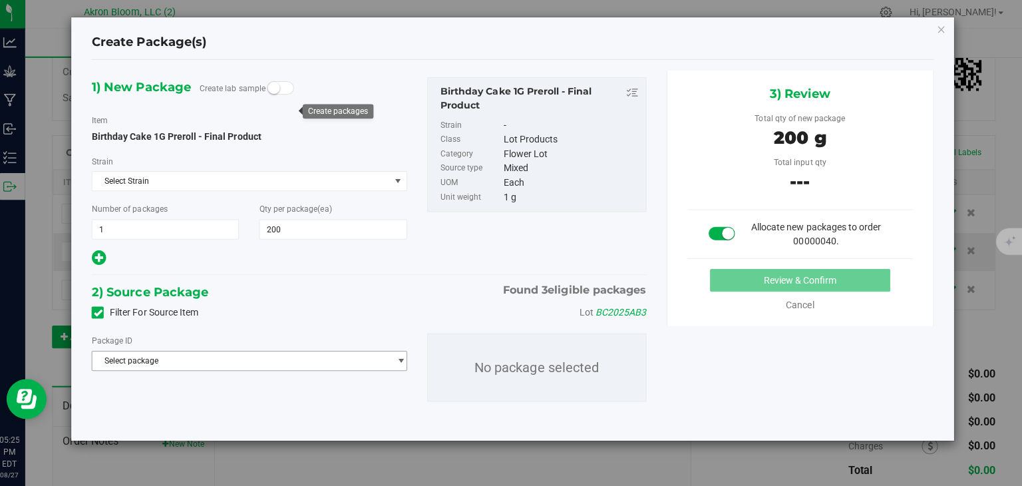
click at [403, 361] on span "select" at bounding box center [405, 361] width 10 height 11
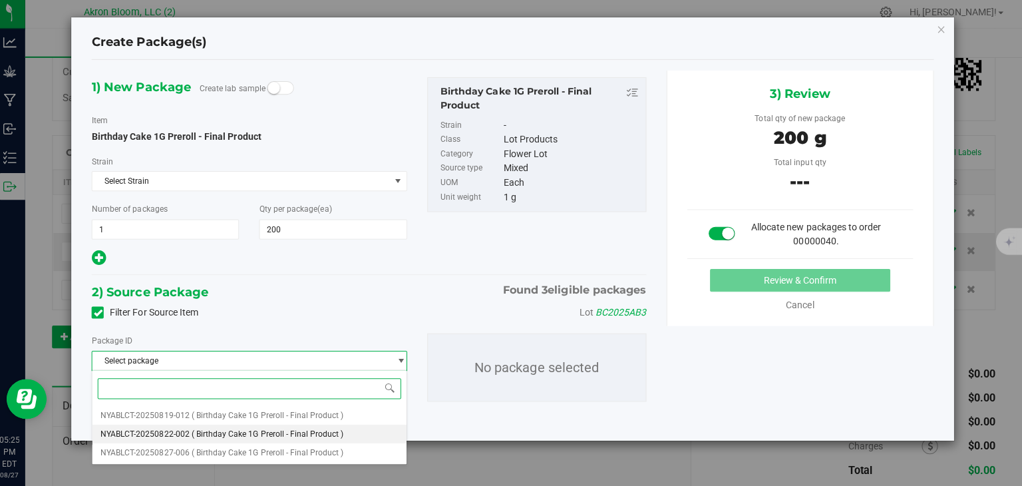
click at [328, 434] on span "( Birthday Cake 1G Preroll - Final Product )" at bounding box center [272, 433] width 151 height 9
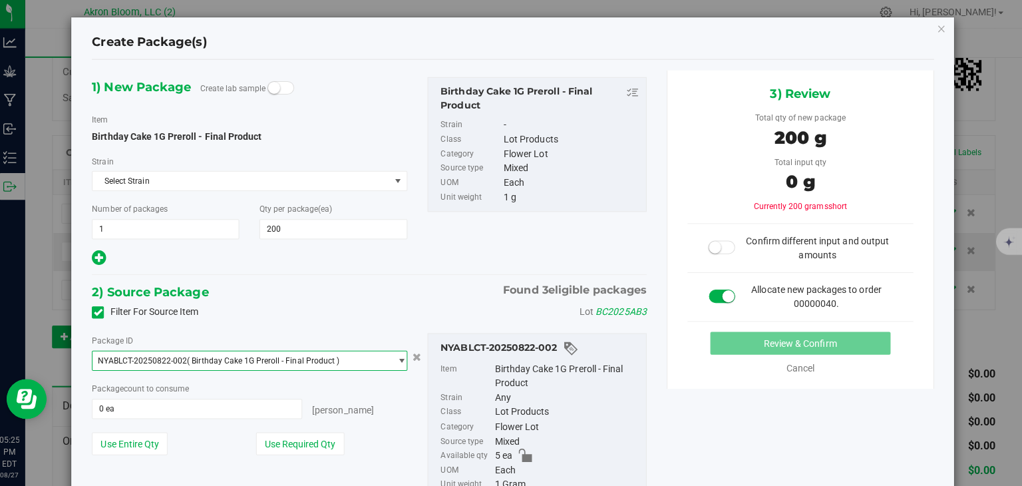
click at [406, 357] on span "select" at bounding box center [405, 361] width 10 height 11
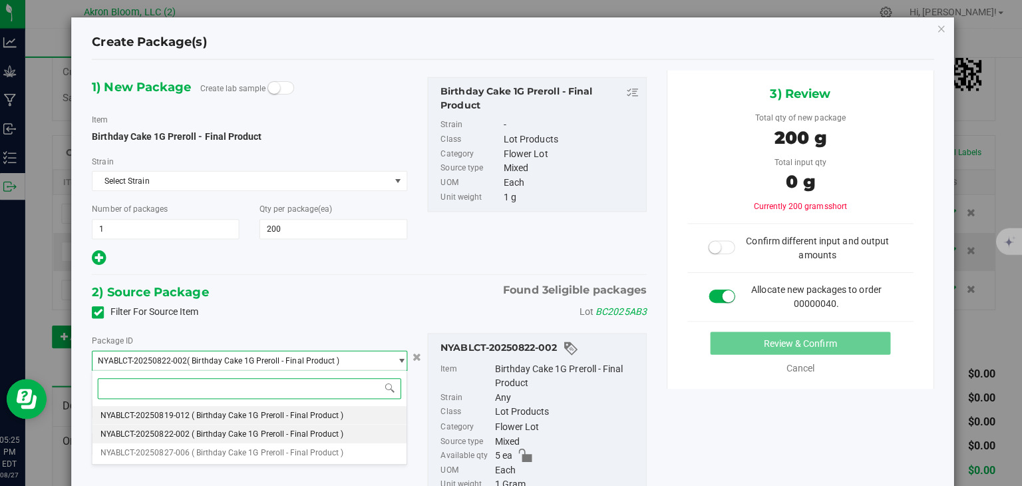
click at [365, 414] on li "NYABLCT-20250819-012 ( Birthday Cake 1G Preroll - Final Product )" at bounding box center [255, 415] width 312 height 19
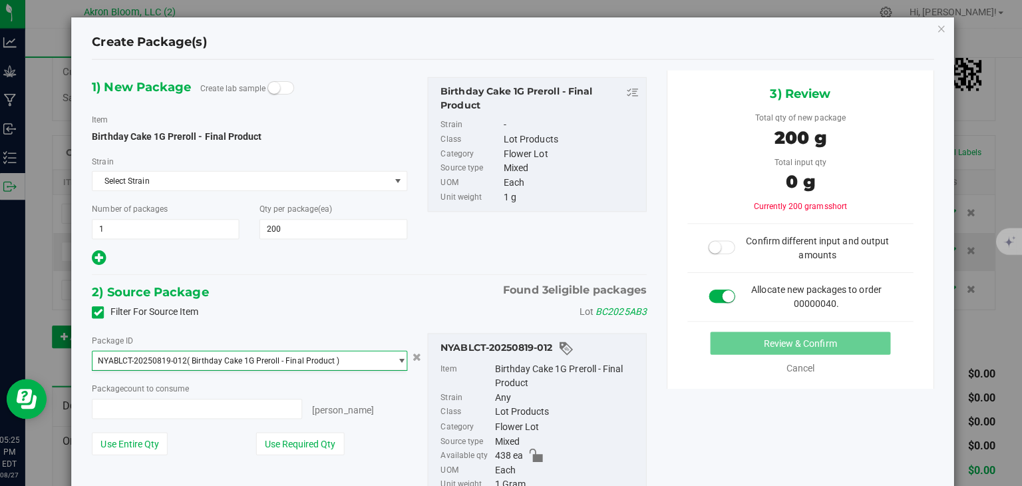
type input "0 ea"
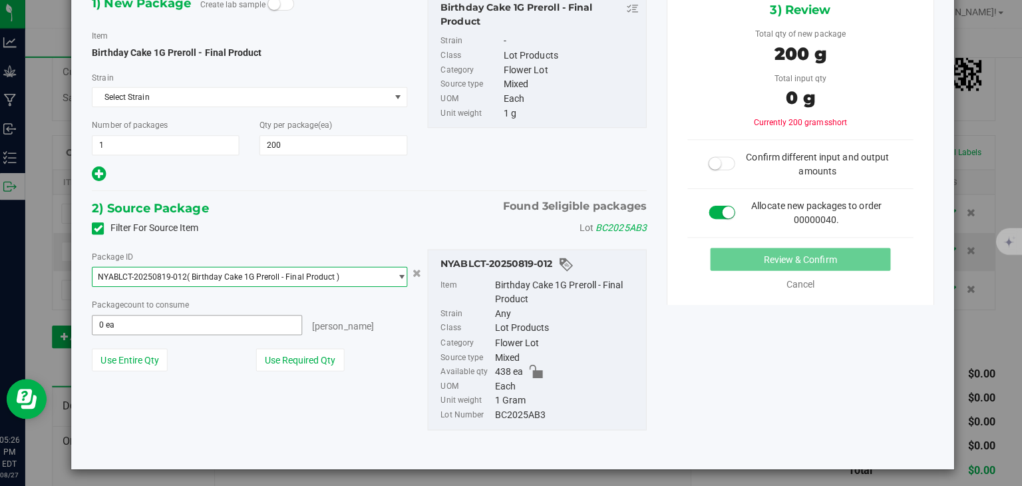
scroll to position [85, 0]
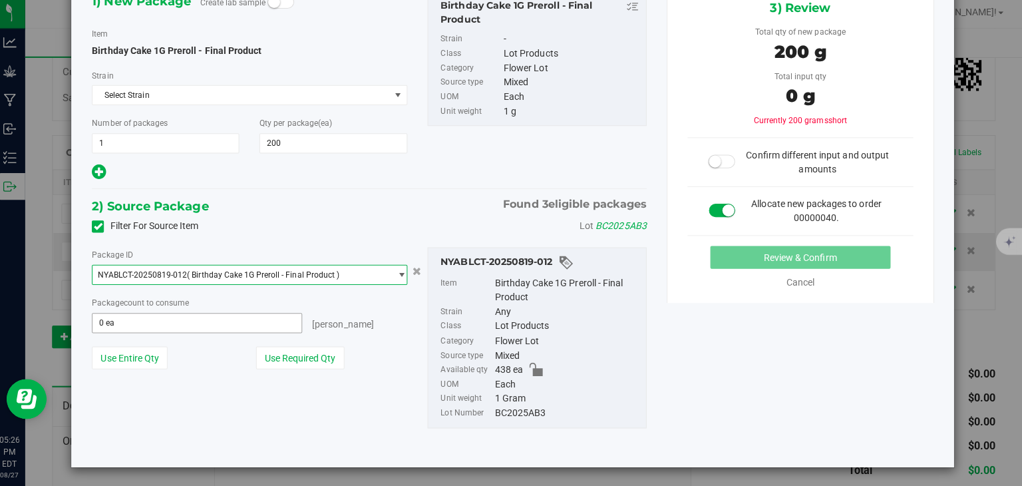
click at [170, 324] on input "0 ea" at bounding box center [202, 324] width 207 height 19
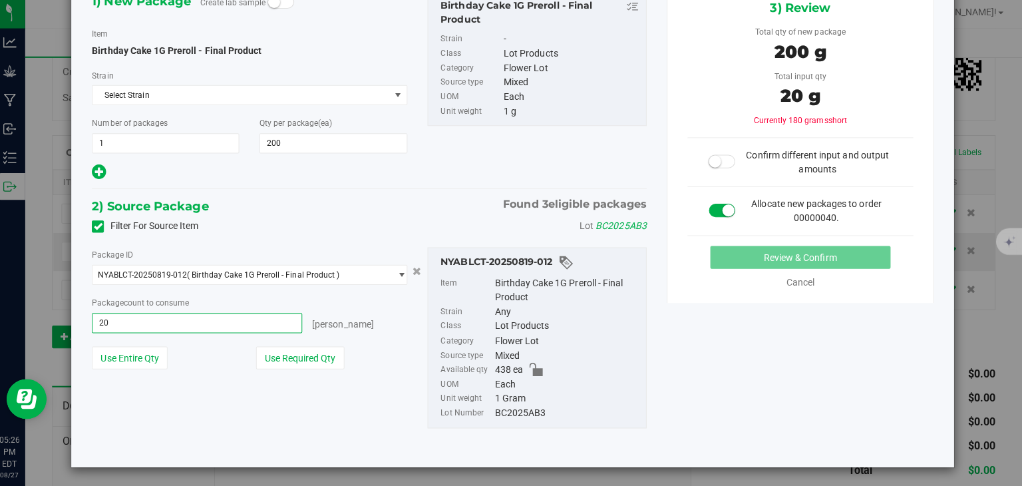
type input "200"
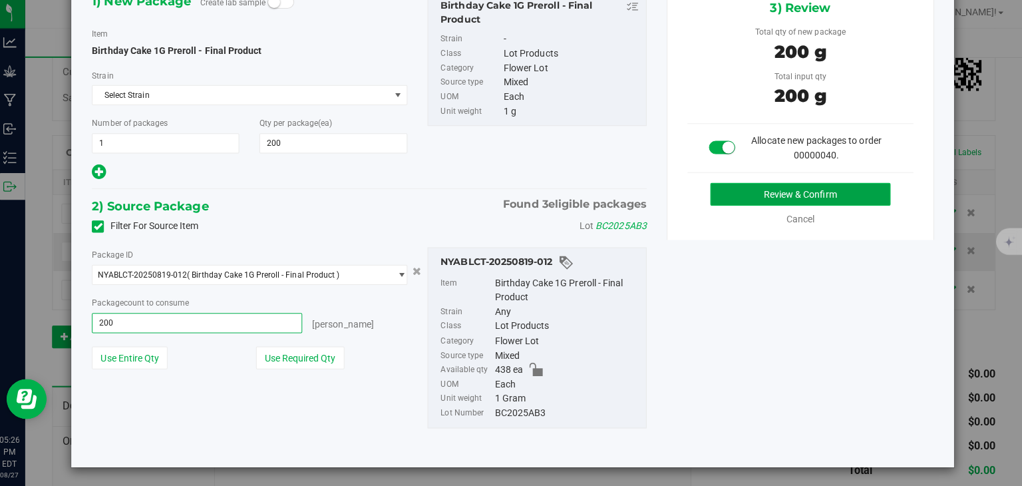
click at [769, 190] on button "Review & Confirm" at bounding box center [801, 196] width 179 height 23
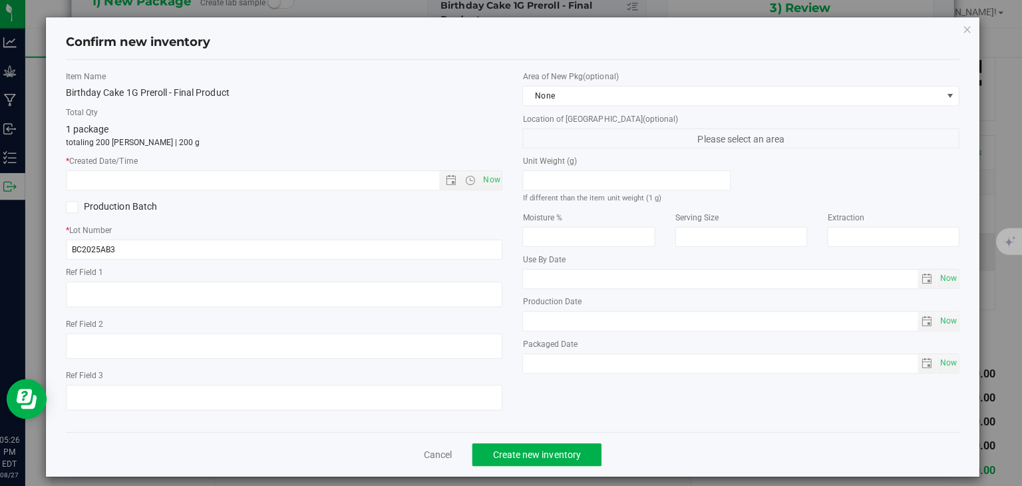
type input "200 ea"
click at [501, 182] on span "Now" at bounding box center [495, 181] width 23 height 19
type input "[DATE] 5:26 PM"
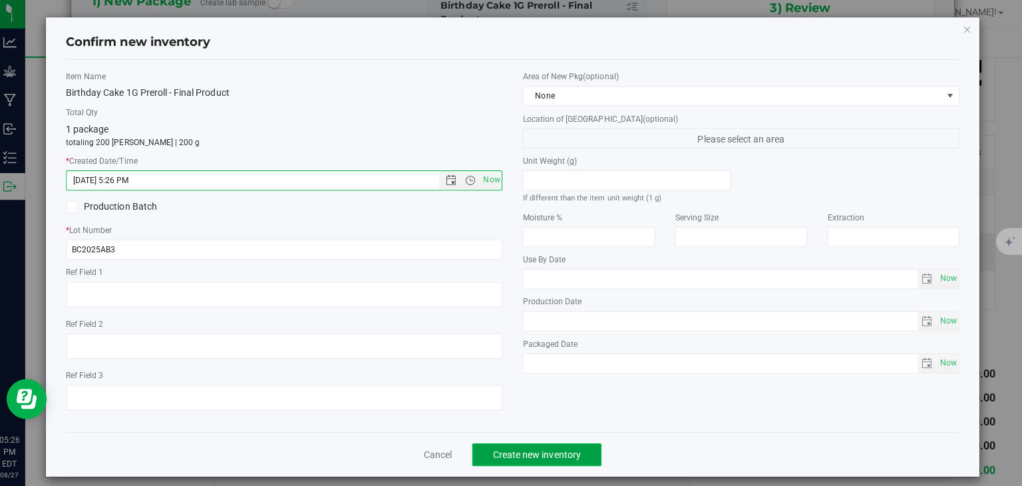
click at [562, 452] on span "Create new inventory" at bounding box center [540, 454] width 87 height 11
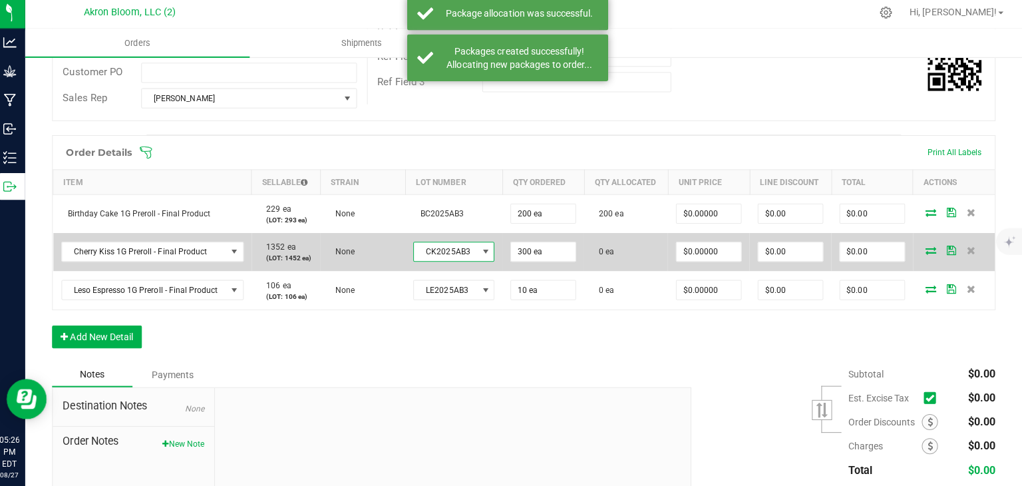
click at [489, 251] on span at bounding box center [489, 253] width 11 height 11
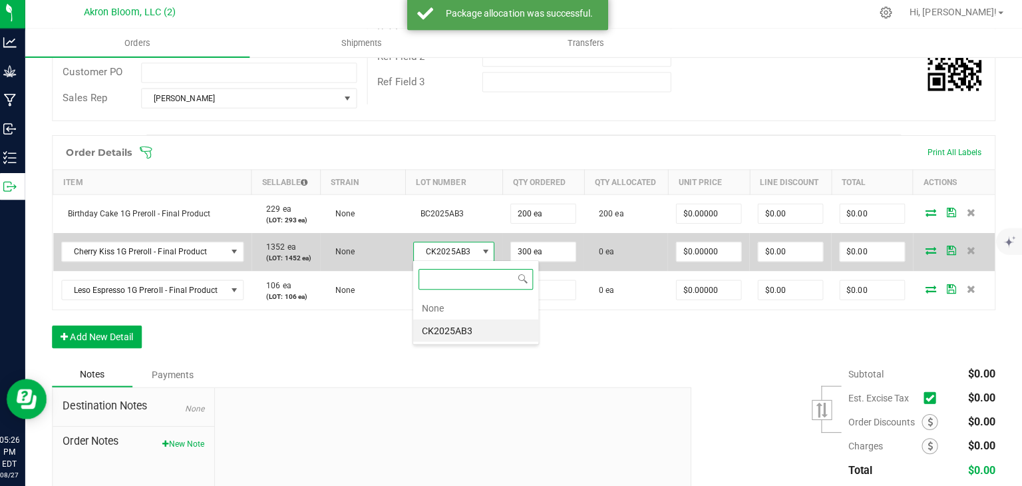
scroll to position [19, 79]
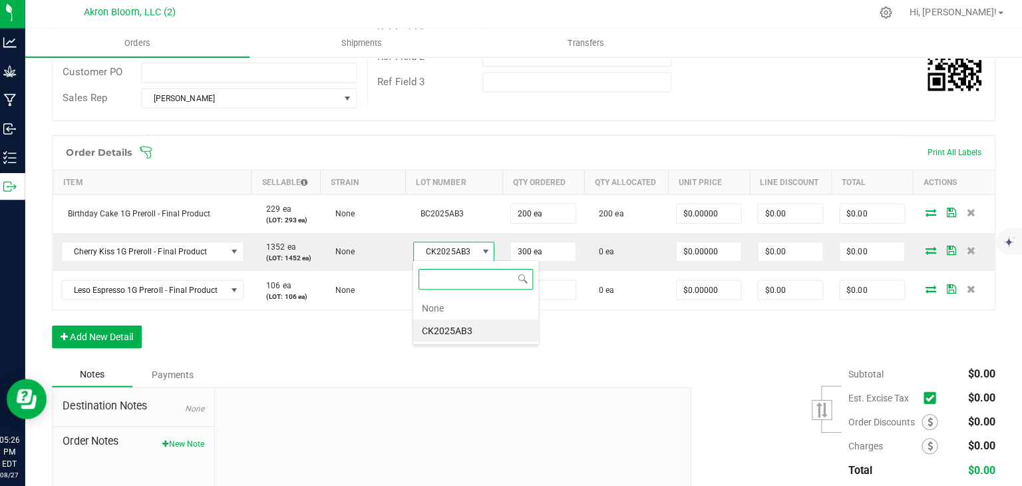
click at [495, 329] on li "CK2025AB3" at bounding box center [479, 331] width 124 height 23
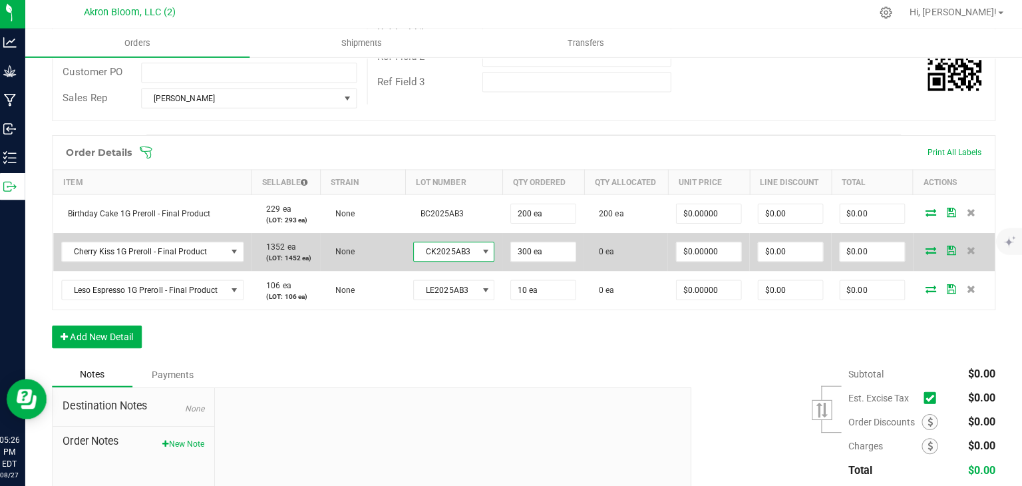
click at [932, 249] on icon at bounding box center [932, 252] width 11 height 8
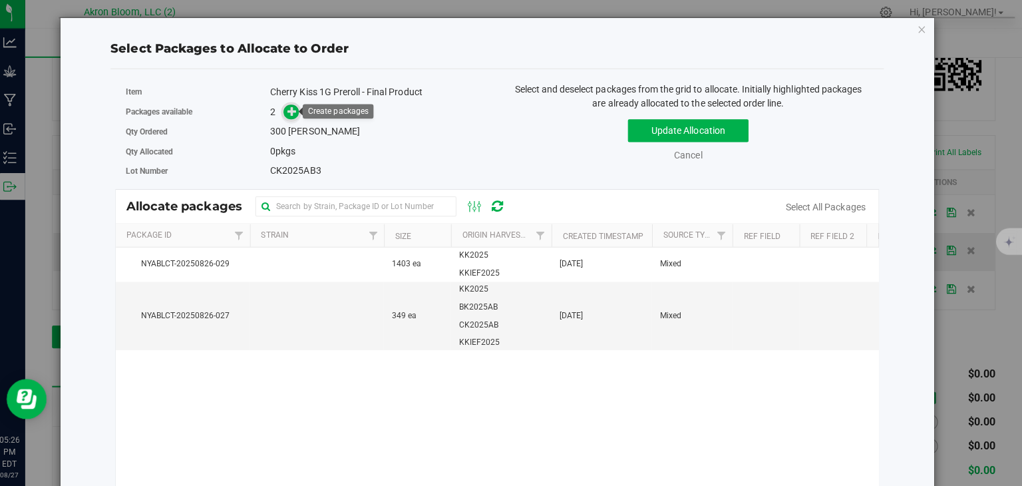
click at [297, 112] on icon at bounding box center [296, 113] width 9 height 9
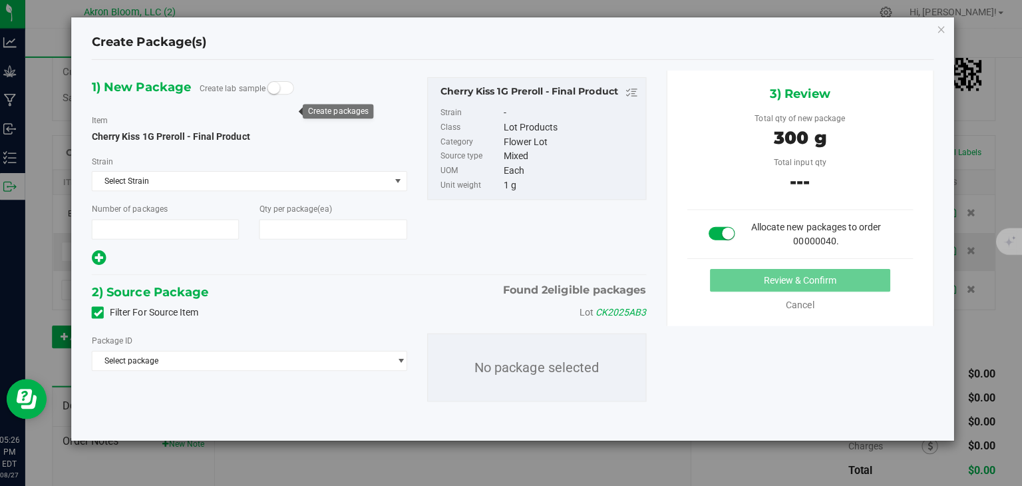
type input "1"
type input "300"
click at [404, 359] on span "select" at bounding box center [405, 361] width 10 height 11
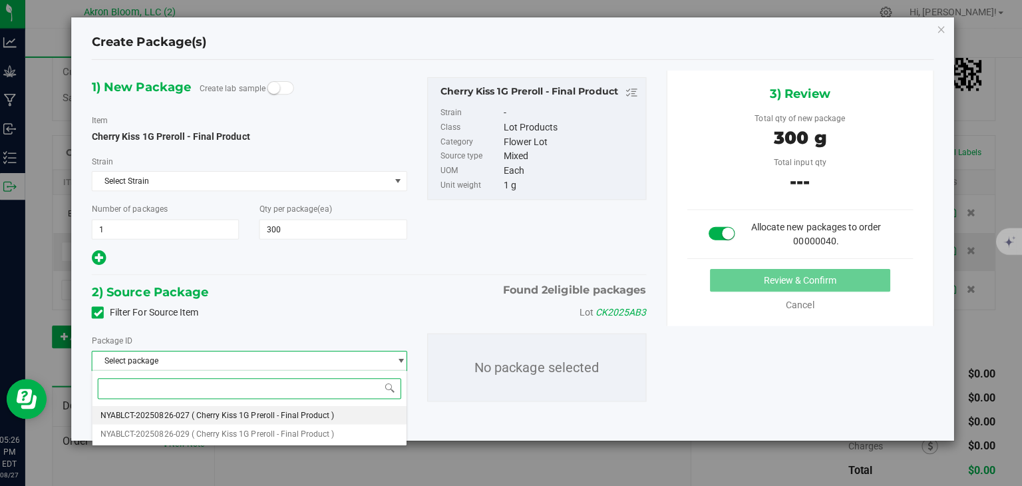
click at [351, 417] on li "NYABLCT-20250826-027 ( Cherry Kiss 1G Preroll - Final Product )" at bounding box center [255, 415] width 312 height 19
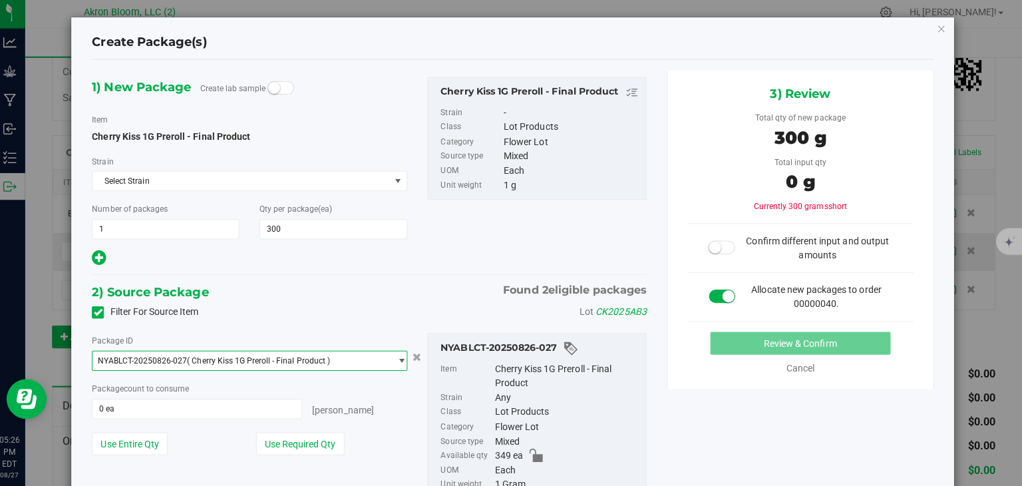
scroll to position [85, 0]
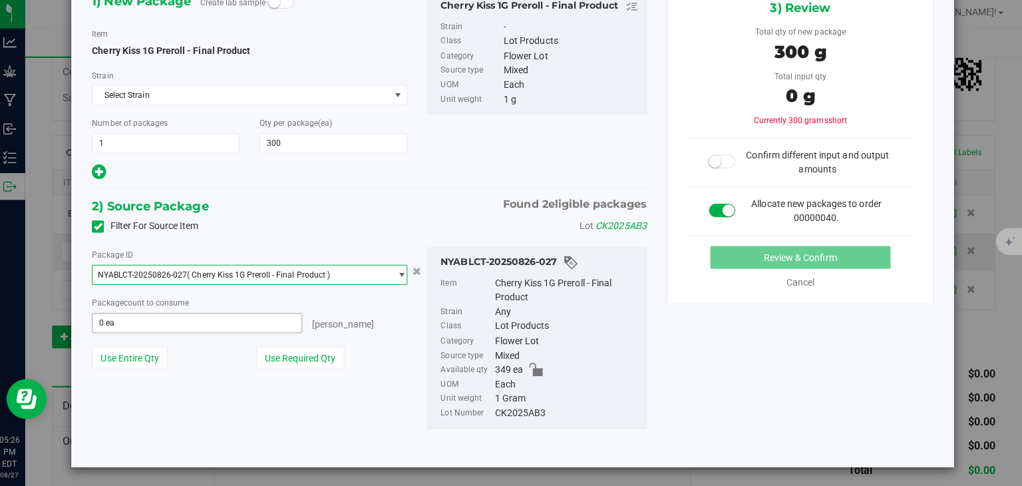
click at [182, 317] on input "0 ea" at bounding box center [202, 324] width 207 height 19
click at [182, 317] on input "text" at bounding box center [202, 324] width 207 height 19
type input "300"
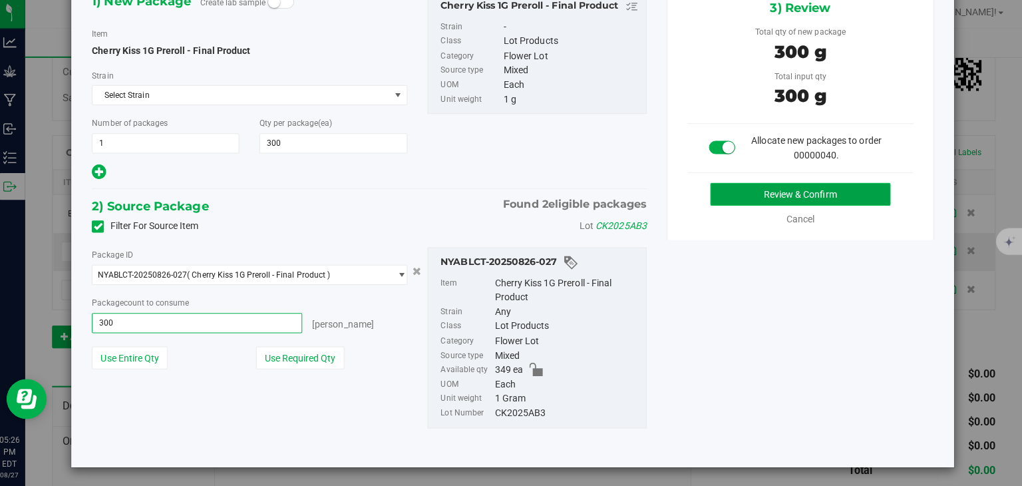
click at [828, 200] on button "Review & Confirm" at bounding box center [801, 196] width 179 height 23
type input "300 ea"
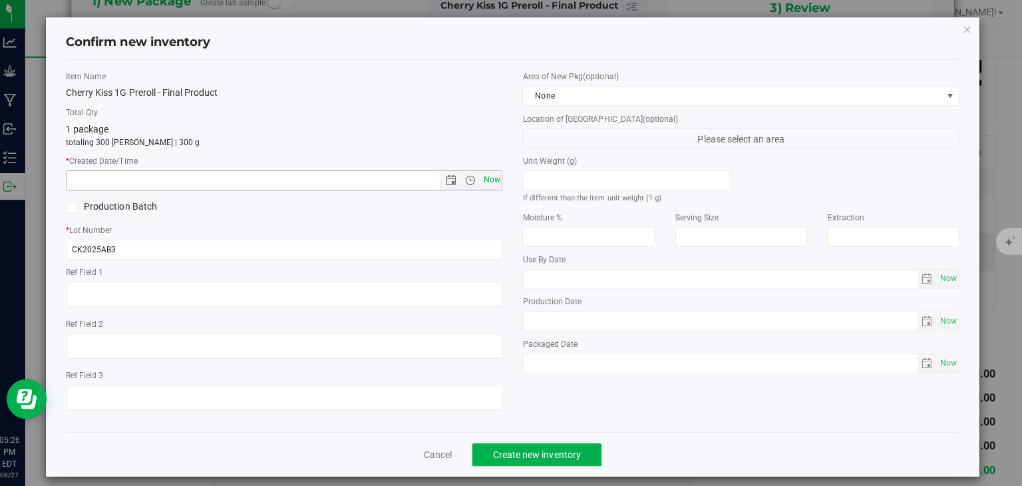
click at [494, 176] on span "Now" at bounding box center [495, 181] width 23 height 19
type input "[DATE] 5:26 PM"
click at [512, 448] on button "Create new inventory" at bounding box center [540, 454] width 128 height 23
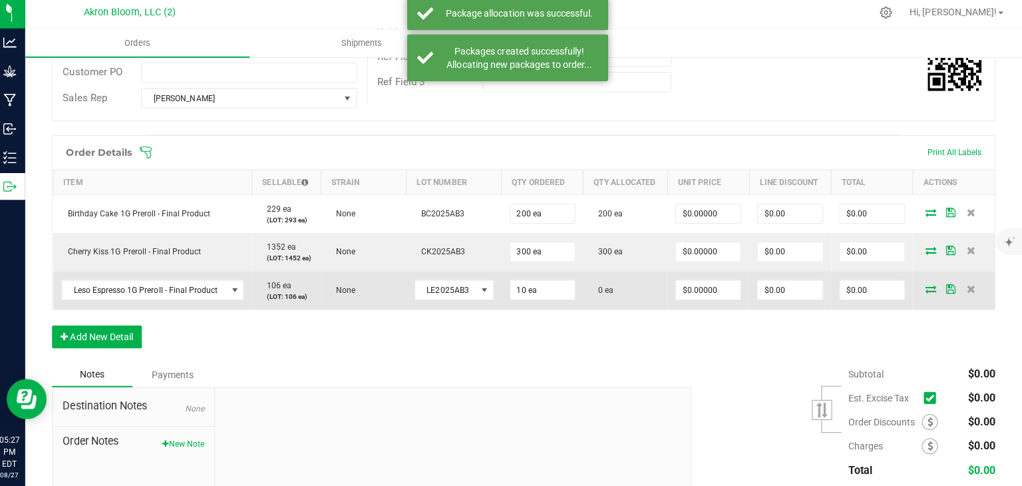
click at [930, 287] on icon at bounding box center [932, 290] width 11 height 8
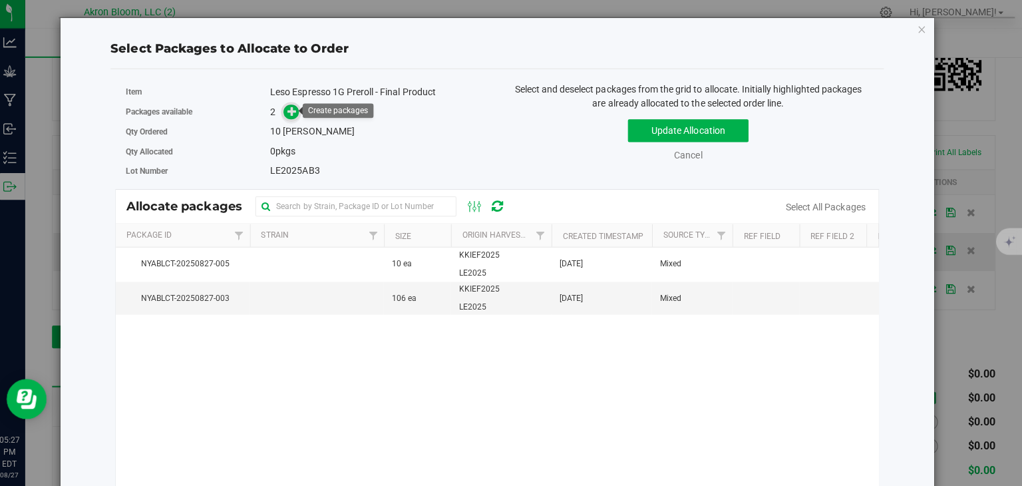
click at [297, 113] on icon at bounding box center [296, 113] width 9 height 9
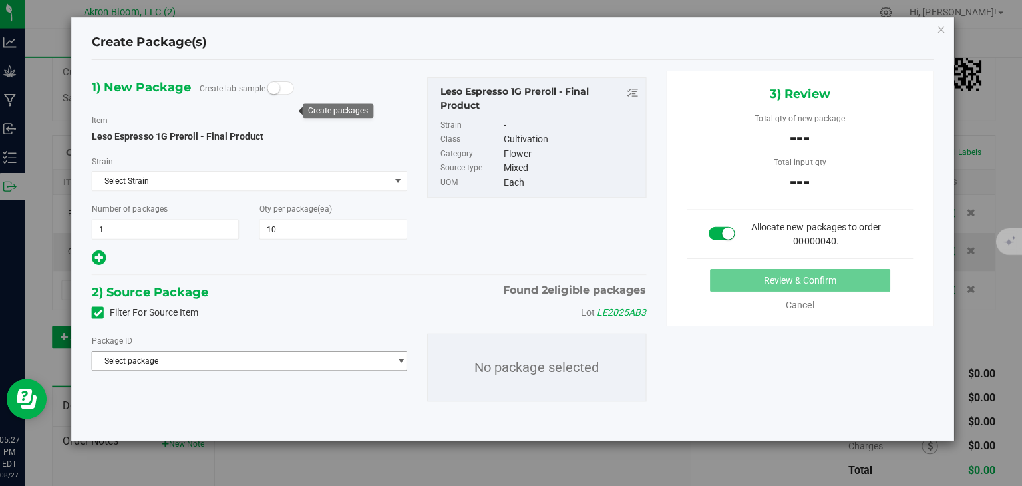
click at [399, 360] on span "select" at bounding box center [401, 361] width 17 height 19
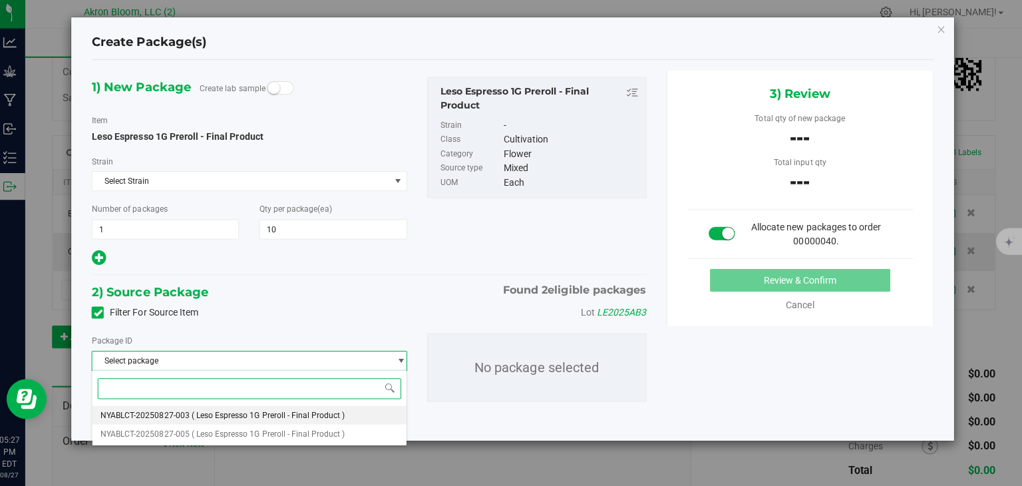
click at [363, 420] on li "NYABLCT-20250827-003 ( Leso Espresso 1G Preroll - Final Product )" at bounding box center [255, 415] width 312 height 19
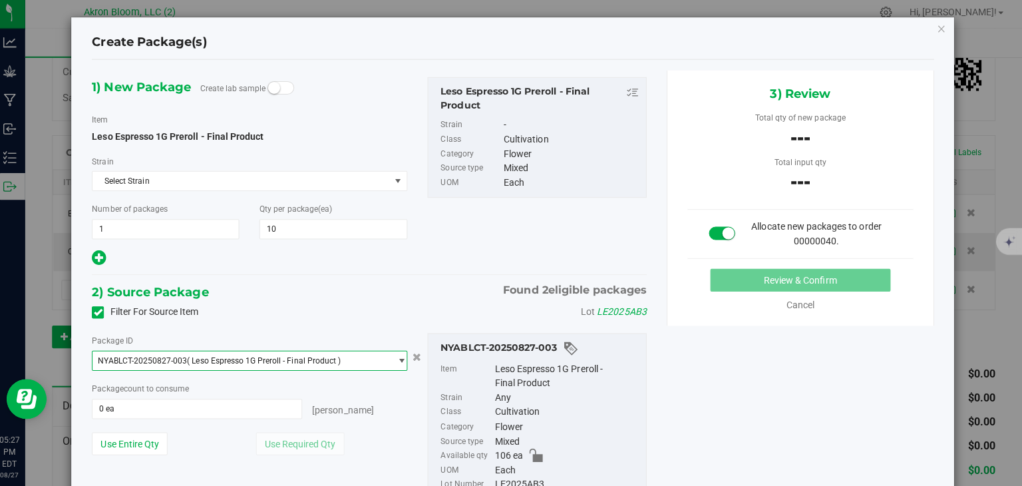
click at [264, 422] on div "Package ID NYABLCT-20250827-003 ( Leso Espresso 1G Preroll - Final Product ) NY…" at bounding box center [254, 399] width 333 height 131
click at [258, 411] on input "0 ea" at bounding box center [202, 409] width 207 height 19
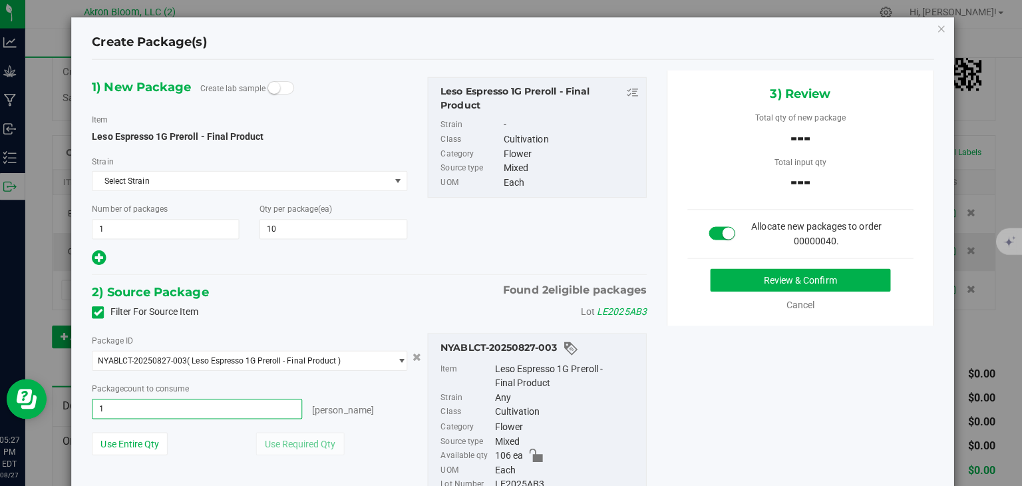
type input "10"
click at [827, 275] on button "Review & Confirm" at bounding box center [801, 281] width 179 height 23
type input "10 ea"
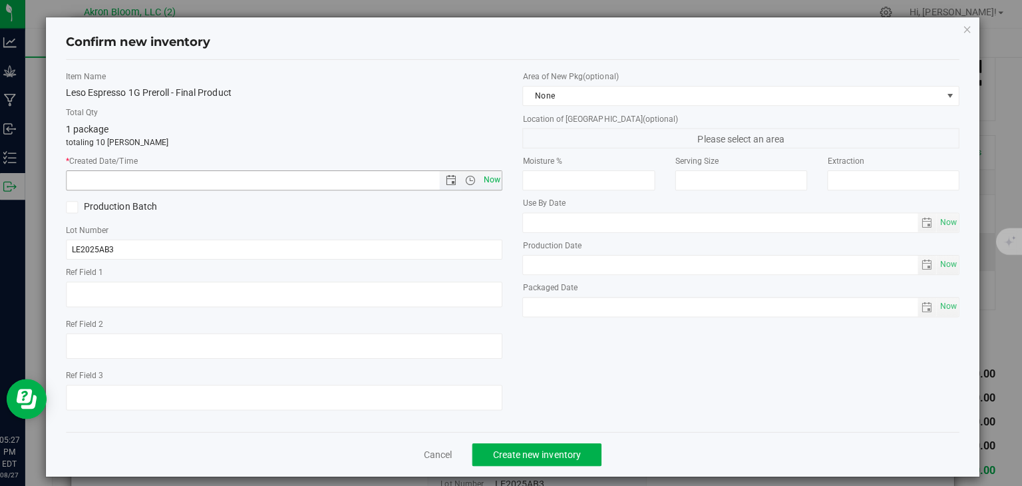
click at [491, 183] on span "Now" at bounding box center [495, 181] width 23 height 19
type input "[DATE] 5:27 PM"
click at [536, 454] on span "Create new inventory" at bounding box center [540, 454] width 87 height 11
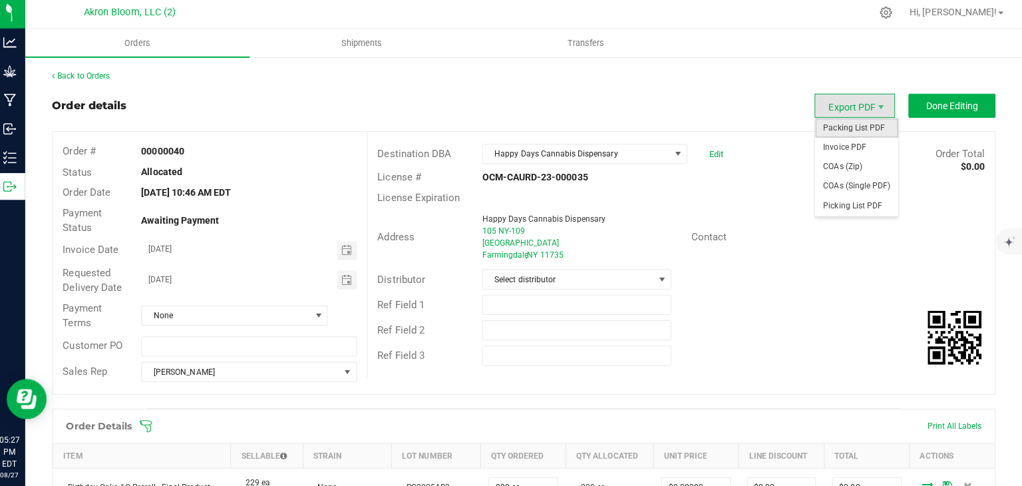
click at [859, 128] on span "Packing List PDF" at bounding box center [858, 129] width 83 height 19
click at [866, 200] on span "Picking List PDF" at bounding box center [858, 207] width 83 height 19
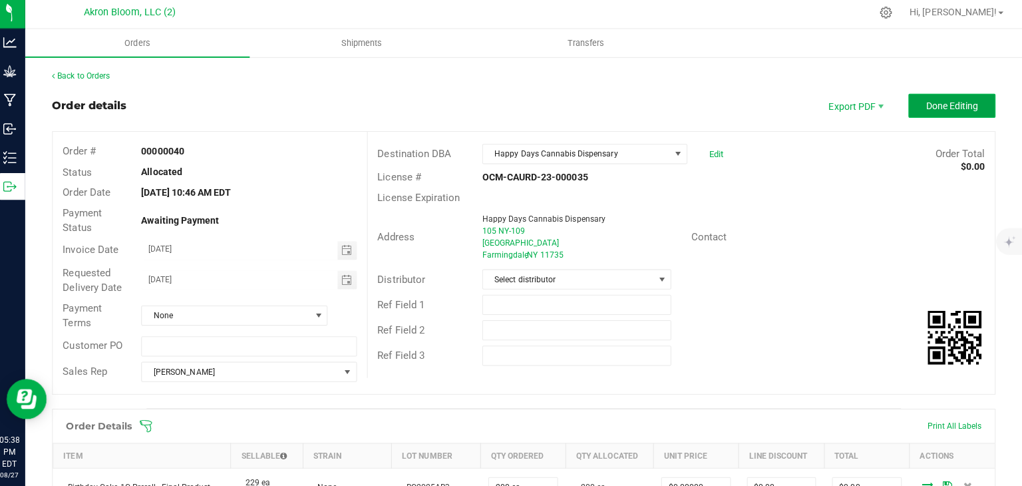
click at [949, 99] on button "Done Editing" at bounding box center [952, 108] width 87 height 24
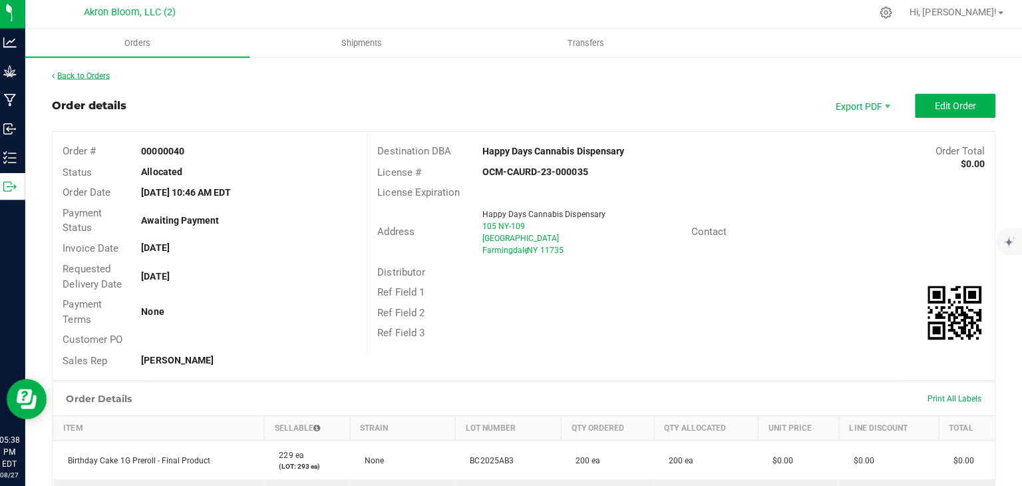
click at [97, 73] on link "Back to Orders" at bounding box center [87, 77] width 57 height 9
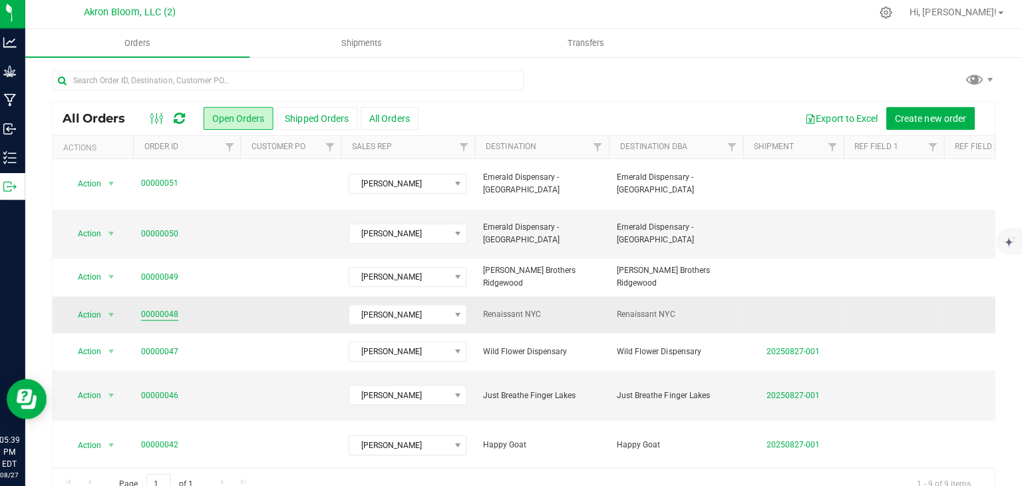
click at [159, 309] on link "00000048" at bounding box center [165, 315] width 37 height 13
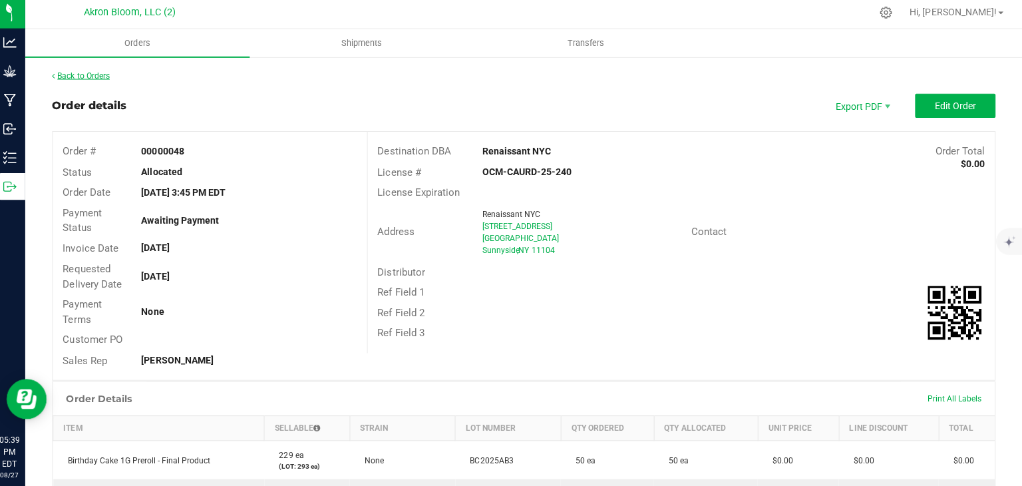
click at [110, 73] on link "Back to Orders" at bounding box center [87, 77] width 57 height 9
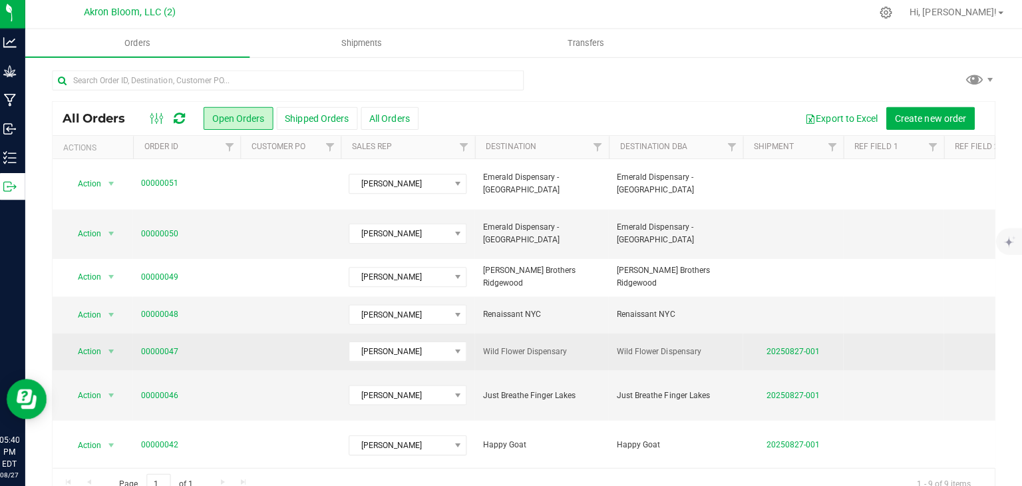
scroll to position [37, 0]
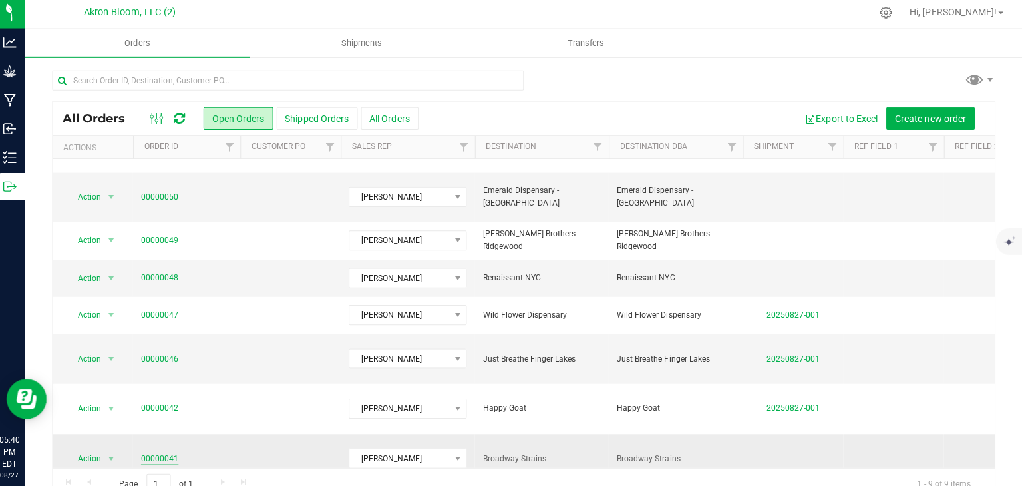
click at [171, 452] on link "00000041" at bounding box center [165, 458] width 37 height 13
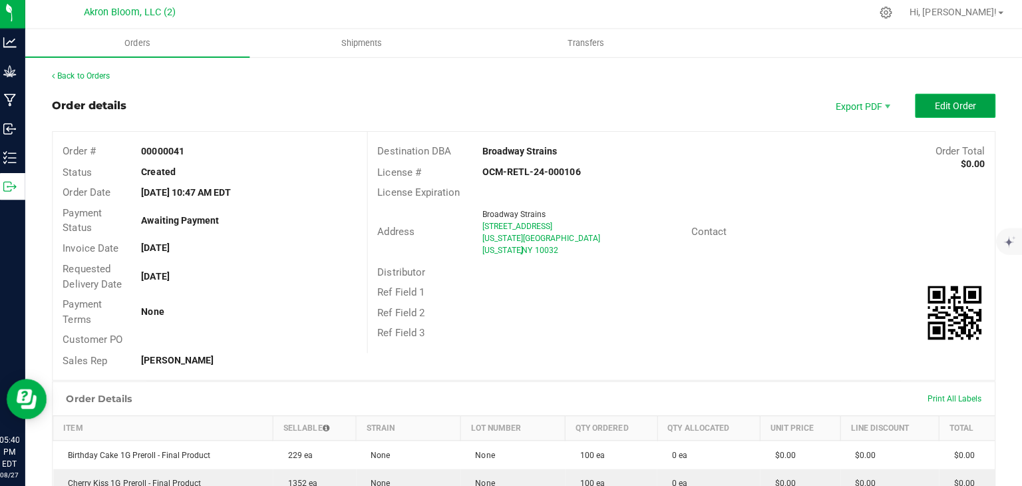
click at [963, 104] on span "Edit Order" at bounding box center [955, 108] width 41 height 11
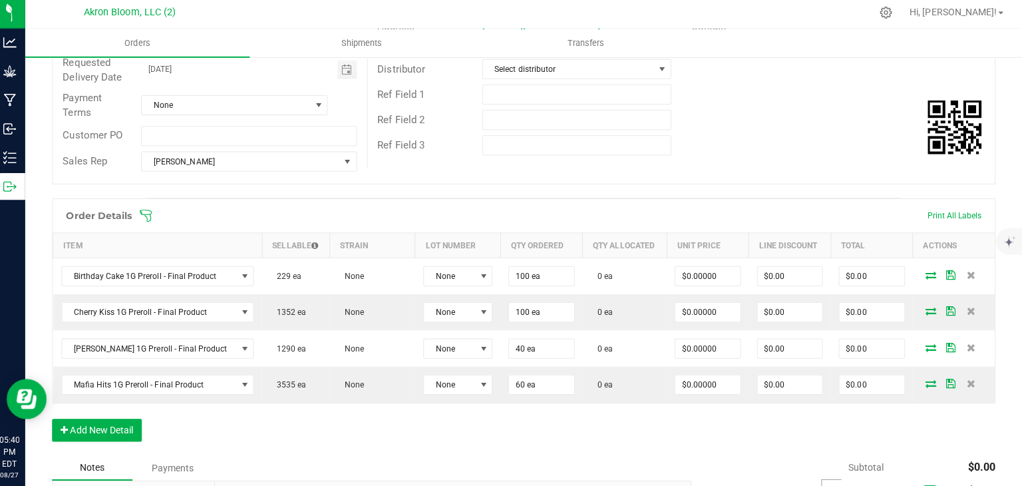
scroll to position [216, 0]
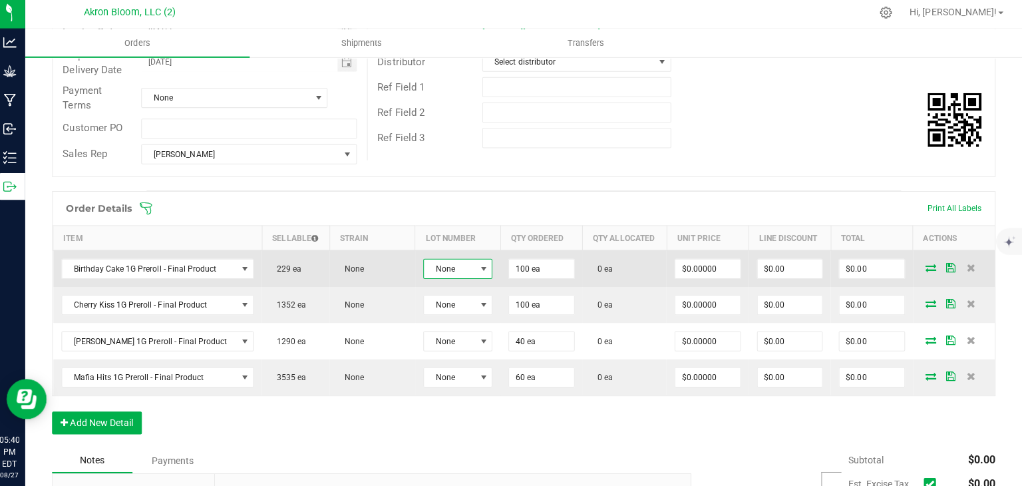
click at [482, 265] on span at bounding box center [487, 270] width 11 height 11
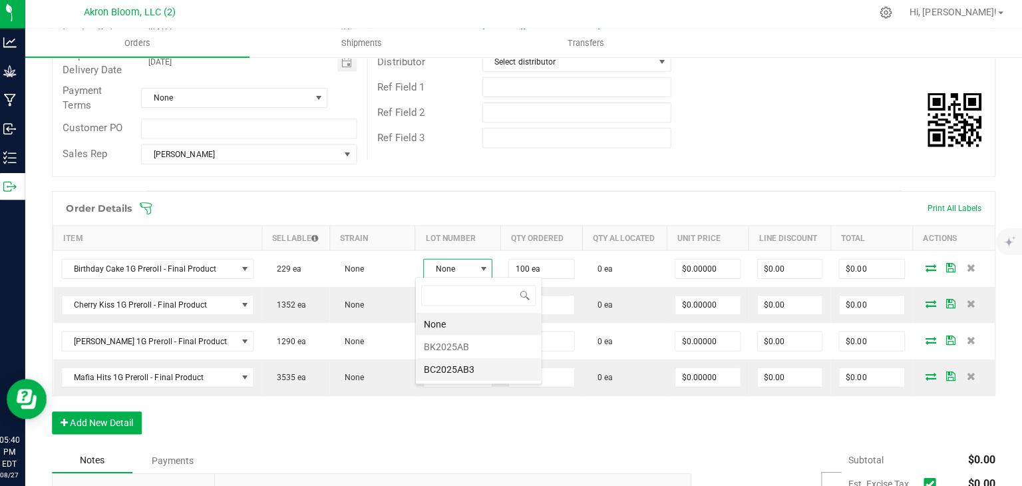
click at [464, 371] on li "BC2025AB3" at bounding box center [482, 370] width 124 height 23
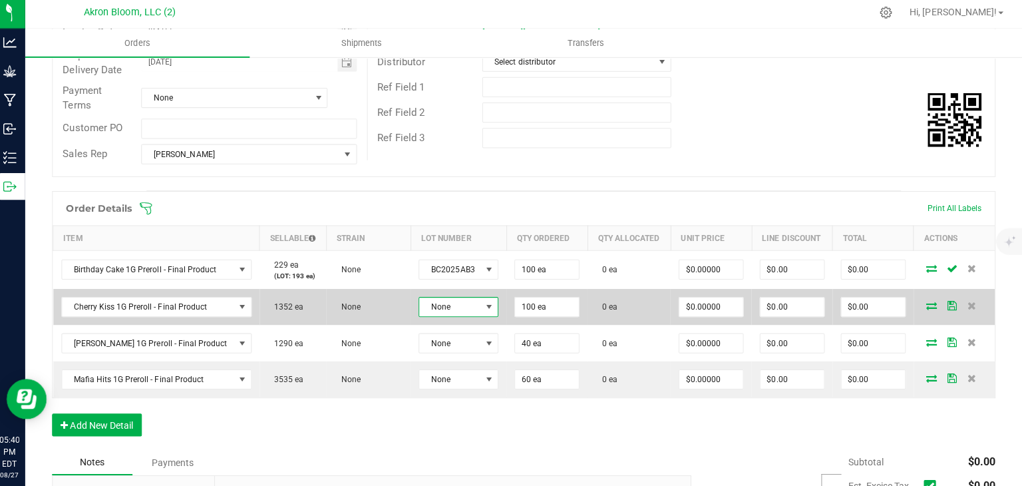
click at [488, 303] on span at bounding box center [493, 308] width 11 height 11
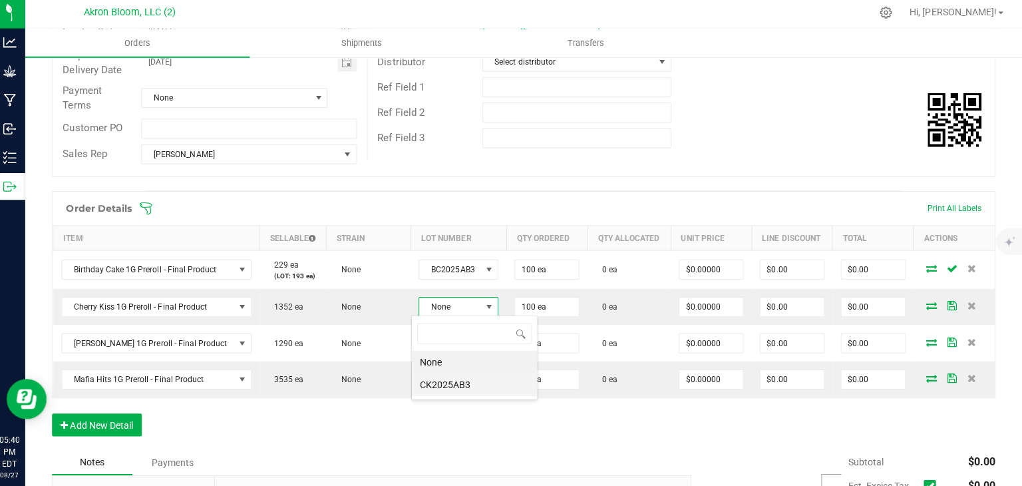
click at [450, 387] on li "CK2025AB3" at bounding box center [478, 385] width 124 height 23
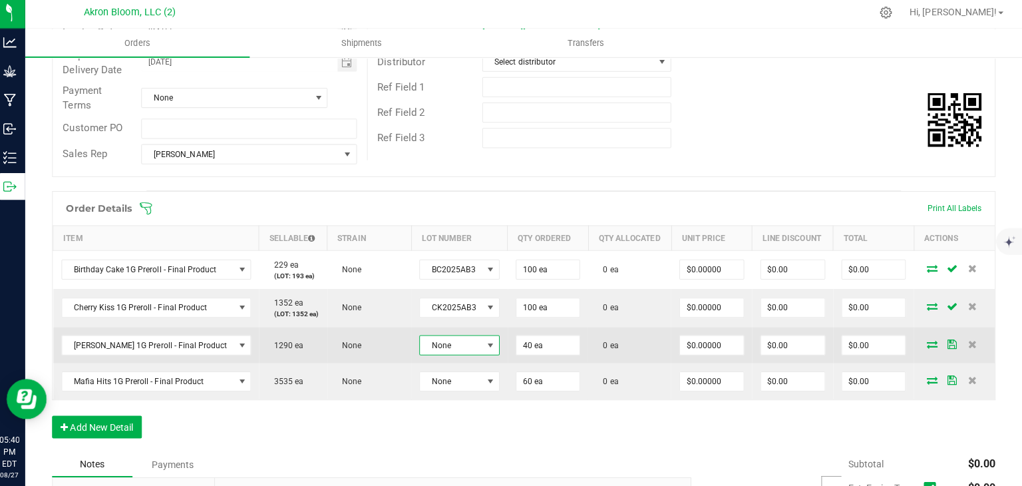
click at [489, 345] on span at bounding box center [494, 346] width 11 height 11
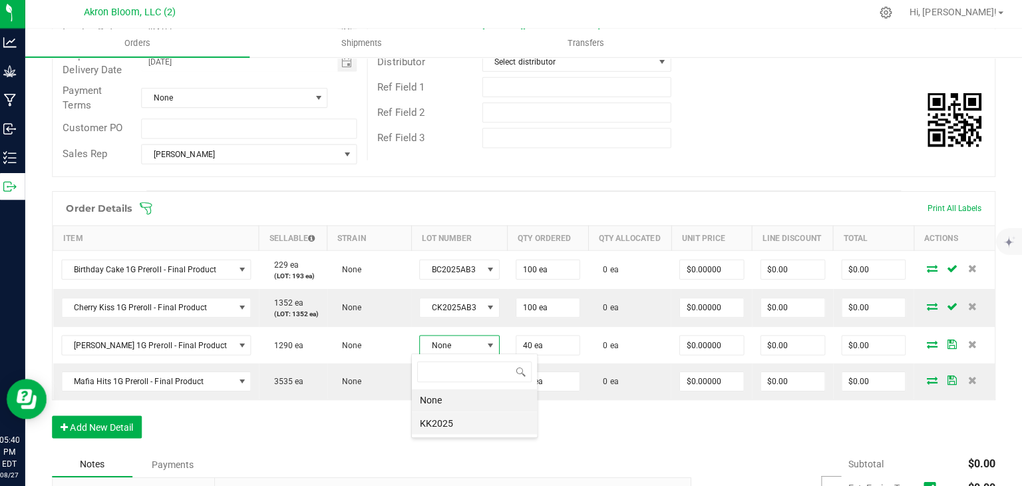
click at [474, 424] on li "KK2025" at bounding box center [478, 423] width 124 height 23
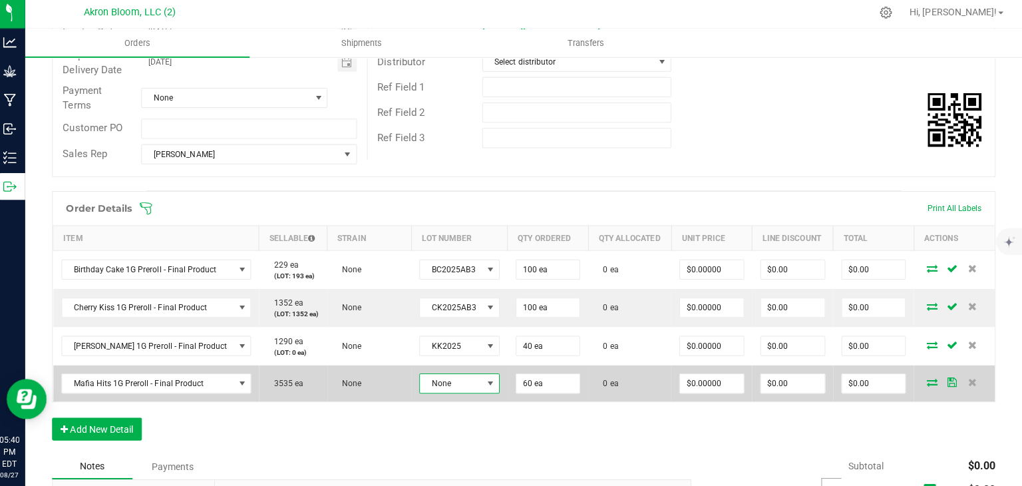
click at [489, 379] on span at bounding box center [494, 384] width 11 height 11
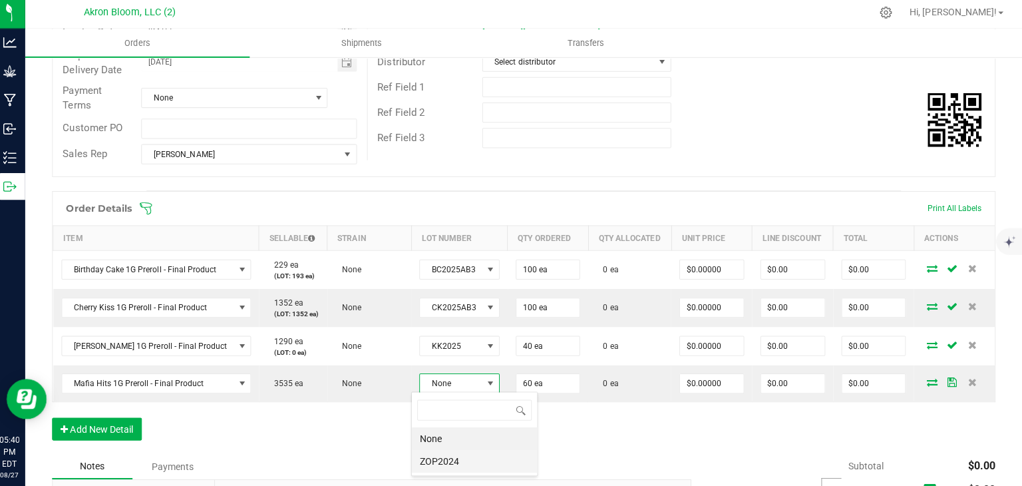
click at [455, 460] on li "ZOP2024" at bounding box center [478, 461] width 124 height 23
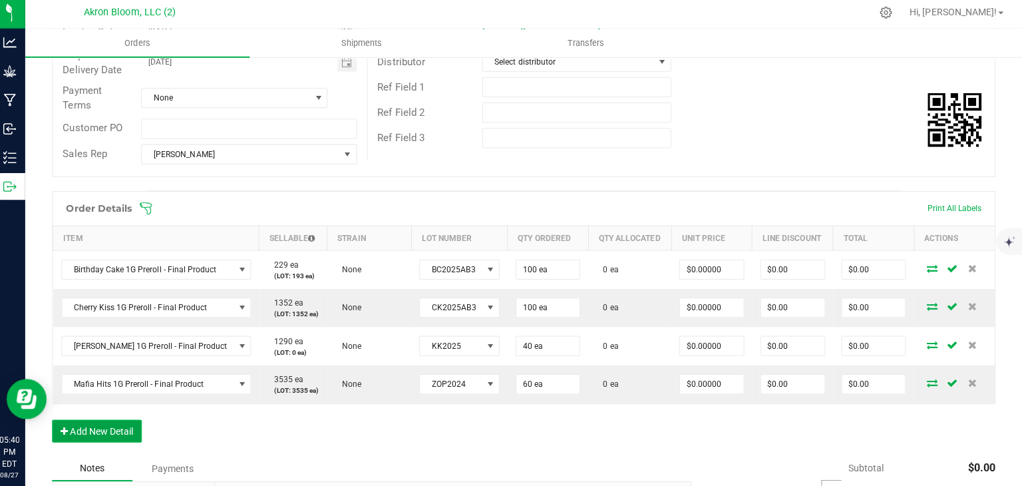
click at [108, 430] on button "Add New Detail" at bounding box center [103, 431] width 89 height 23
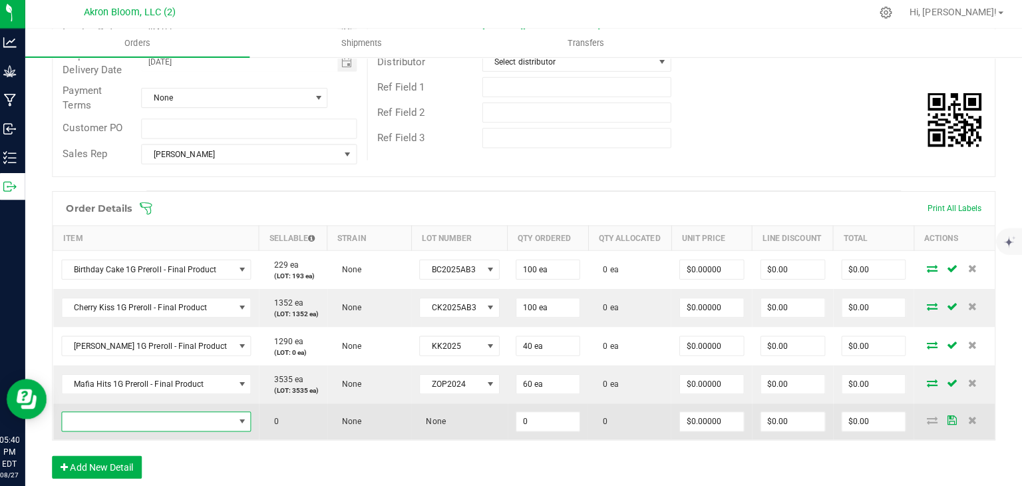
click at [242, 419] on span "NO DATA FOUND" at bounding box center [247, 422] width 11 height 11
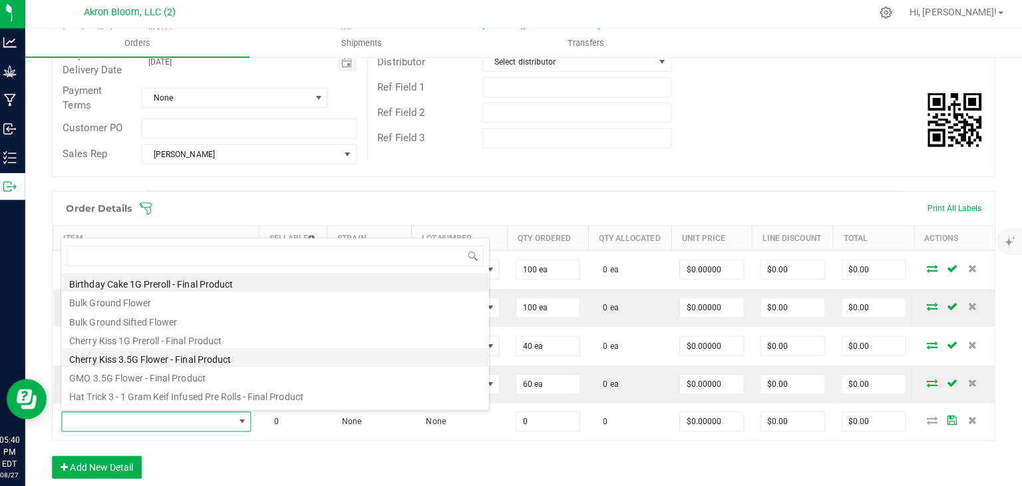
scroll to position [109, 0]
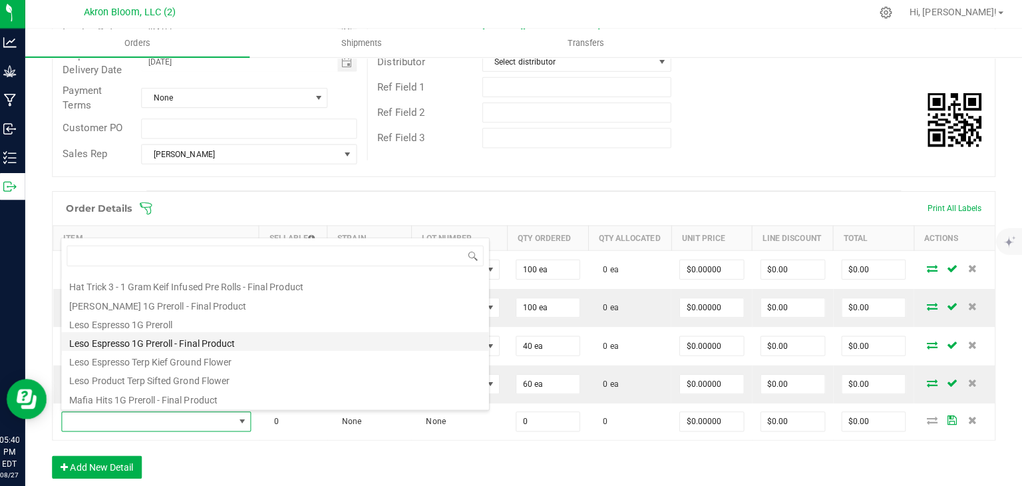
click at [190, 340] on li "Leso Espresso 1G Preroll - Final Product" at bounding box center [280, 342] width 425 height 19
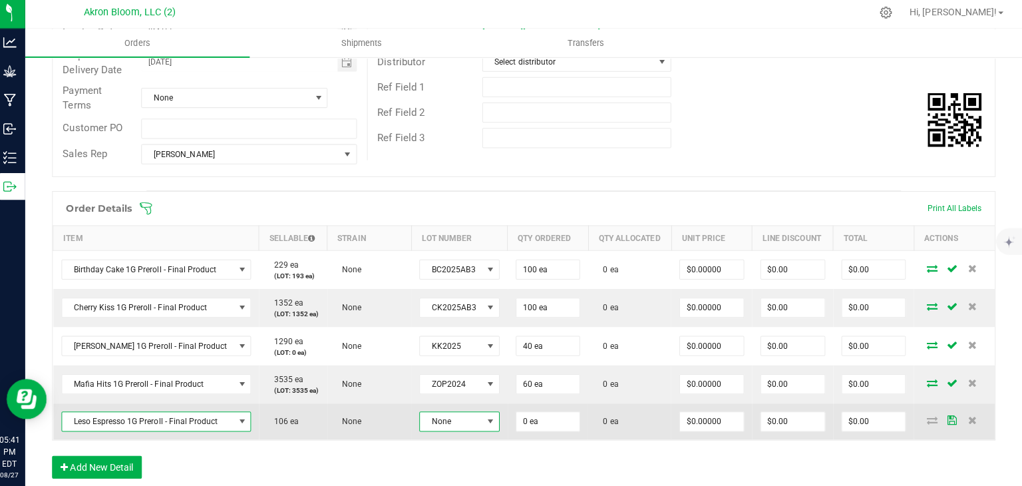
click at [489, 421] on span at bounding box center [494, 422] width 11 height 11
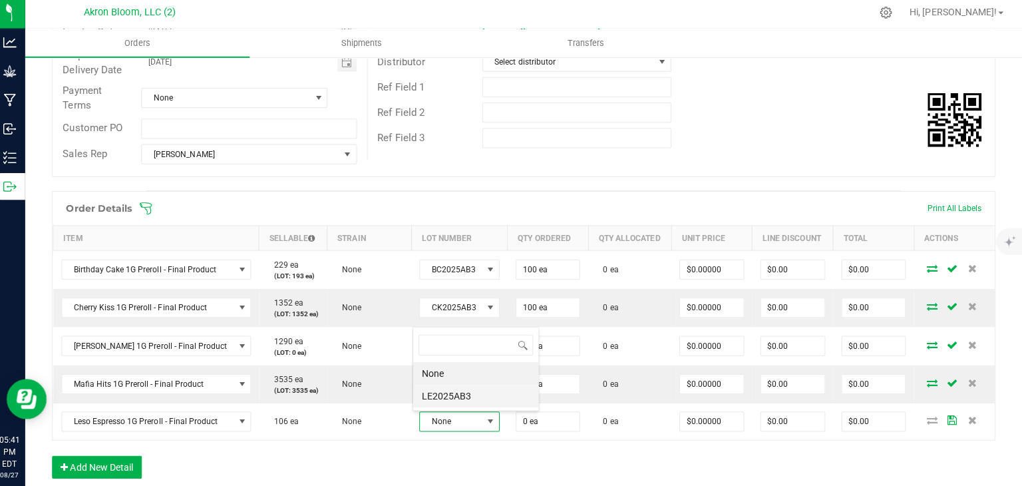
click at [473, 395] on li "LE2025AB3" at bounding box center [479, 396] width 124 height 23
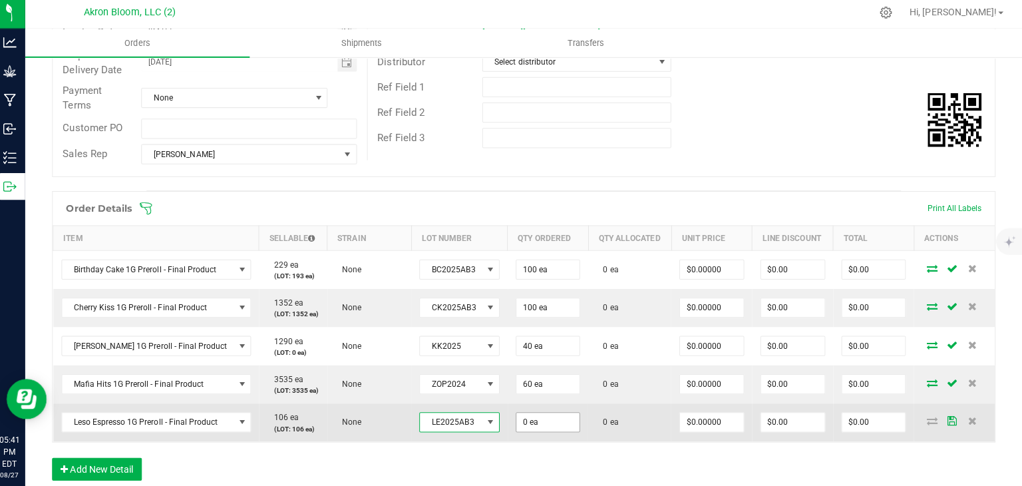
click at [547, 421] on input "0 ea" at bounding box center [551, 422] width 63 height 19
type input "0"
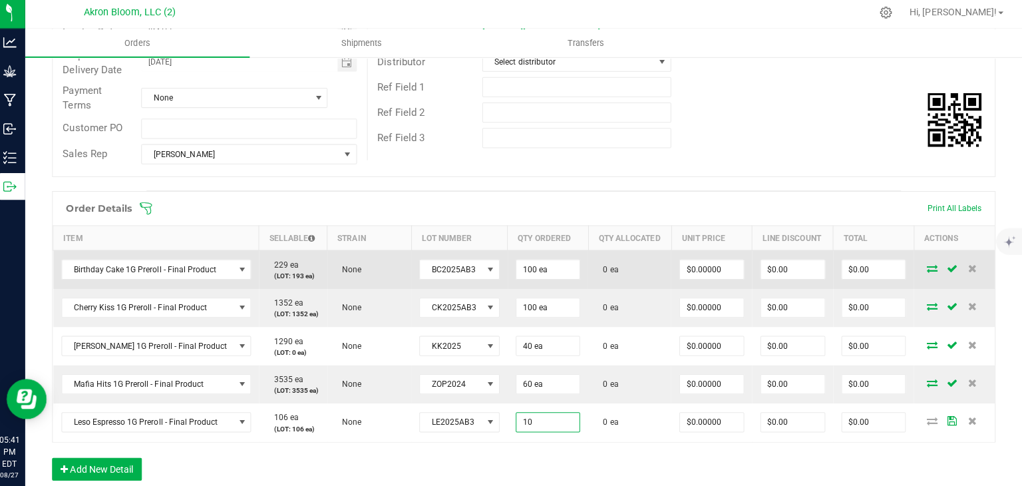
click at [931, 268] on icon at bounding box center [932, 270] width 11 height 8
type input "10 ea"
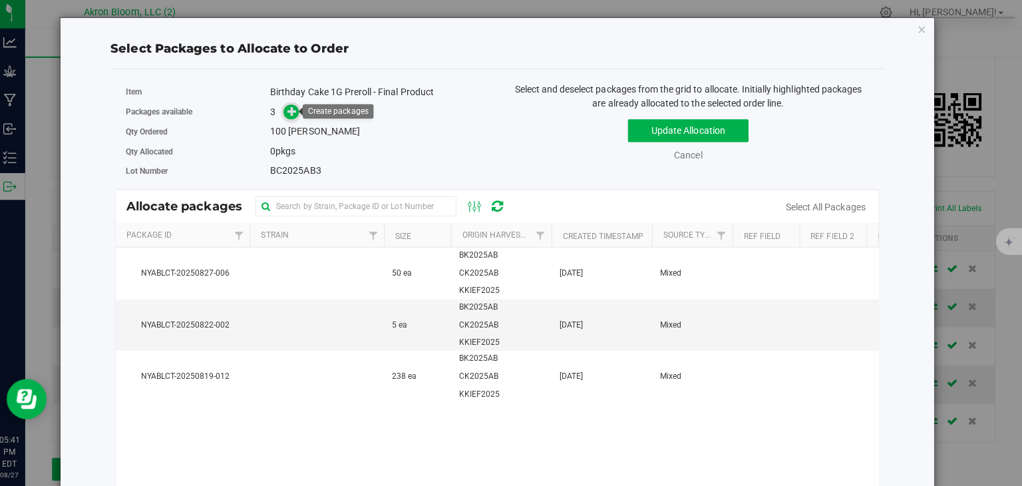
click at [298, 113] on icon at bounding box center [296, 113] width 9 height 9
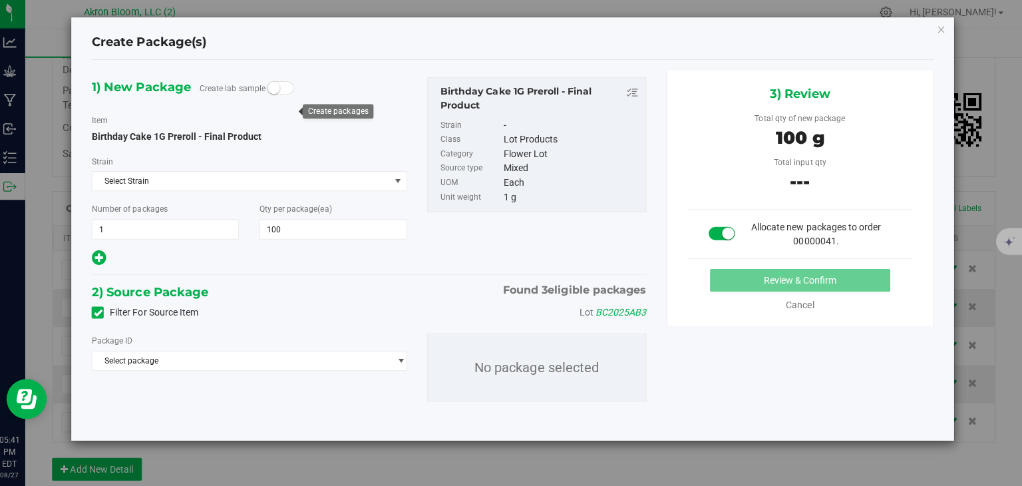
type input "100"
click at [403, 357] on span "select" at bounding box center [405, 361] width 10 height 11
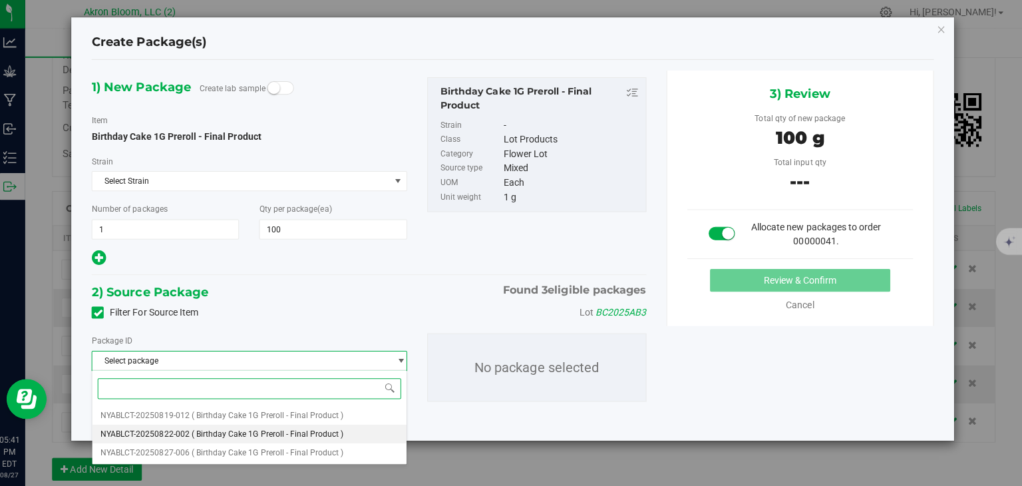
click at [368, 430] on li "NYABLCT-20250822-002 ( Birthday Cake 1G Preroll - Final Product )" at bounding box center [255, 434] width 312 height 19
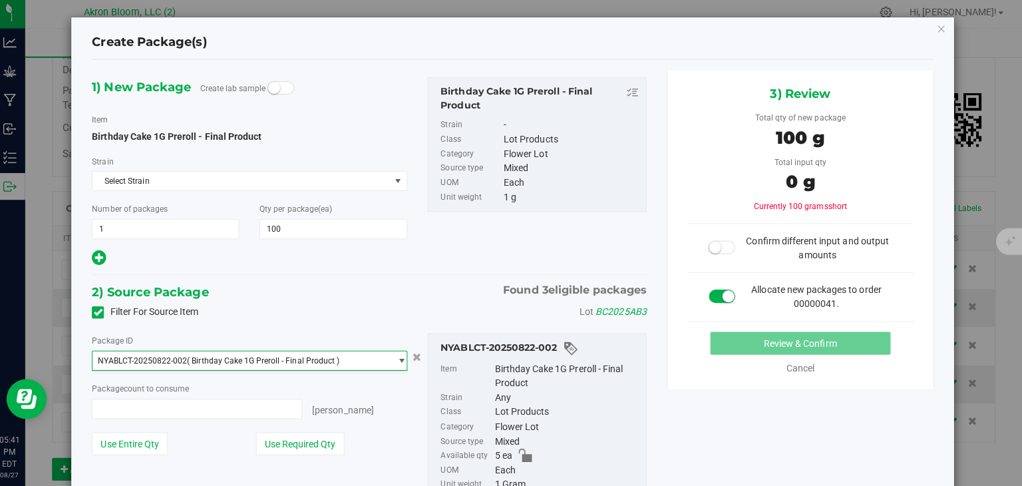
type input "0 ea"
click at [404, 352] on span "select" at bounding box center [401, 361] width 17 height 19
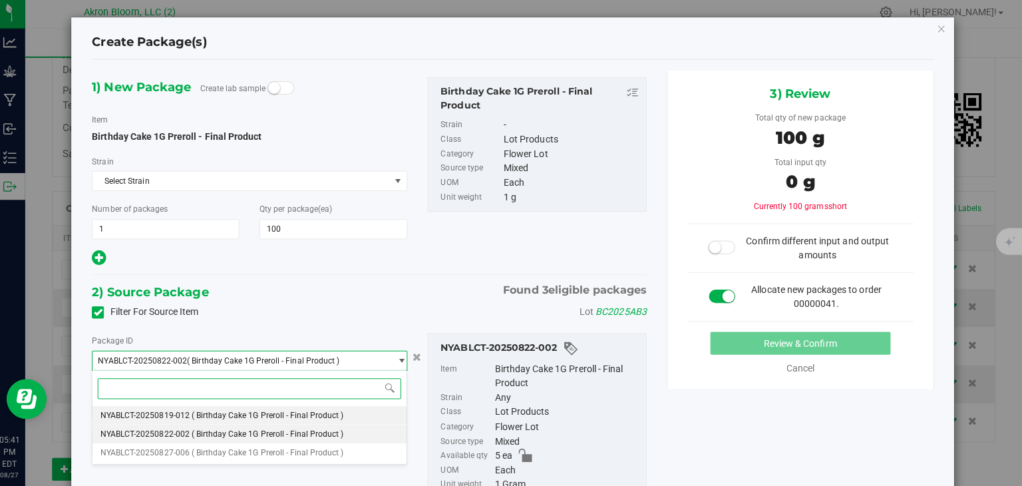
click at [367, 414] on li "NYABLCT-20250819-012 ( Birthday Cake 1G Preroll - Final Product )" at bounding box center [255, 415] width 312 height 19
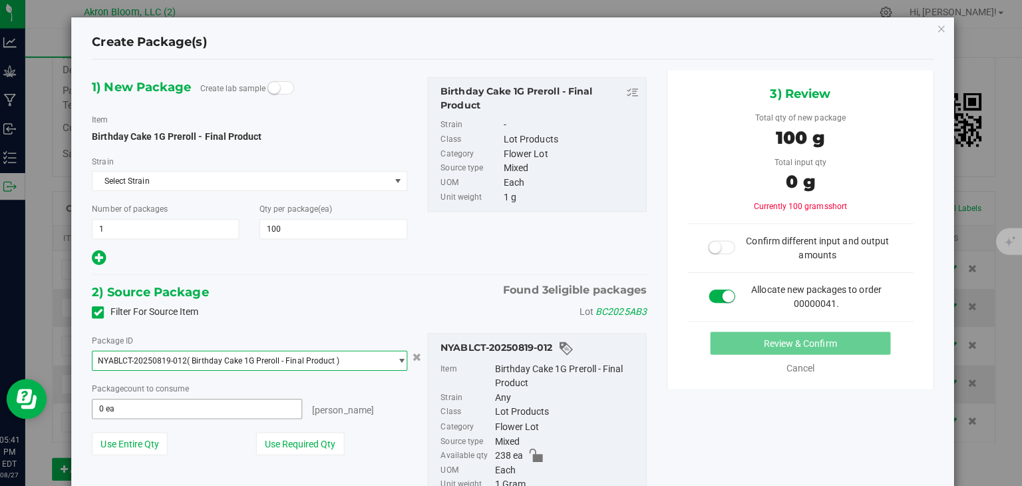
click at [258, 403] on span "0 ea 0" at bounding box center [202, 409] width 208 height 20
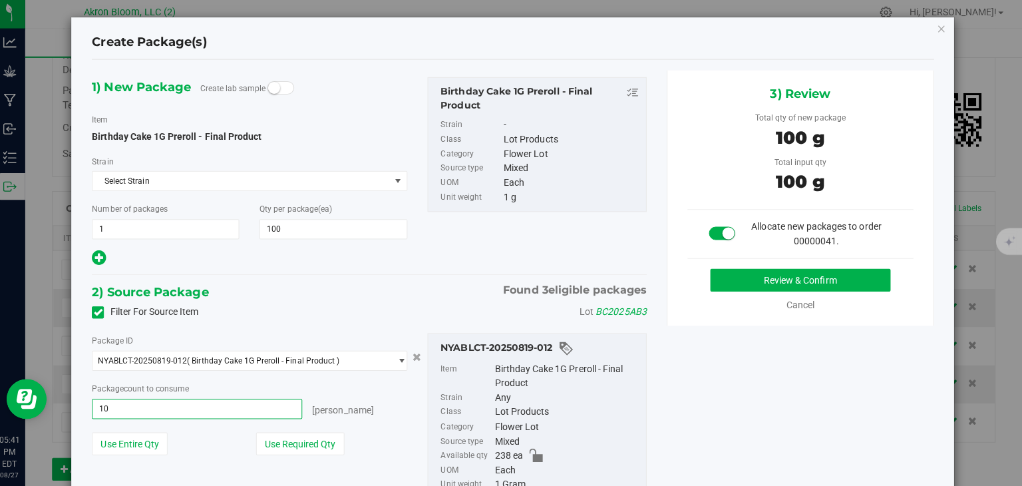
type input "100"
click at [808, 278] on button "Review & Confirm" at bounding box center [801, 281] width 179 height 23
type input "100 ea"
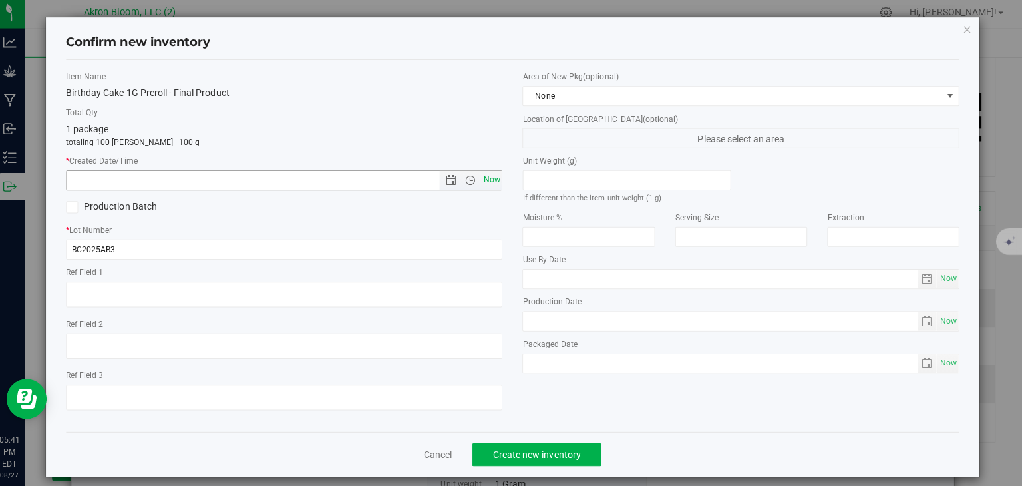
click at [486, 178] on span "Now" at bounding box center [495, 181] width 23 height 19
type input "[DATE] 5:41 PM"
click at [544, 449] on button "Create new inventory" at bounding box center [540, 454] width 128 height 23
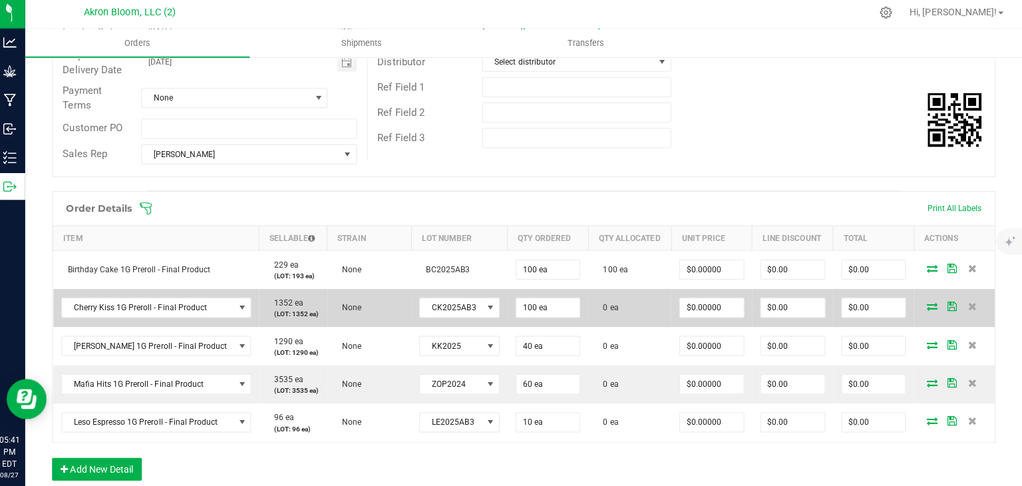
click at [930, 305] on icon at bounding box center [932, 308] width 11 height 8
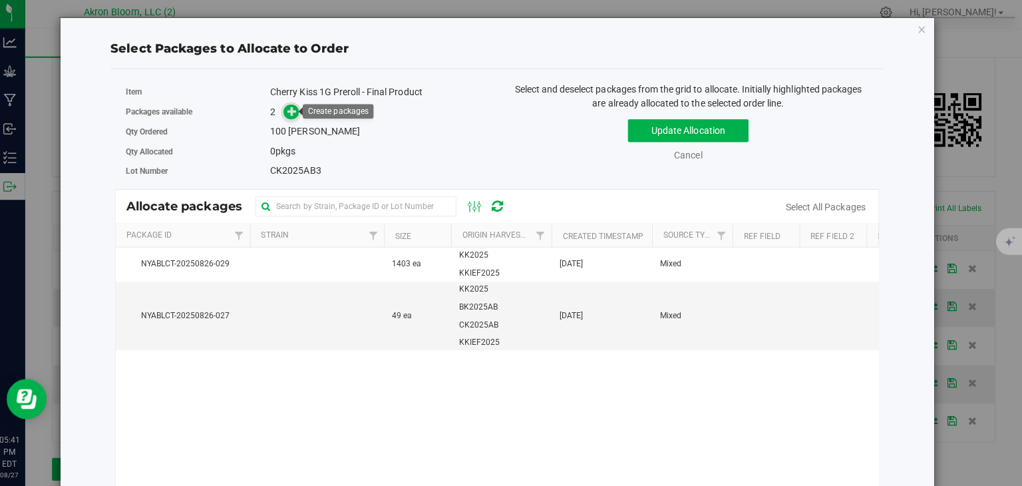
click at [299, 112] on icon at bounding box center [297, 113] width 10 height 10
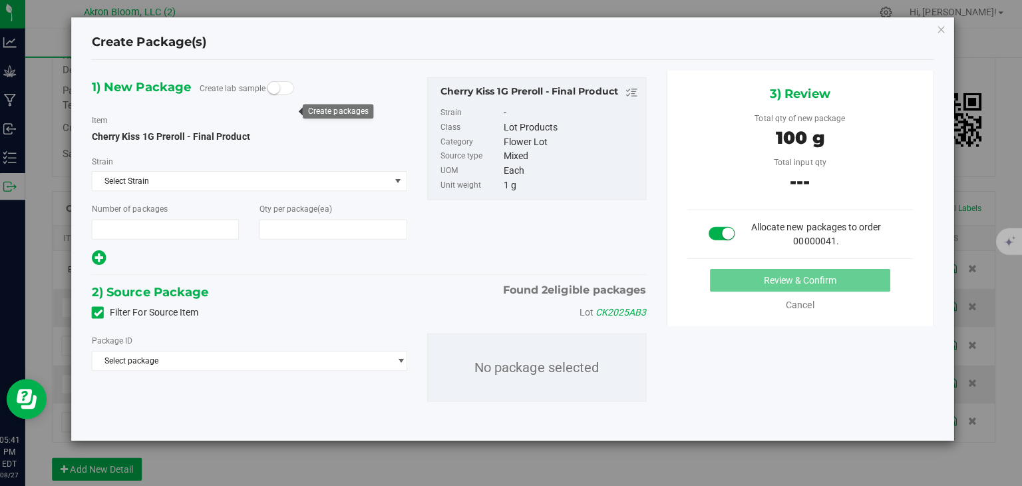
type input "1"
type input "100"
click at [401, 358] on span "select" at bounding box center [405, 361] width 10 height 11
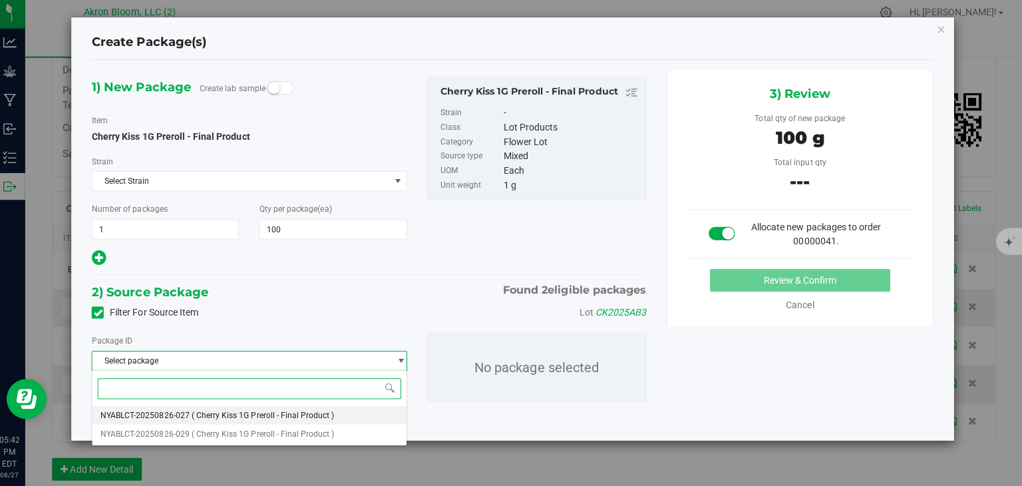
click at [363, 411] on li "NYABLCT-20250826-027 ( Cherry Kiss 1G Preroll - Final Product )" at bounding box center [255, 415] width 312 height 19
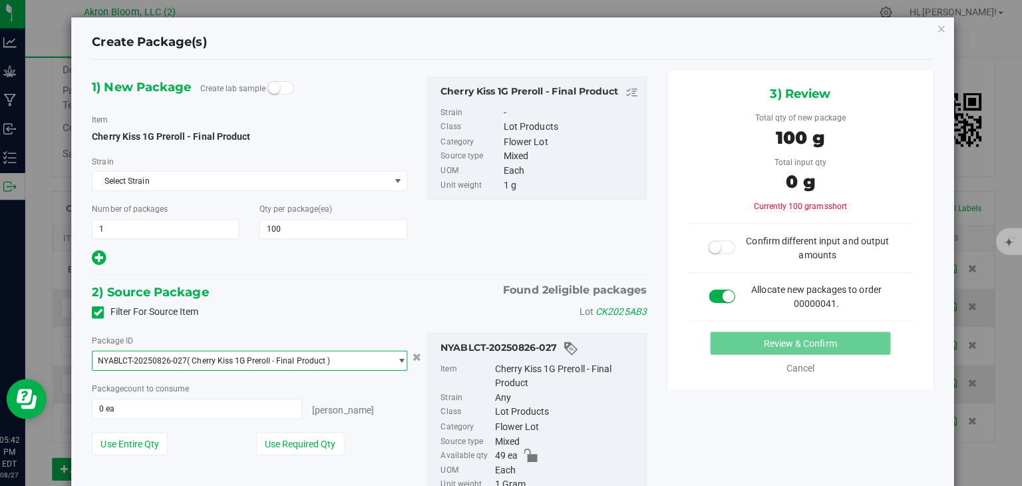
click at [407, 358] on span "select" at bounding box center [405, 361] width 10 height 11
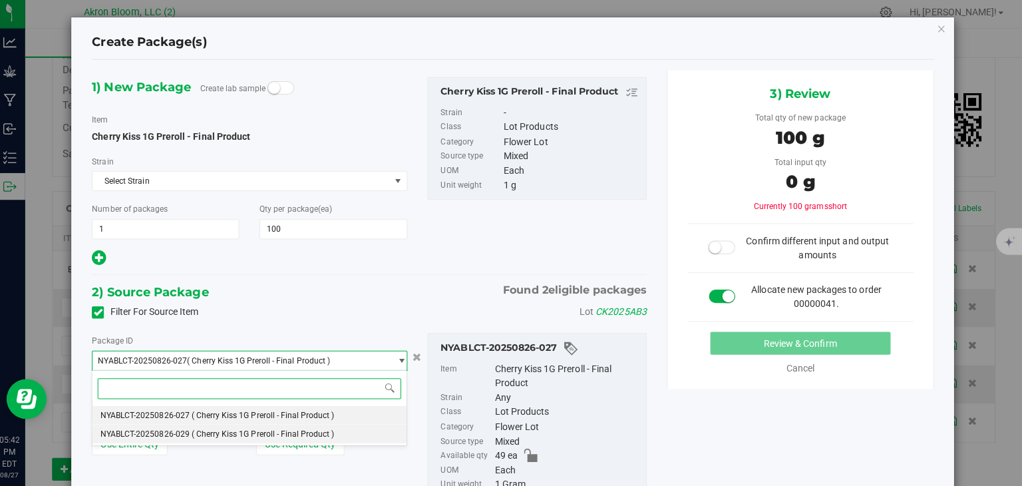
click at [374, 435] on li "NYABLCT-20250826-029 ( Cherry Kiss 1G Preroll - Final Product )" at bounding box center [255, 434] width 312 height 19
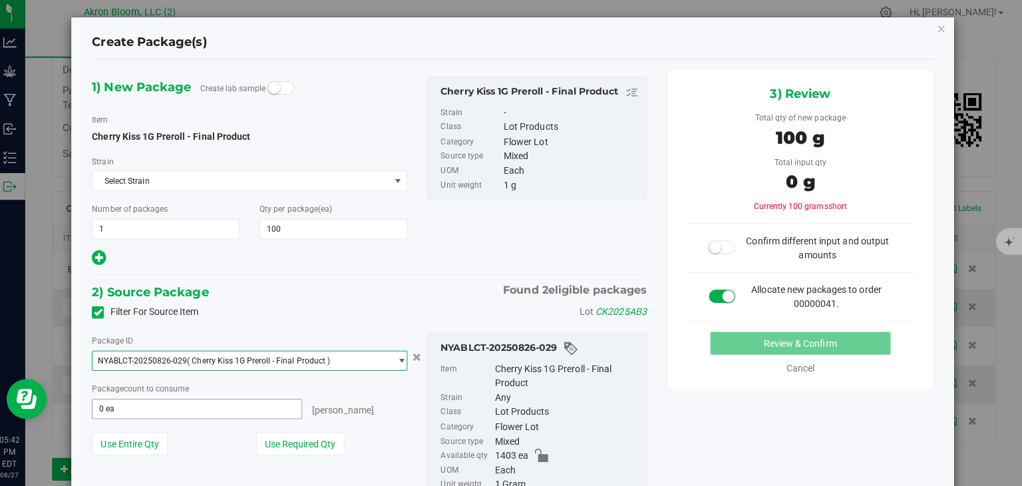
click at [249, 405] on input "0 ea" at bounding box center [202, 409] width 207 height 19
type input "100"
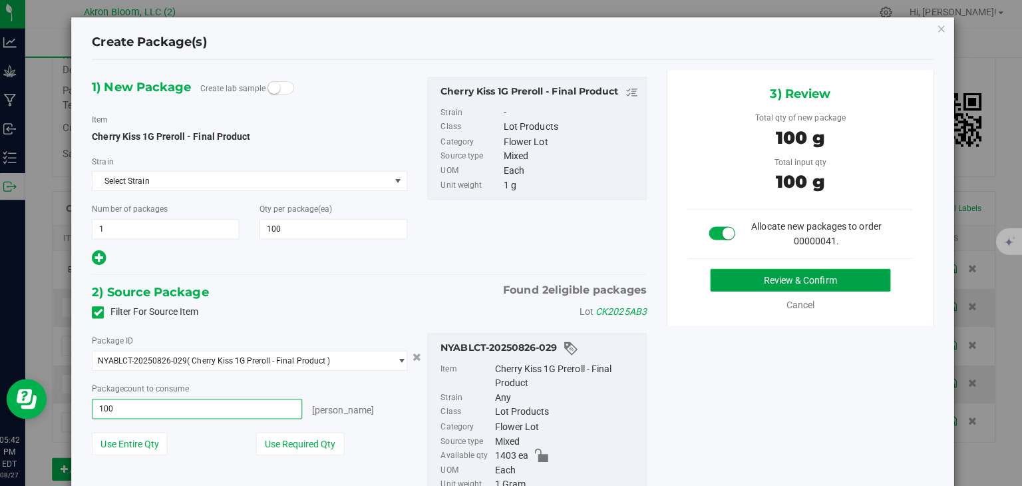
click at [735, 282] on button "Review & Confirm" at bounding box center [801, 281] width 179 height 23
type input "100 ea"
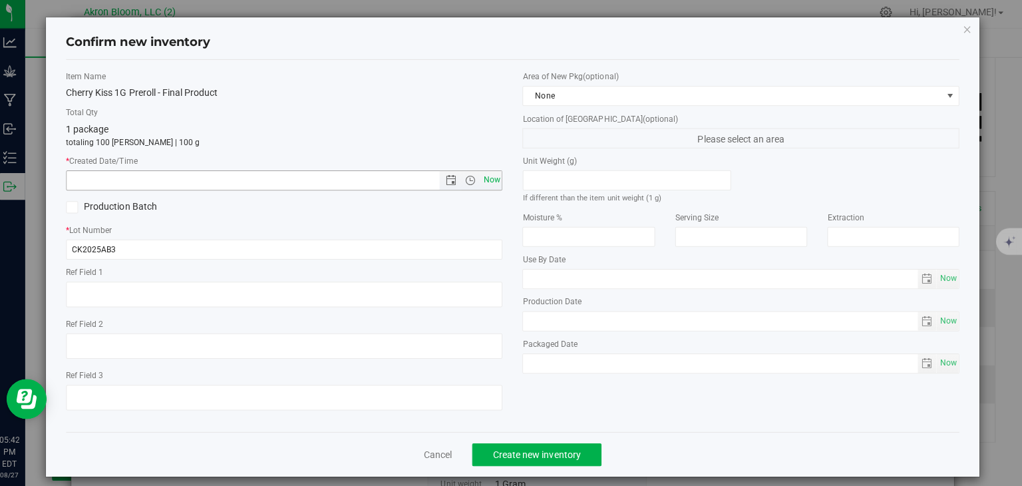
click at [497, 181] on span "Now" at bounding box center [495, 181] width 23 height 19
type input "[DATE] 5:42 PM"
click at [505, 448] on button "Create new inventory" at bounding box center [540, 454] width 128 height 23
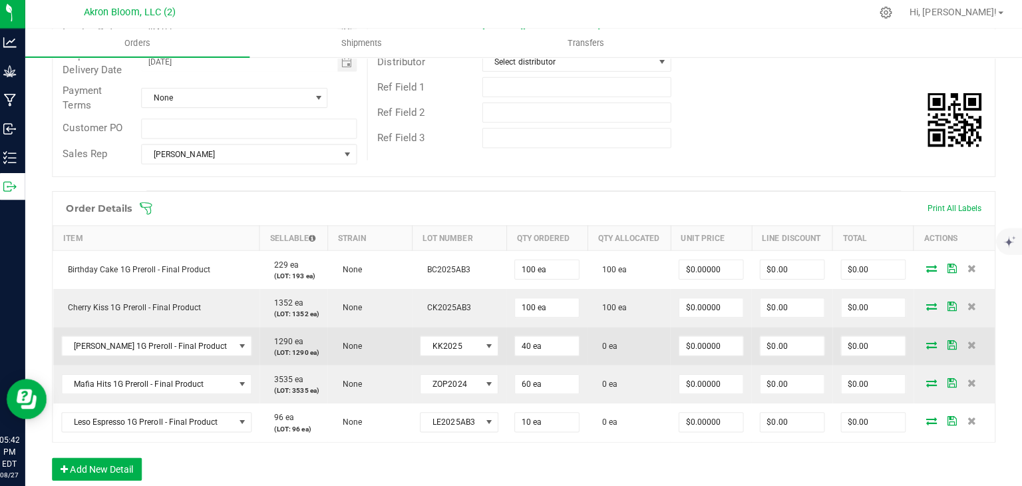
click at [931, 342] on icon at bounding box center [932, 345] width 11 height 8
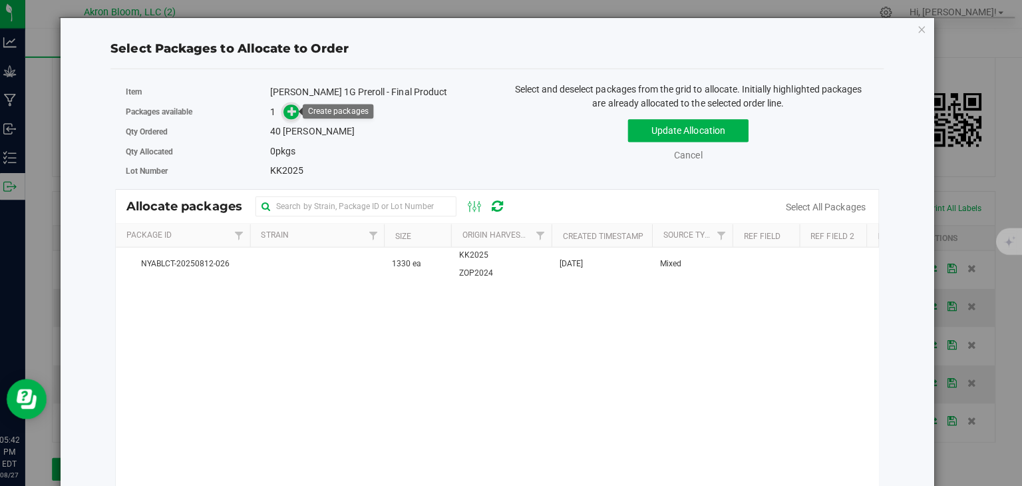
click at [299, 113] on icon at bounding box center [296, 113] width 9 height 9
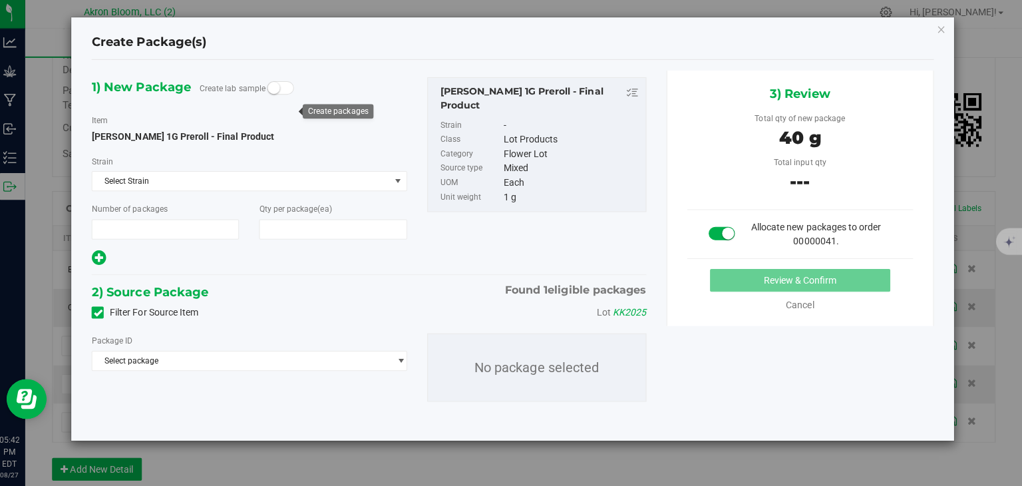
type input "1"
type input "40"
click at [405, 356] on span "select" at bounding box center [405, 361] width 10 height 11
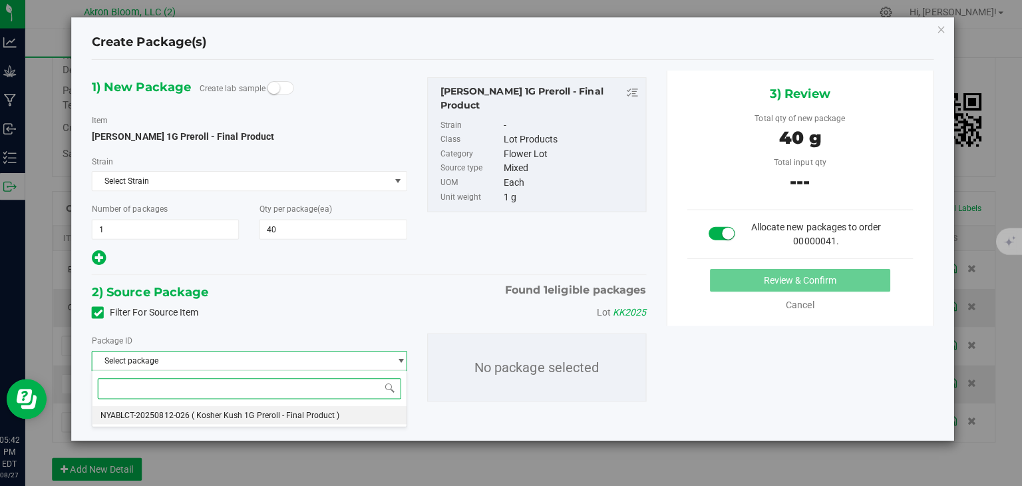
click at [355, 415] on li "NYABLCT-20250812-026 ( Kosher Kush 1G Preroll - Final Product )" at bounding box center [255, 415] width 312 height 19
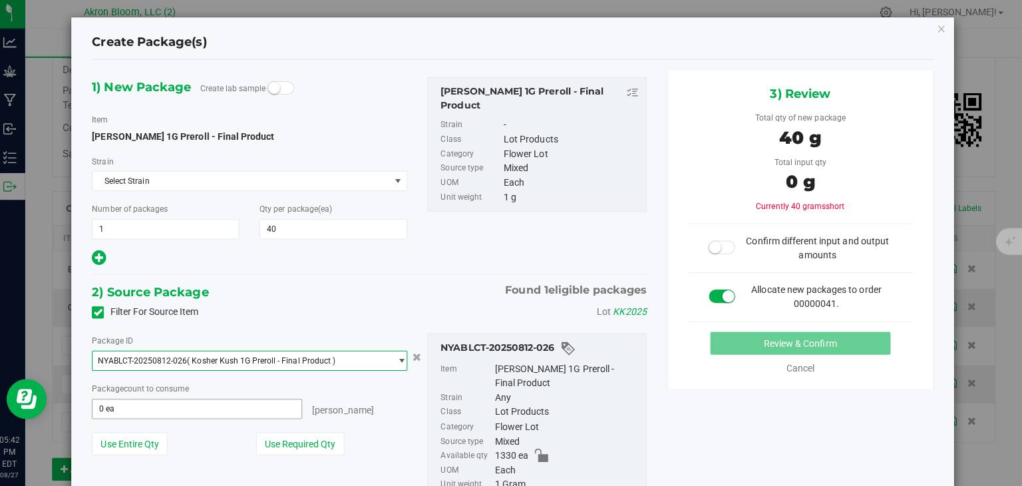
click at [270, 413] on span "0 ea 0" at bounding box center [202, 409] width 208 height 20
click at [270, 413] on input "text" at bounding box center [202, 409] width 207 height 19
type input "40"
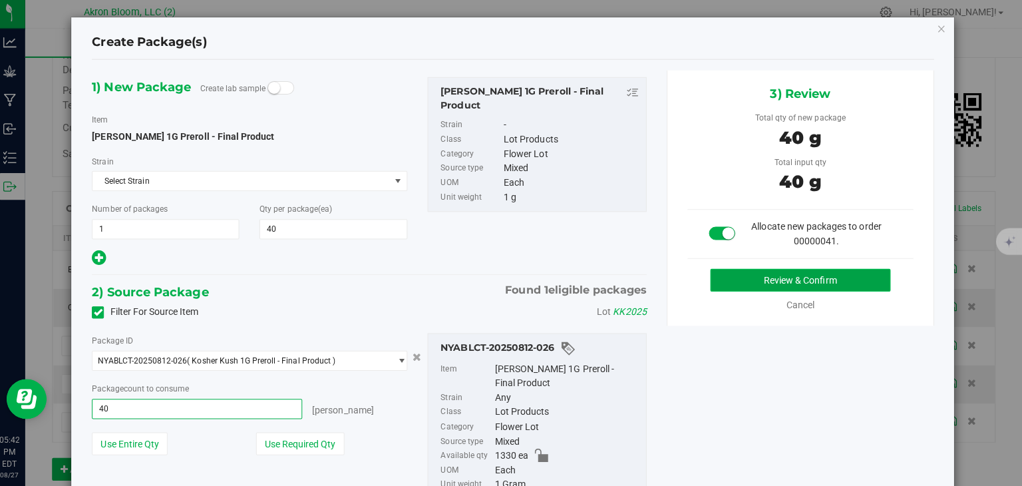
click at [785, 282] on button "Review & Confirm" at bounding box center [801, 281] width 179 height 23
type input "40 ea"
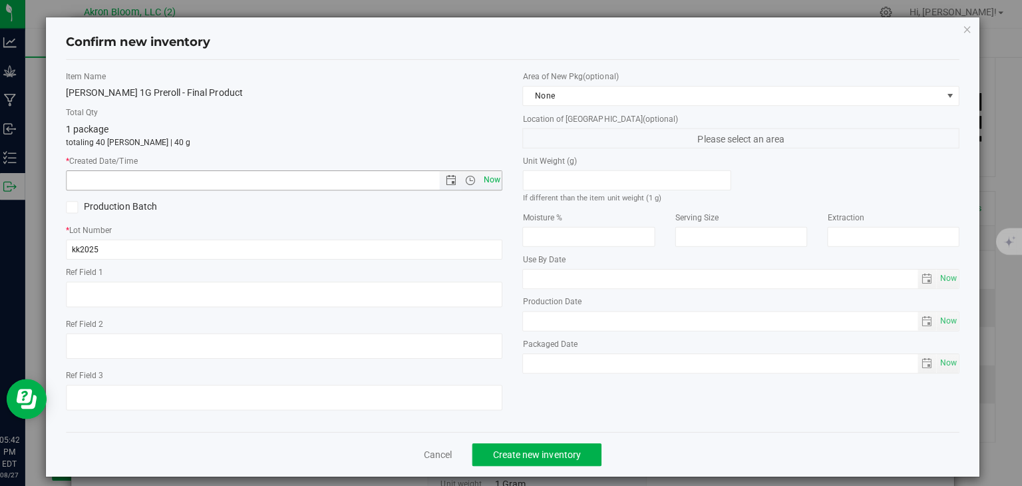
click at [495, 178] on span "Now" at bounding box center [495, 181] width 23 height 19
type input "[DATE] 5:42 PM"
click at [528, 451] on span "Create new inventory" at bounding box center [540, 454] width 87 height 11
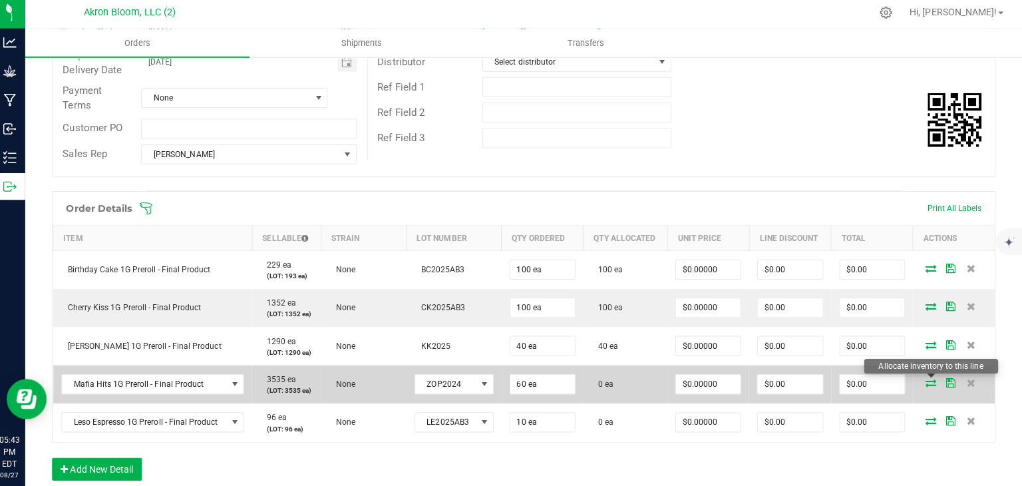
click at [929, 381] on icon at bounding box center [932, 383] width 11 height 8
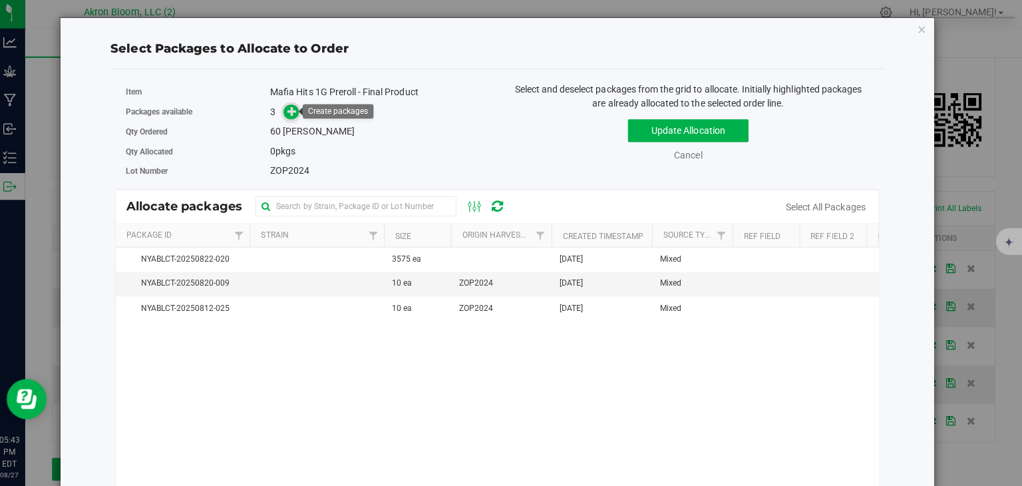
click at [301, 112] on icon at bounding box center [296, 113] width 9 height 9
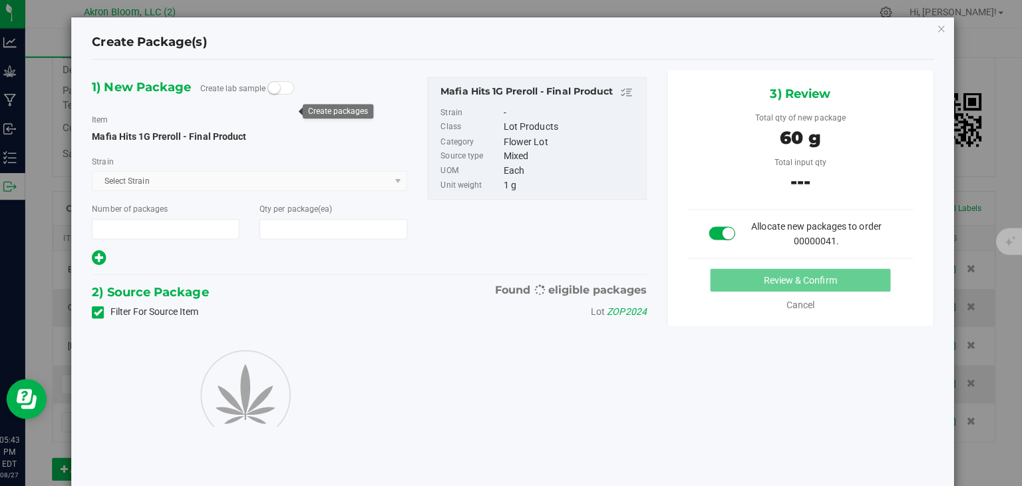
type input "1"
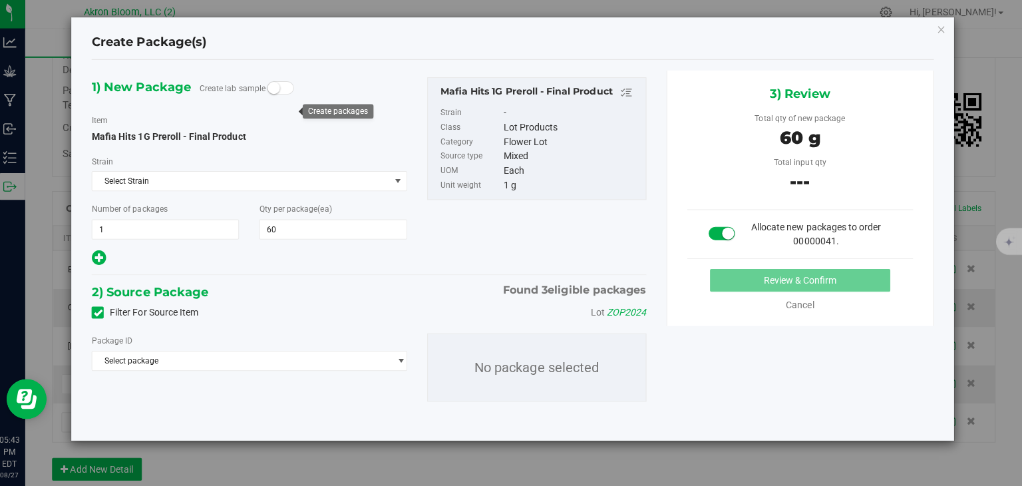
type input "60"
click at [407, 357] on span "select" at bounding box center [405, 361] width 10 height 11
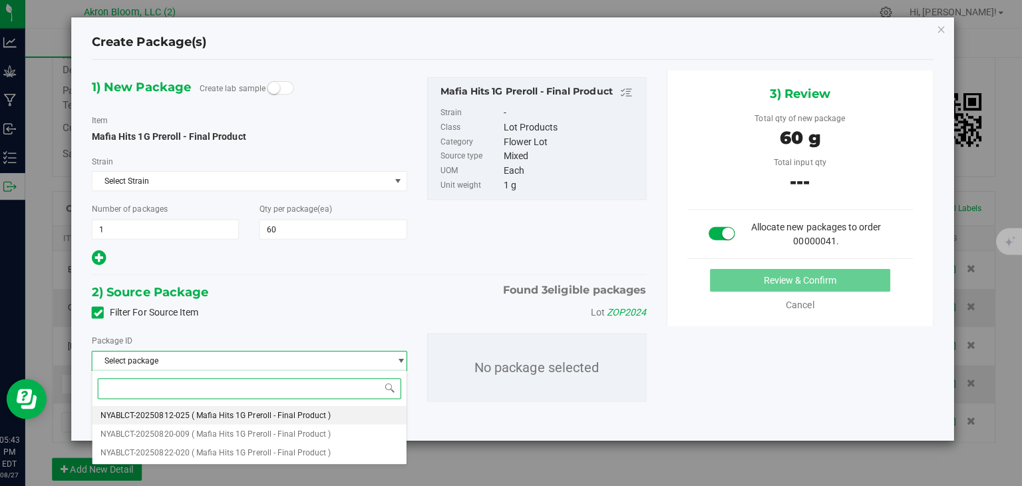
click at [367, 415] on li "NYABLCT-20250812-025 ( Mafia Hits 1G Preroll - Final Product )" at bounding box center [255, 415] width 312 height 19
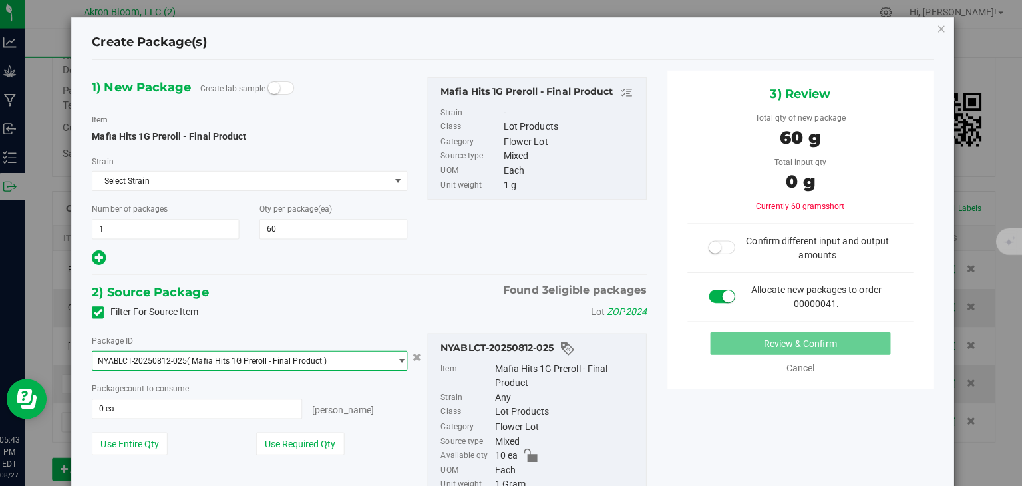
click at [406, 358] on span "select" at bounding box center [405, 361] width 10 height 11
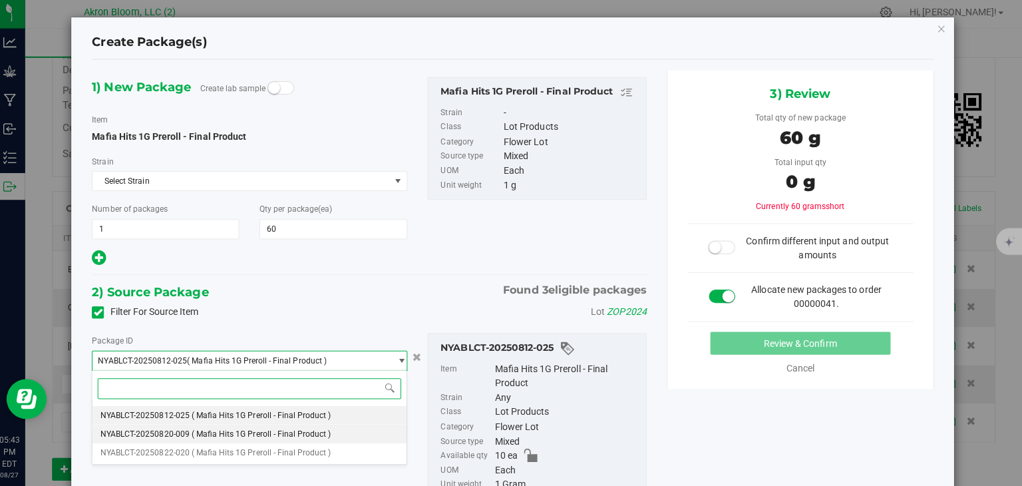
click at [377, 432] on li "NYABLCT-20250820-009 ( Mafia Hits 1G Preroll - Final Product )" at bounding box center [255, 434] width 312 height 19
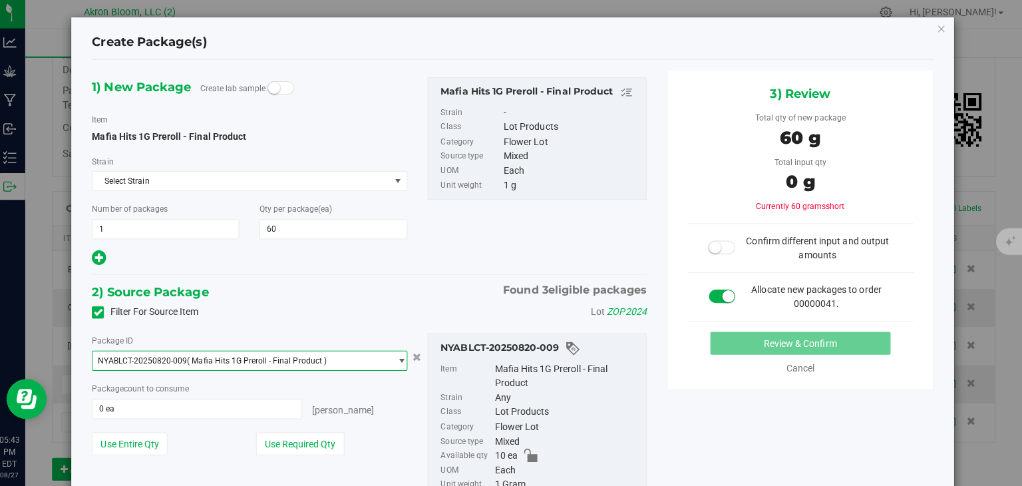
click at [404, 357] on span "select" at bounding box center [405, 361] width 10 height 11
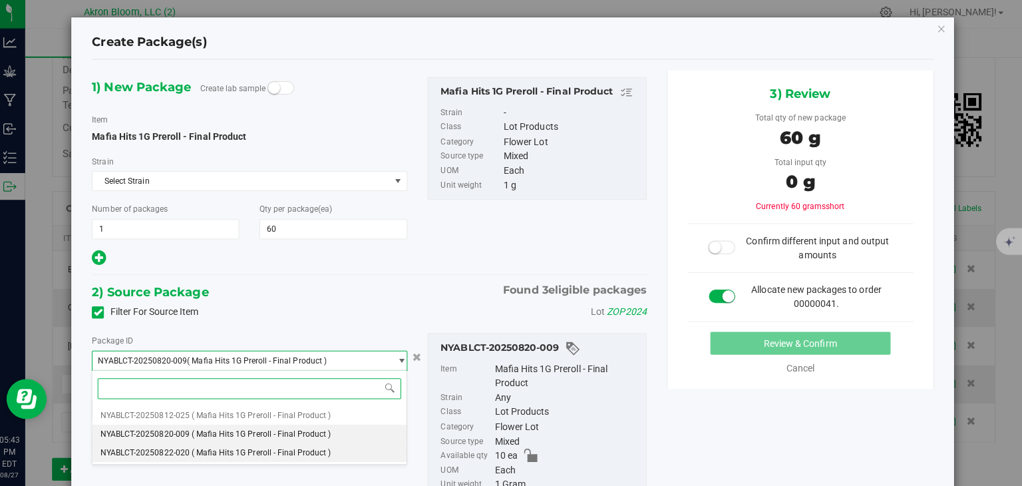
click at [356, 447] on li "NYABLCT-20250822-020 ( Mafia Hits 1G Preroll - Final Product )" at bounding box center [255, 452] width 312 height 19
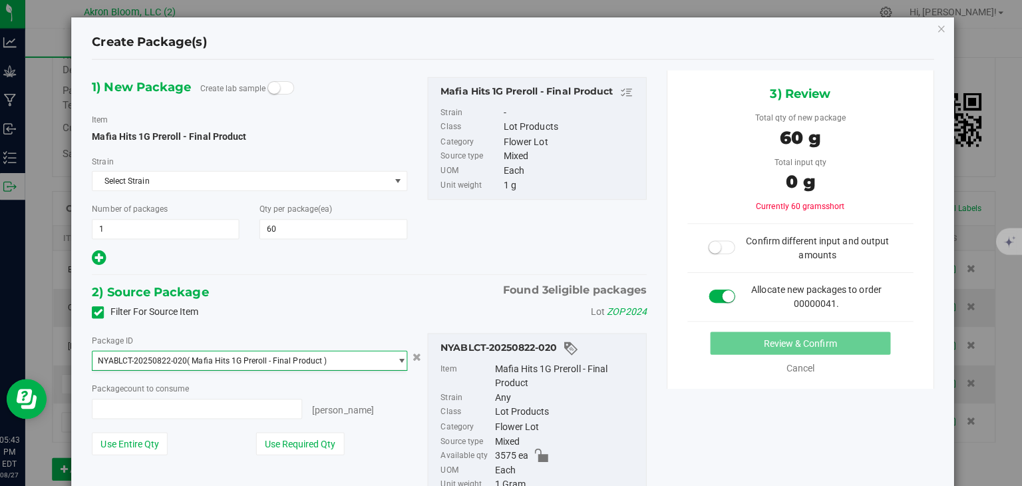
type input "0 ea"
type input "0"
click at [229, 404] on span "0 ea 0" at bounding box center [202, 409] width 208 height 20
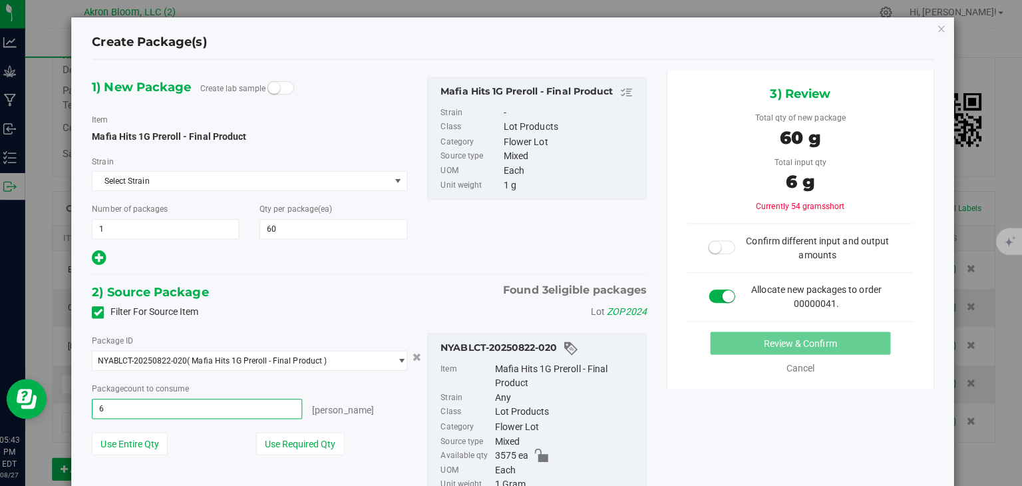
type input "60"
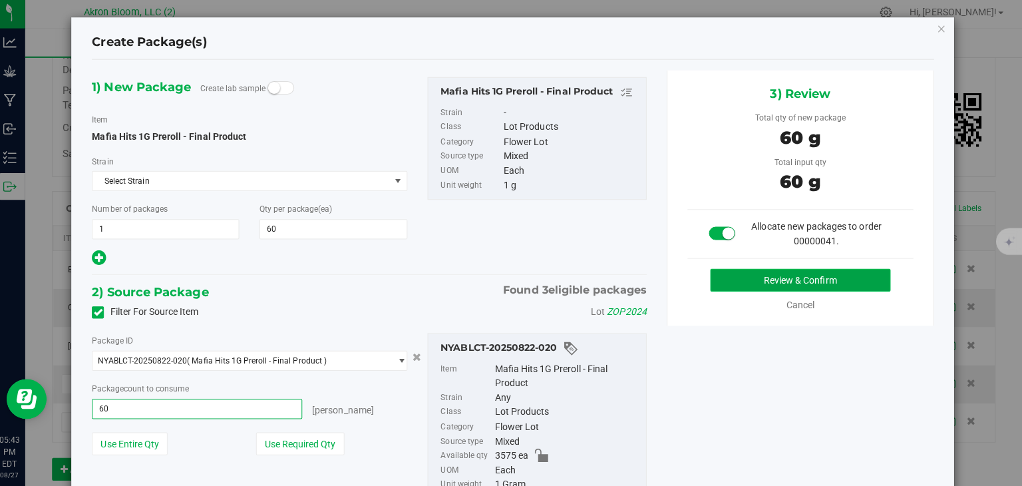
click at [747, 276] on button "Review & Confirm" at bounding box center [801, 281] width 179 height 23
type input "60 ea"
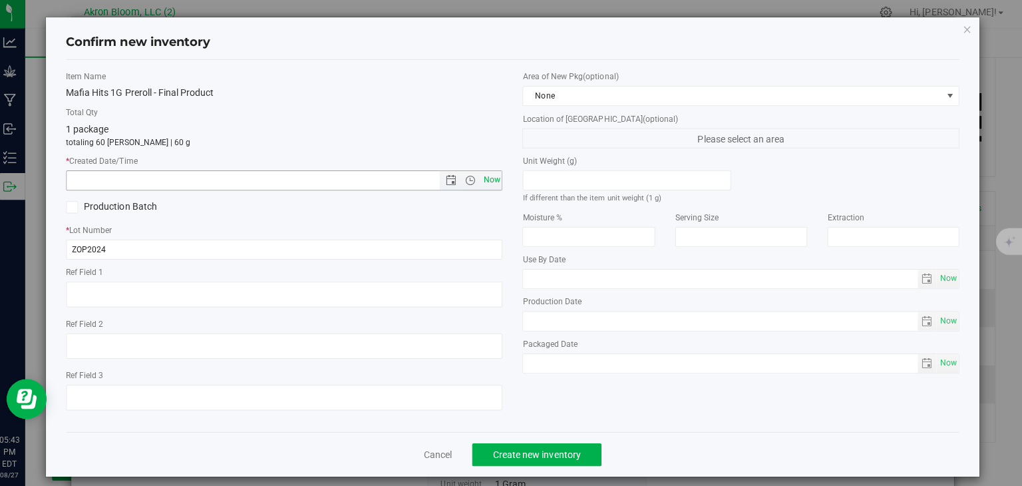
click at [494, 179] on span "Now" at bounding box center [495, 181] width 23 height 19
type input "[DATE] 5:44 PM"
click at [523, 449] on span "Create new inventory" at bounding box center [540, 454] width 87 height 11
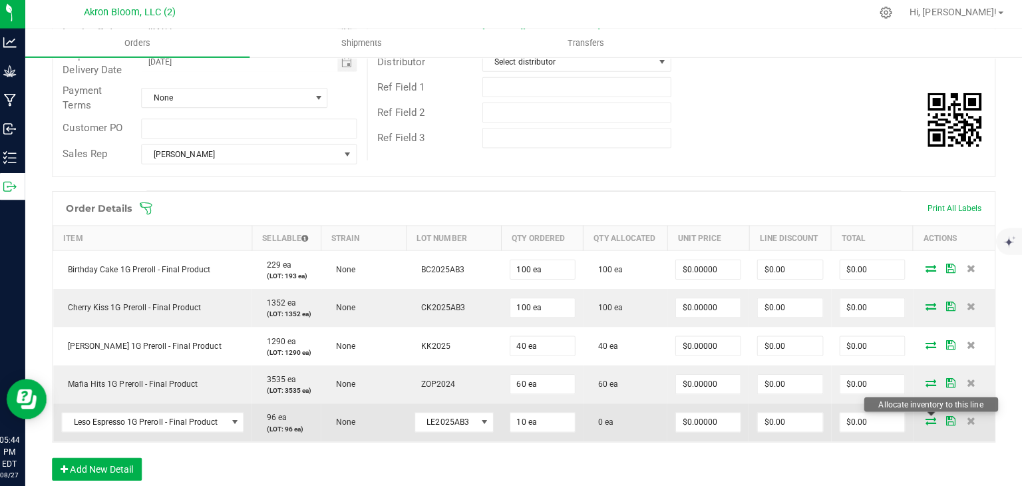
click at [929, 417] on icon at bounding box center [932, 421] width 11 height 8
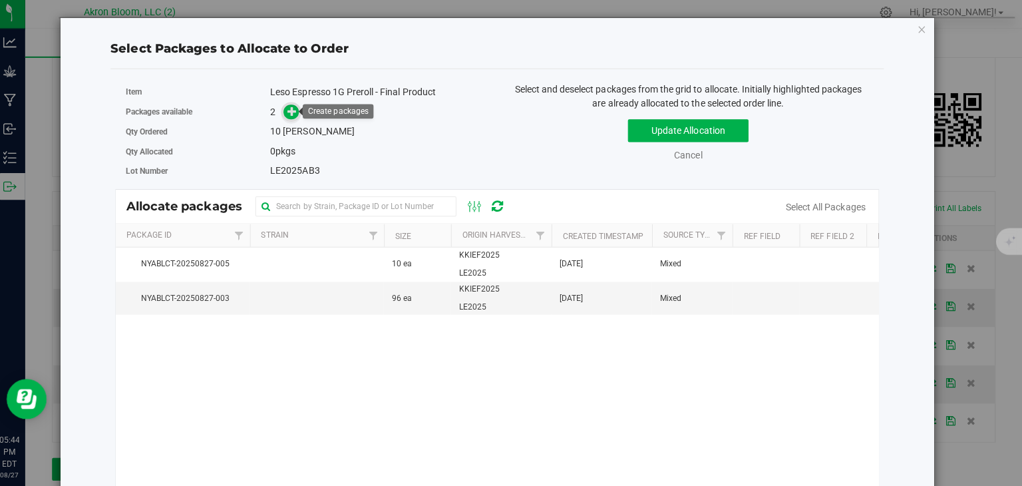
click at [296, 113] on icon at bounding box center [296, 113] width 9 height 9
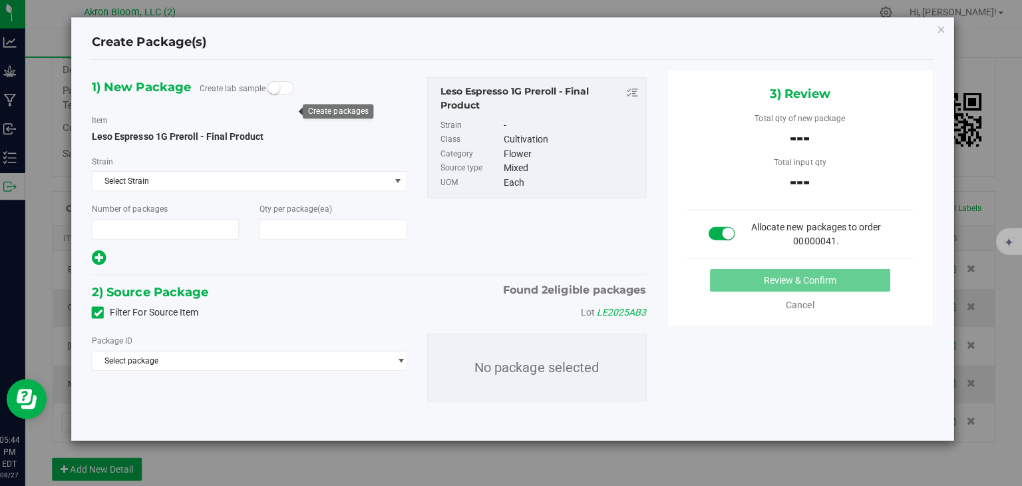
type input "1"
type input "10"
click at [405, 358] on span "select" at bounding box center [405, 361] width 10 height 11
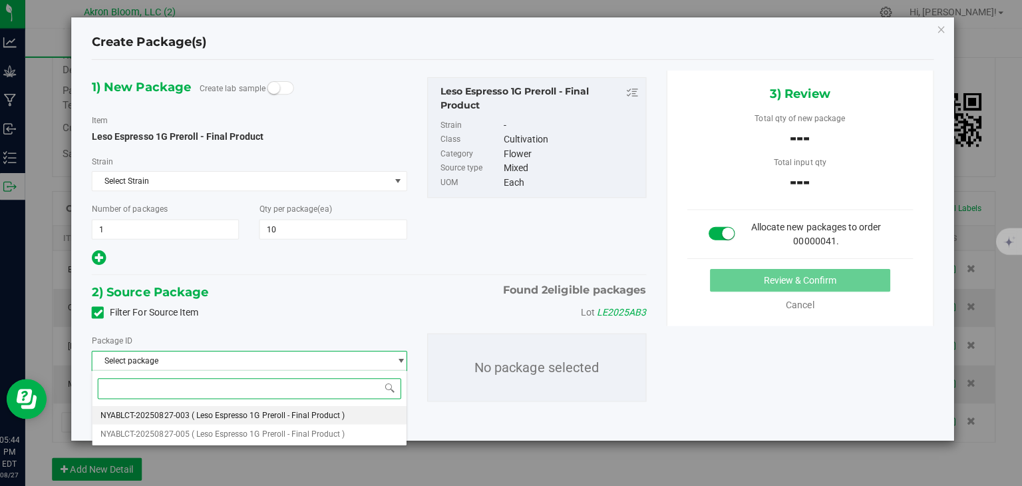
click at [365, 413] on li "NYABLCT-20250827-003 ( Leso Espresso 1G Preroll - Final Product )" at bounding box center [255, 415] width 312 height 19
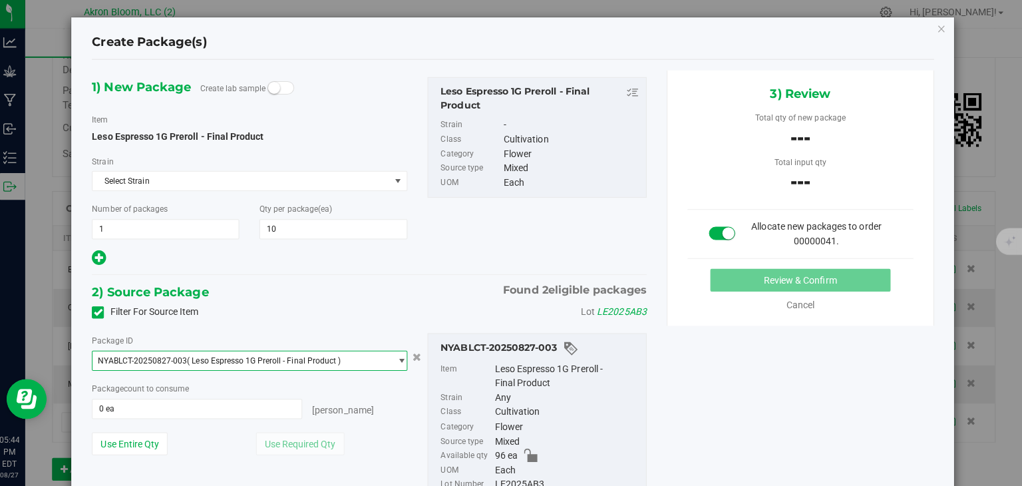
click at [365, 413] on div "[PERSON_NAME]" at bounding box center [359, 408] width 105 height 19
click at [403, 356] on span "select" at bounding box center [405, 361] width 10 height 11
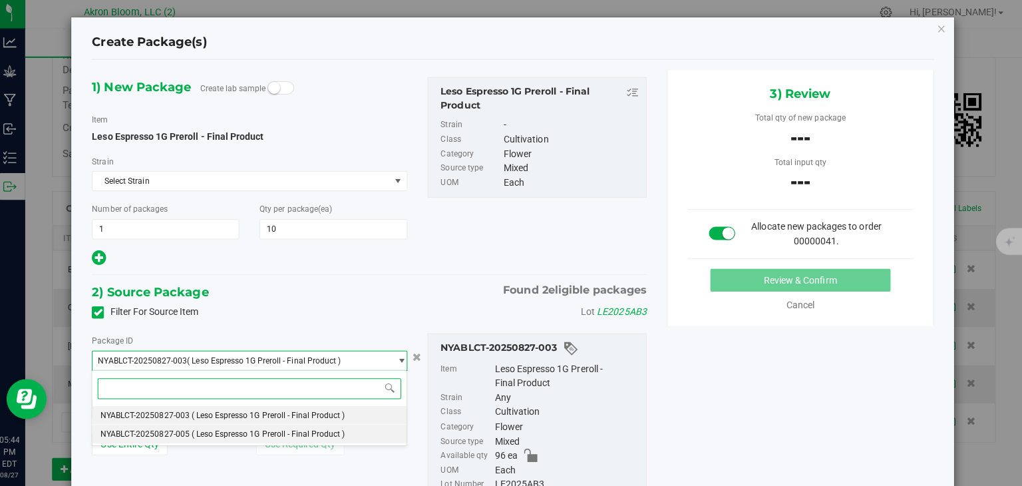
click at [377, 431] on li "NYABLCT-20250827-005 ( Leso Espresso 1G Preroll - Final Product )" at bounding box center [255, 434] width 312 height 19
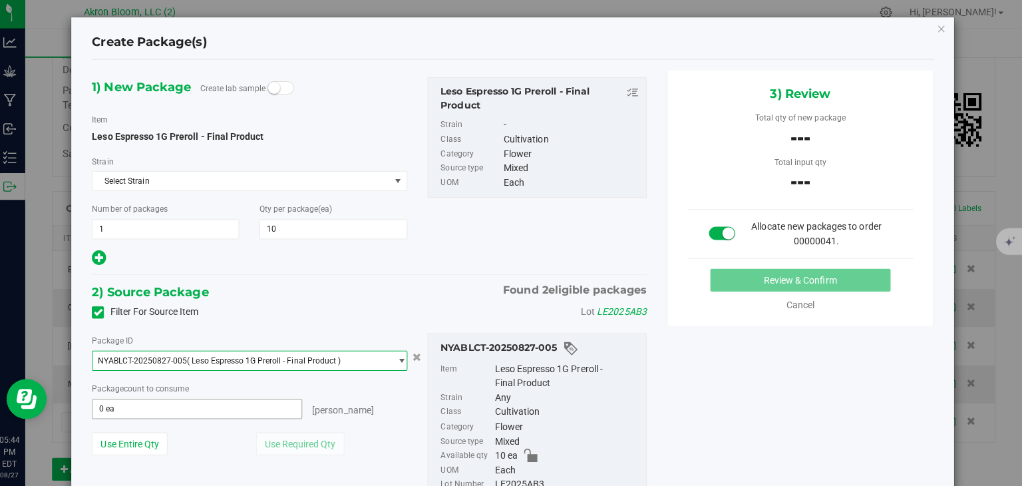
click at [292, 410] on span "0 ea 0" at bounding box center [202, 409] width 208 height 20
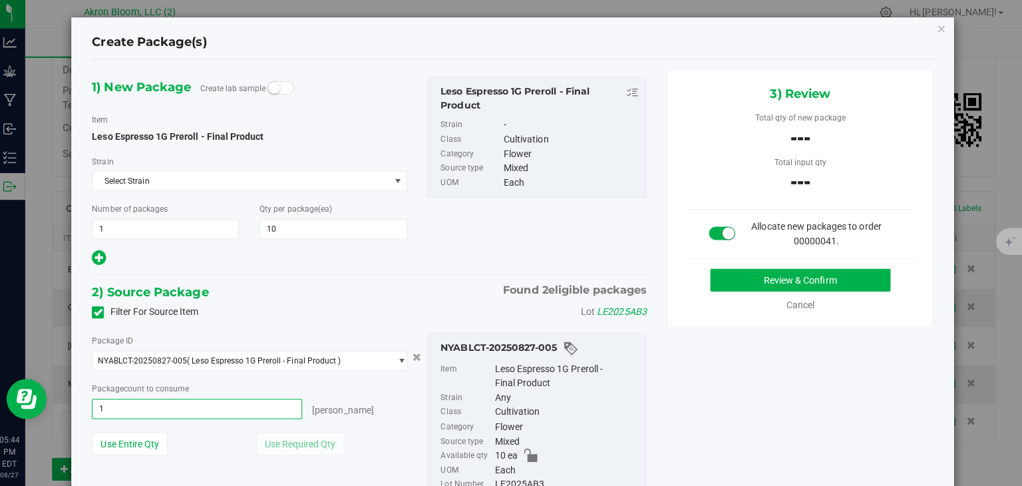
type input "10"
click at [841, 274] on button "Review & Confirm" at bounding box center [801, 281] width 179 height 23
type input "10 ea"
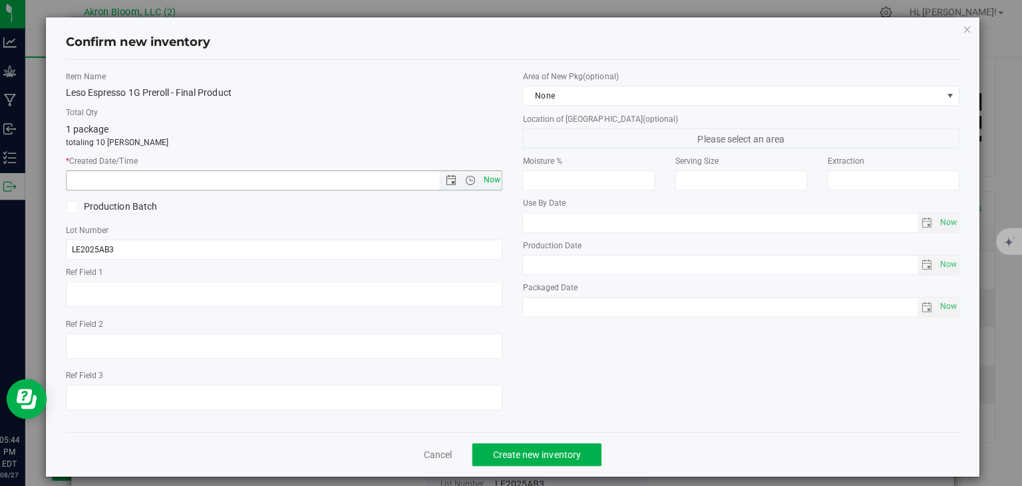
click at [495, 180] on span "Now" at bounding box center [495, 181] width 23 height 19
type input "[DATE] 5:44 PM"
click at [528, 452] on span "Create new inventory" at bounding box center [540, 454] width 87 height 11
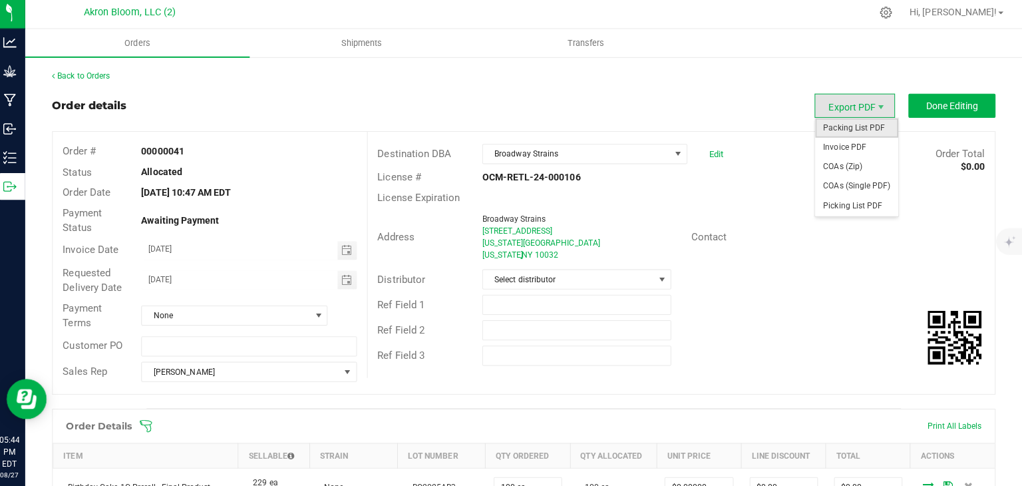
click at [867, 128] on span "Packing List PDF" at bounding box center [858, 129] width 83 height 19
click at [871, 104] on span "Export PDF" at bounding box center [856, 108] width 80 height 24
click at [855, 205] on span "Picking List PDF" at bounding box center [858, 207] width 83 height 19
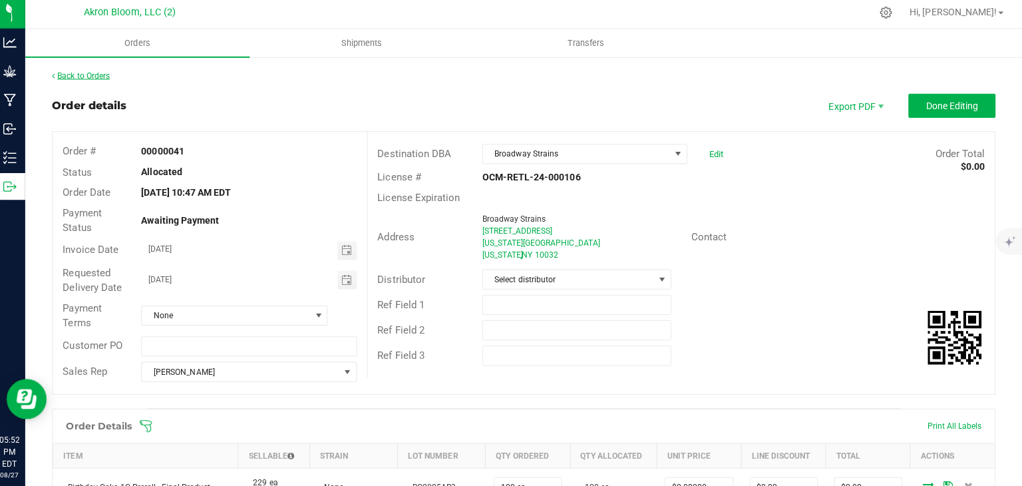
click at [81, 79] on link "Back to Orders" at bounding box center [87, 77] width 57 height 9
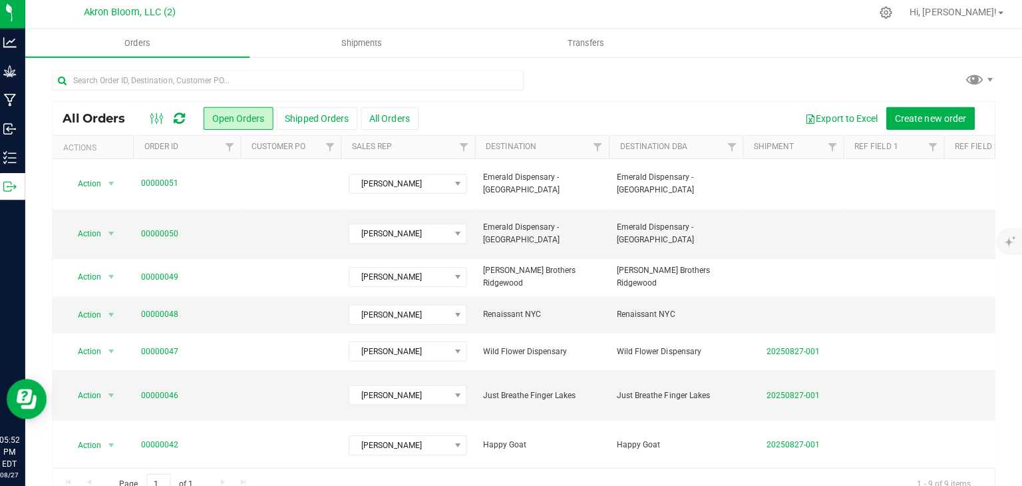
scroll to position [37, 0]
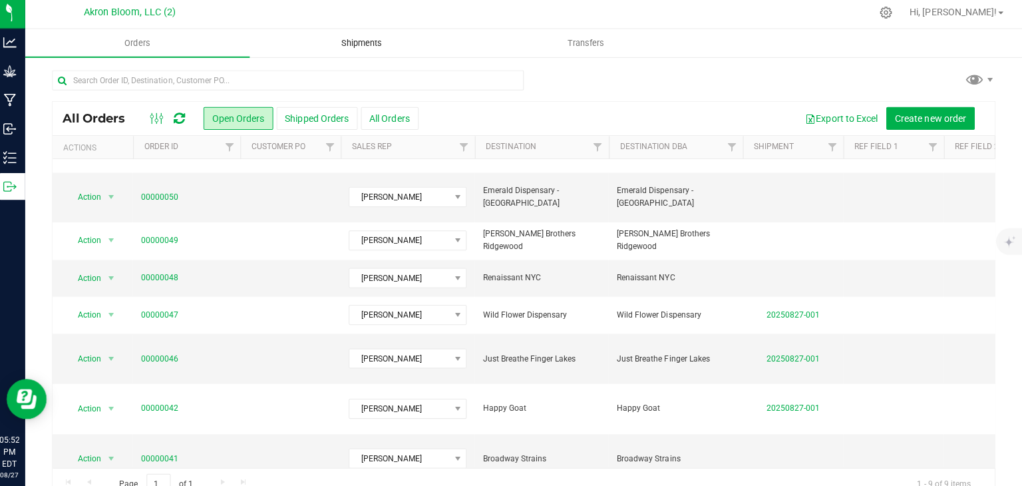
click at [371, 44] on span "Shipments" at bounding box center [366, 46] width 76 height 12
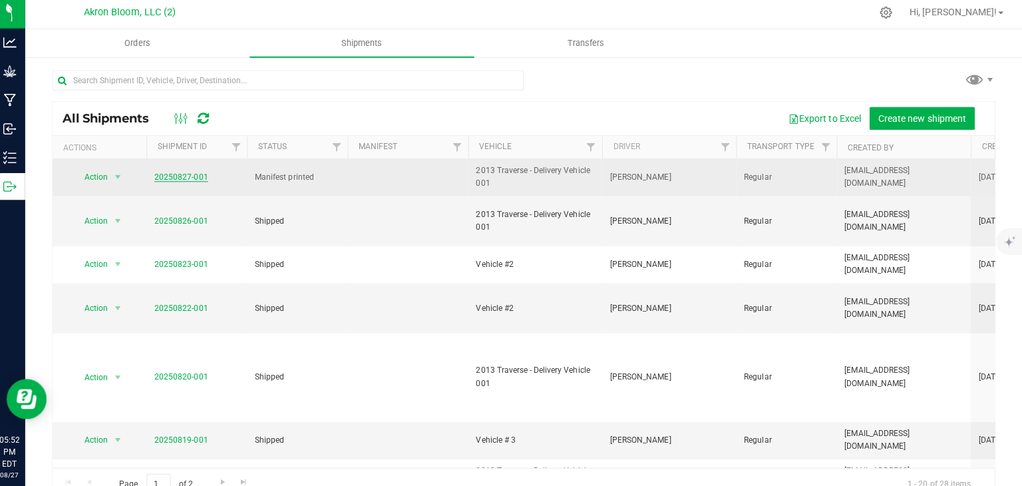
click at [189, 176] on link "20250827-001" at bounding box center [186, 178] width 53 height 9
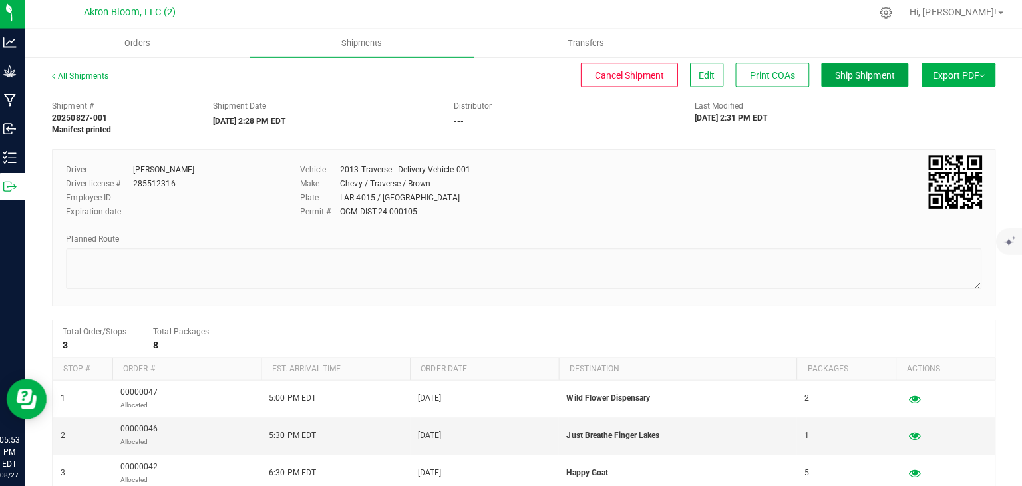
click at [849, 73] on span "Ship Shipment" at bounding box center [866, 77] width 59 height 11
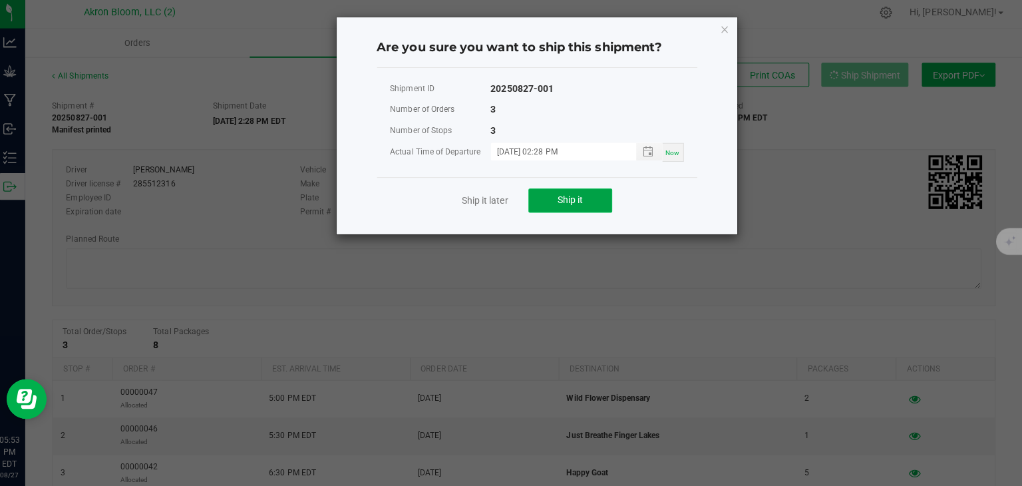
click at [576, 197] on span "Ship it" at bounding box center [572, 201] width 25 height 11
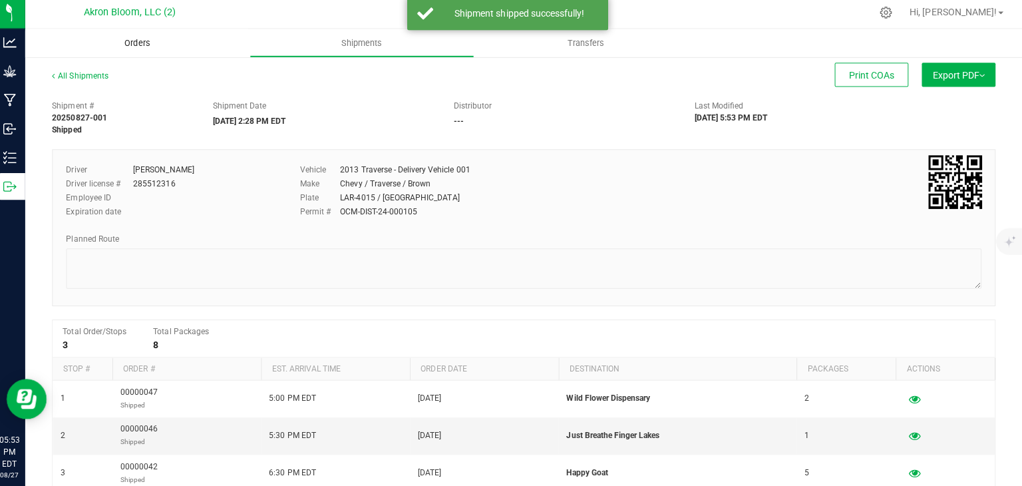
click at [142, 47] on span "Orders" at bounding box center [142, 46] width 61 height 12
